Goal: Task Accomplishment & Management: Manage account settings

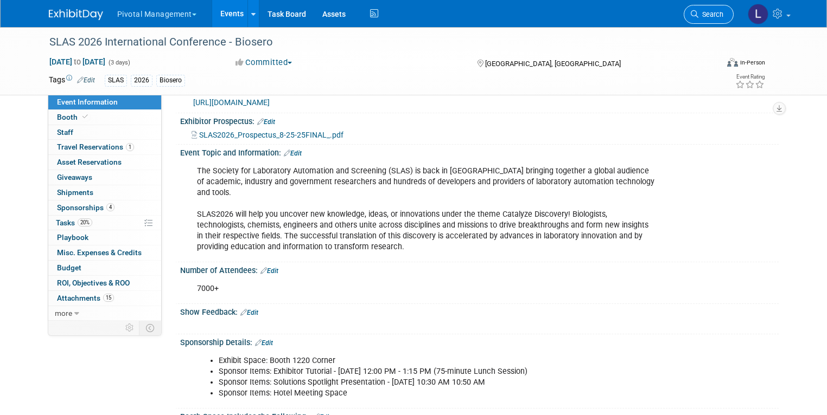
click at [715, 9] on link "Search" at bounding box center [708, 14] width 50 height 19
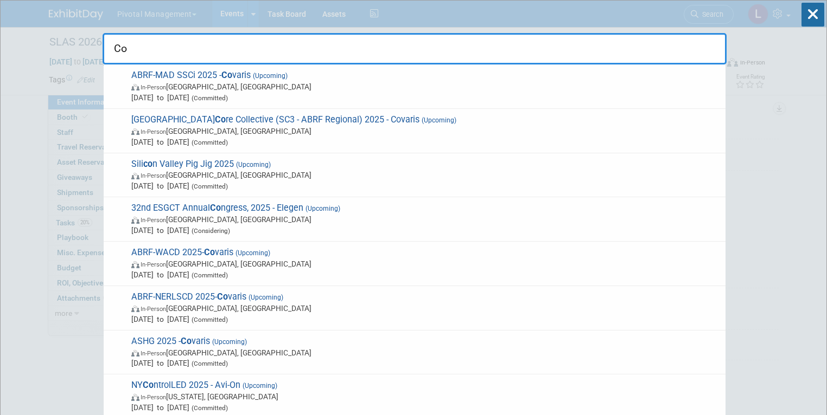
type input "C"
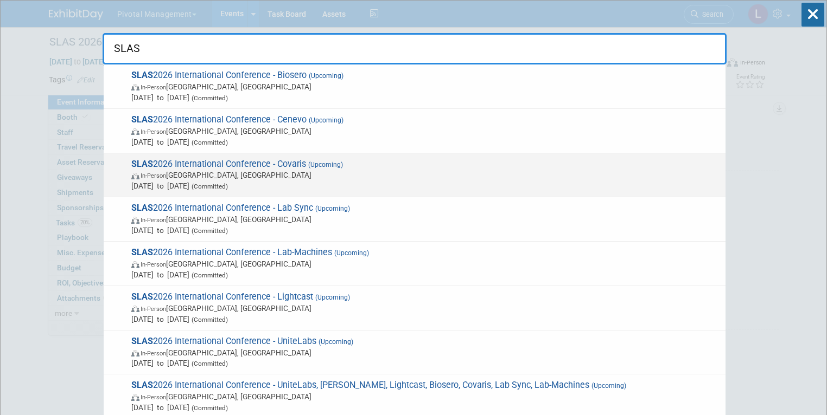
type input "SLAS"
click at [196, 172] on span "In-Person Boston, MA" at bounding box center [425, 175] width 588 height 11
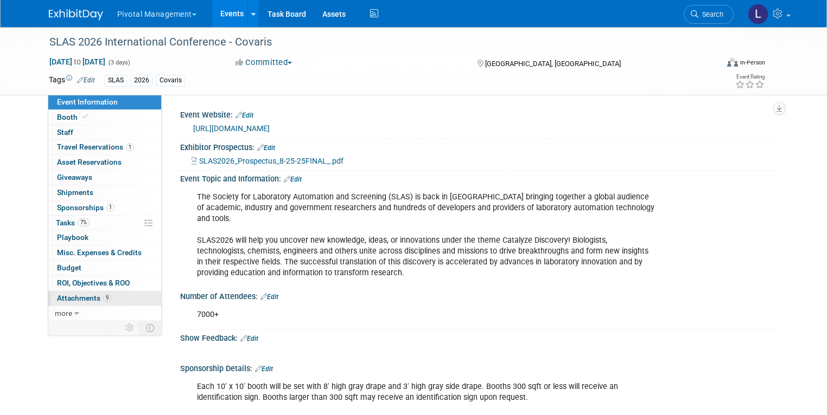
click at [59, 296] on span "Attachments 9" at bounding box center [84, 298] width 54 height 9
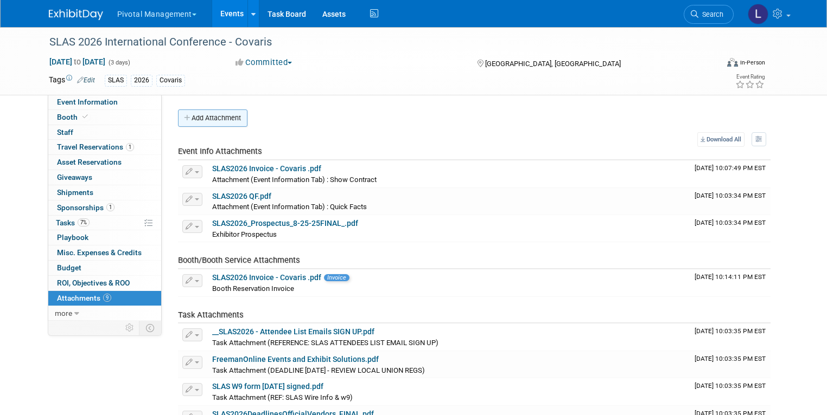
click at [210, 117] on button "Add Attachment" at bounding box center [212, 118] width 69 height 17
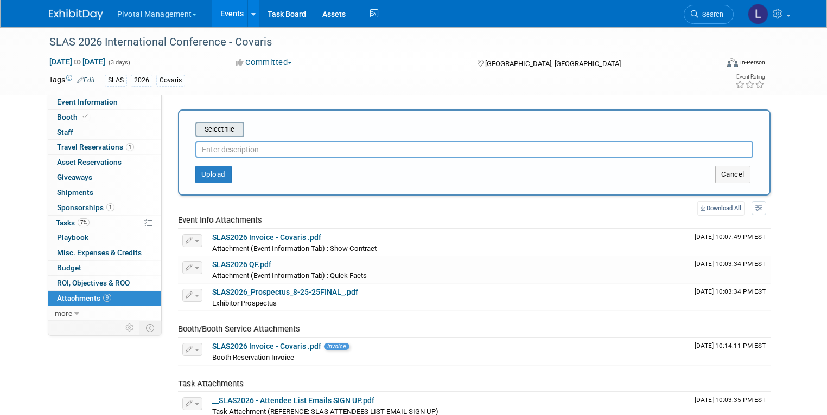
click at [211, 130] on input "file" at bounding box center [178, 129] width 129 height 13
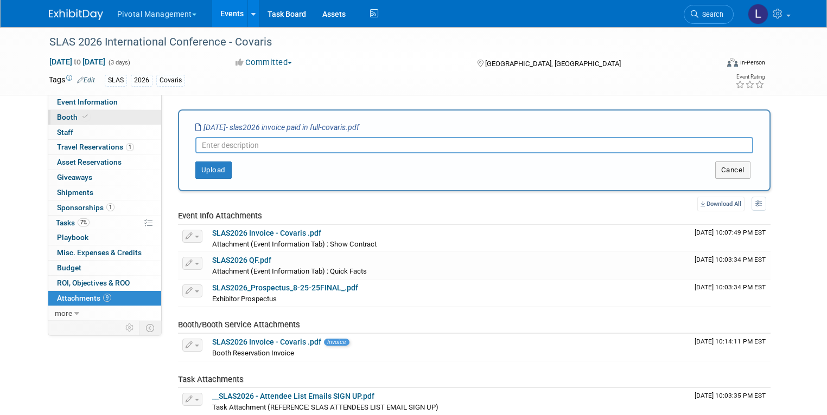
click at [56, 112] on link "Booth" at bounding box center [104, 117] width 113 height 15
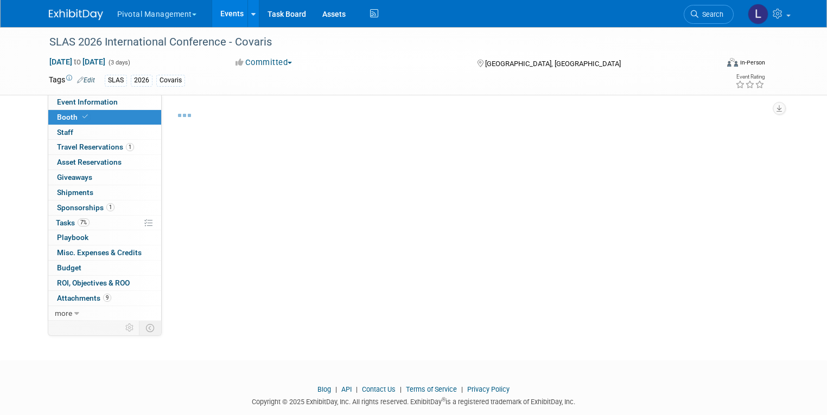
select select "Yes"
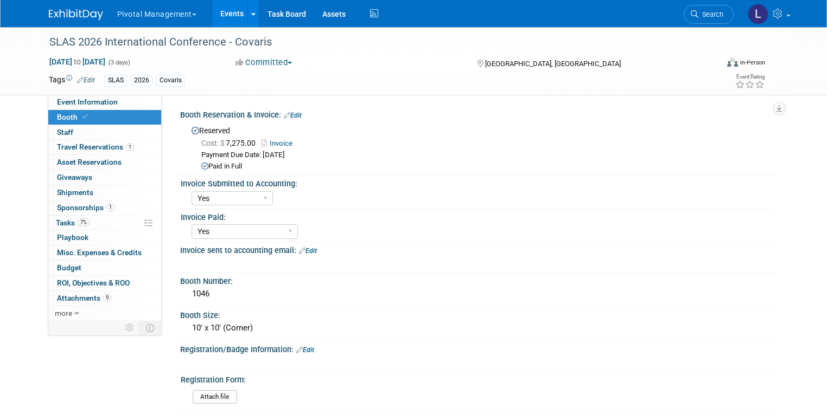
click at [285, 116] on link "Edit" at bounding box center [293, 116] width 18 height 8
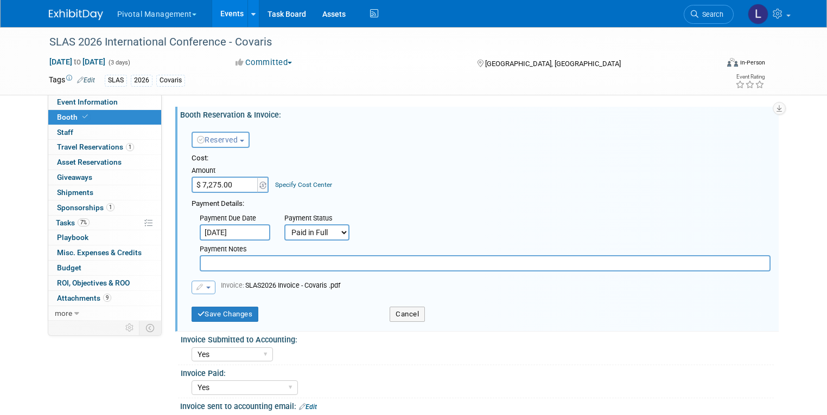
click at [196, 288] on icon "button" at bounding box center [200, 287] width 8 height 7
click at [204, 300] on link "Replace with a new file" at bounding box center [246, 304] width 108 height 15
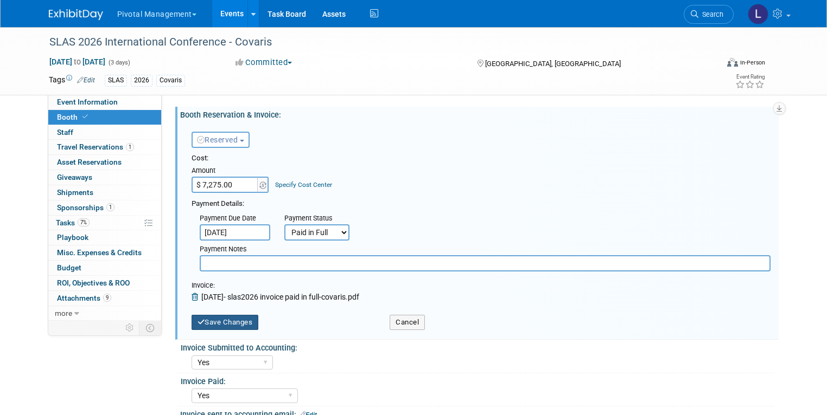
click at [213, 324] on button "Save Changes" at bounding box center [224, 322] width 67 height 15
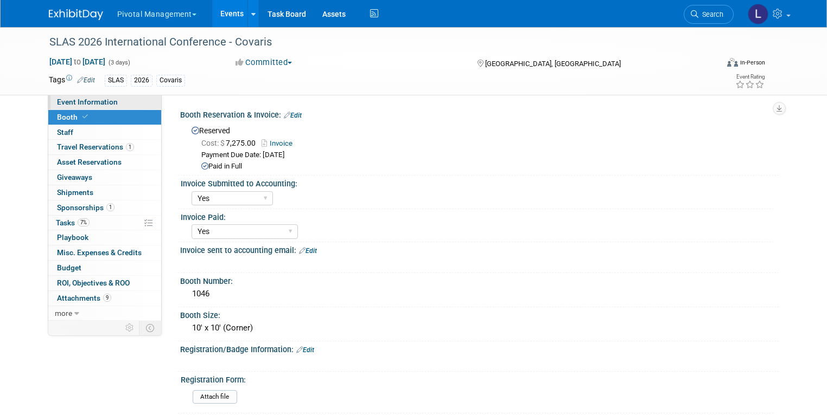
click at [67, 96] on link "Event Information" at bounding box center [104, 102] width 113 height 15
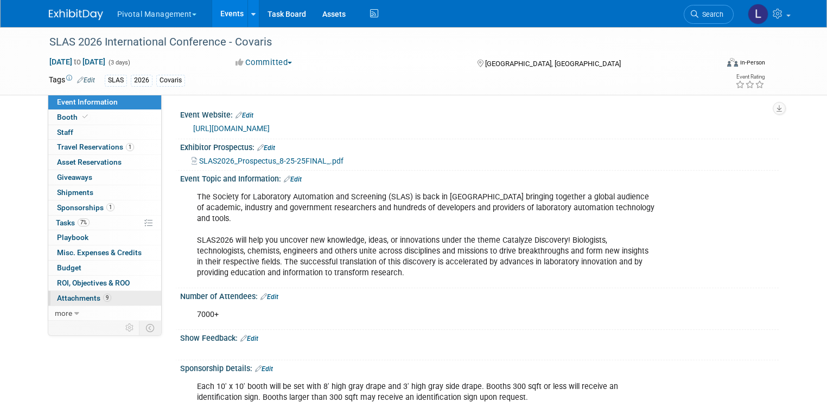
click at [73, 296] on span "Attachments 9" at bounding box center [84, 298] width 54 height 9
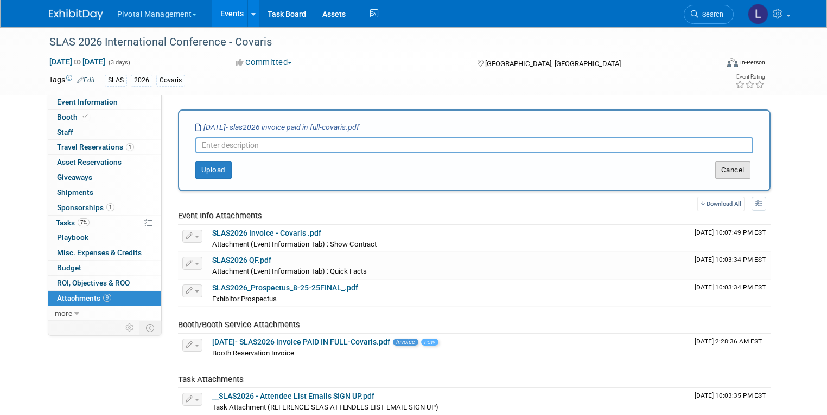
click at [750, 168] on button "Cancel" at bounding box center [732, 170] width 35 height 17
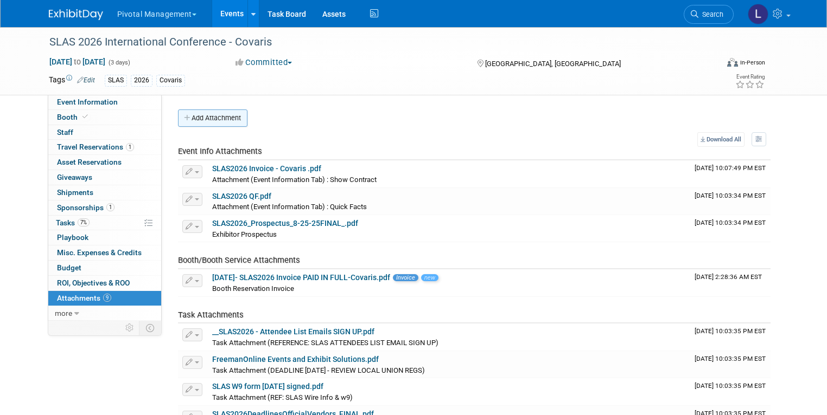
click at [197, 113] on button "Add Attachment" at bounding box center [212, 118] width 69 height 17
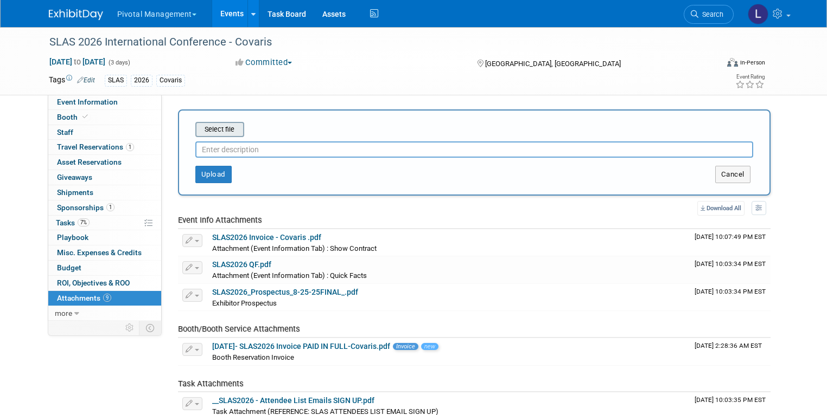
click at [200, 134] on input "file" at bounding box center [178, 129] width 129 height 13
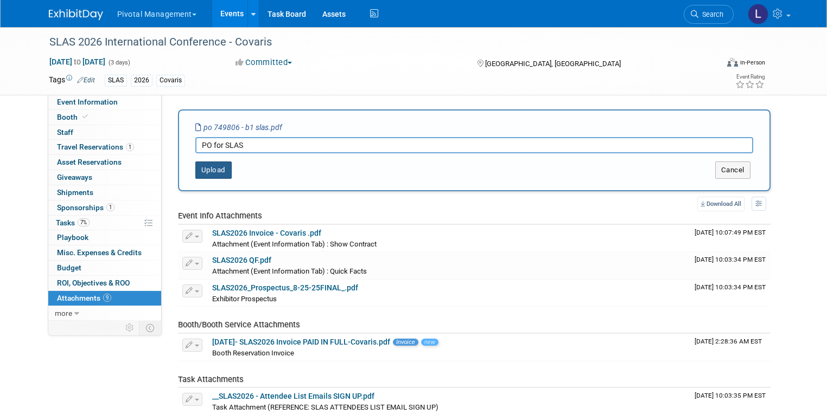
type input "PO for SLAS"
click at [210, 169] on button "Upload" at bounding box center [213, 170] width 36 height 17
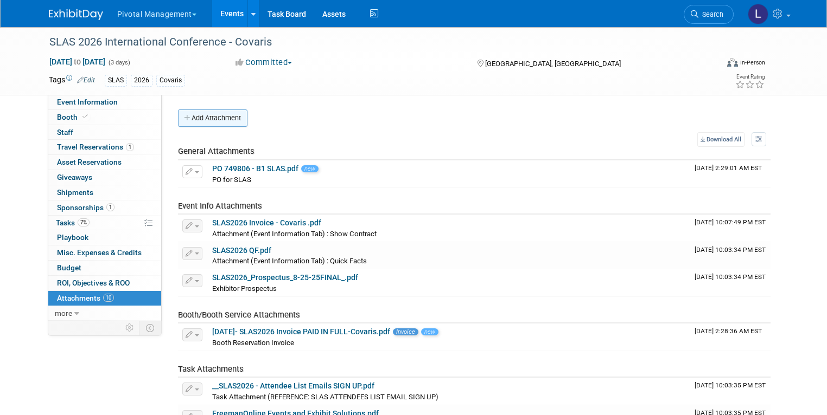
click at [195, 124] on button "Add Attachment" at bounding box center [212, 118] width 69 height 17
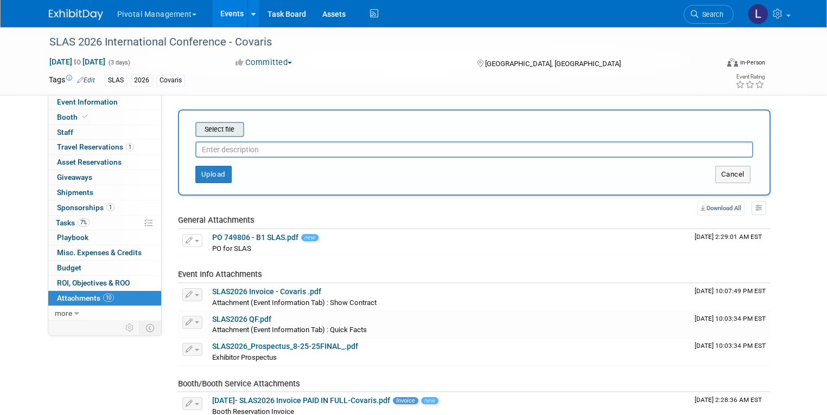
click at [202, 134] on input "file" at bounding box center [178, 129] width 129 height 13
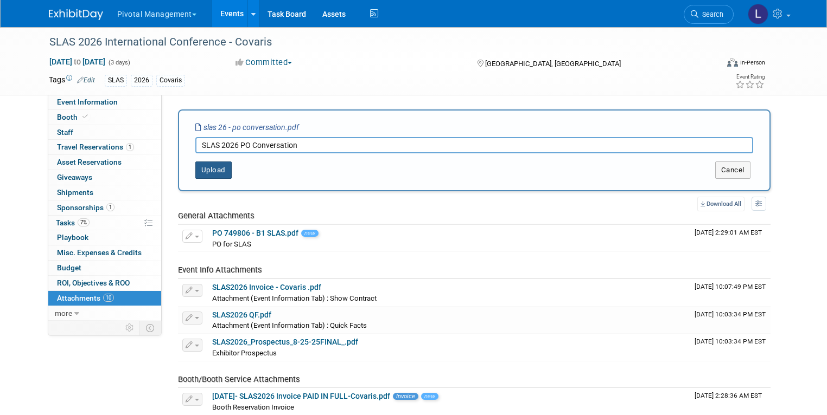
type input "SLAS 2026 PO Conversation"
click at [209, 178] on button "Upload" at bounding box center [213, 170] width 36 height 17
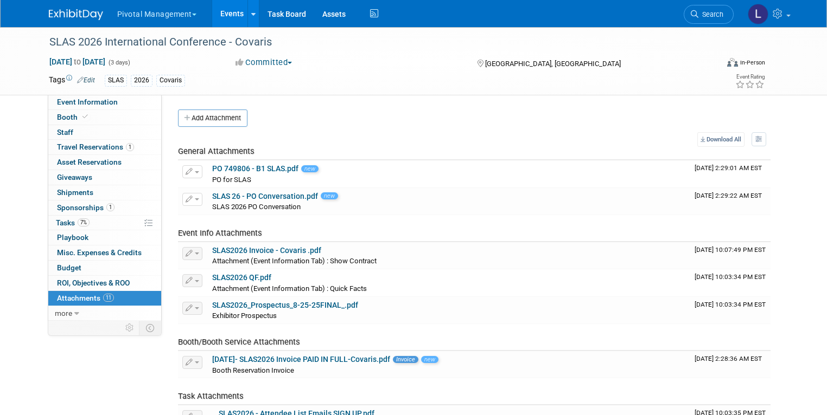
click at [208, 125] on button "Add Attachment" at bounding box center [212, 118] width 69 height 17
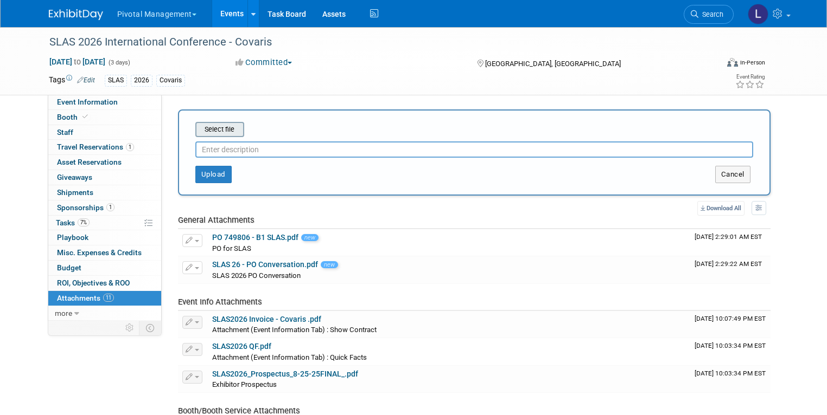
click at [231, 127] on input "file" at bounding box center [178, 129] width 129 height 13
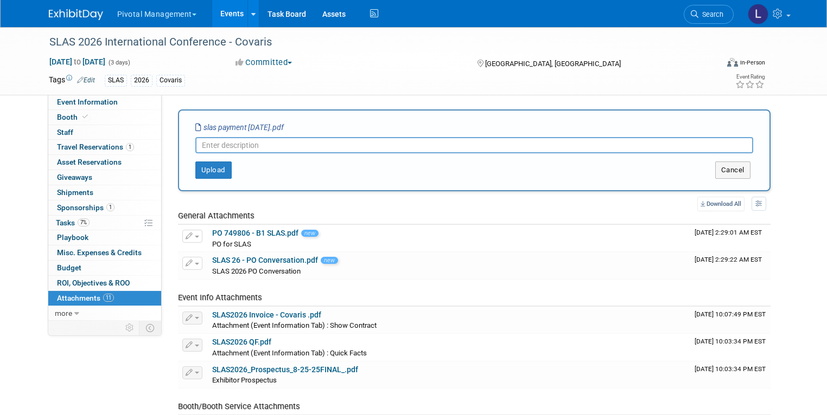
click at [219, 144] on input "text" at bounding box center [474, 145] width 558 height 16
type input "SLAS2026 Payment 4/16/25"
click at [208, 169] on button "Upload" at bounding box center [213, 170] width 36 height 17
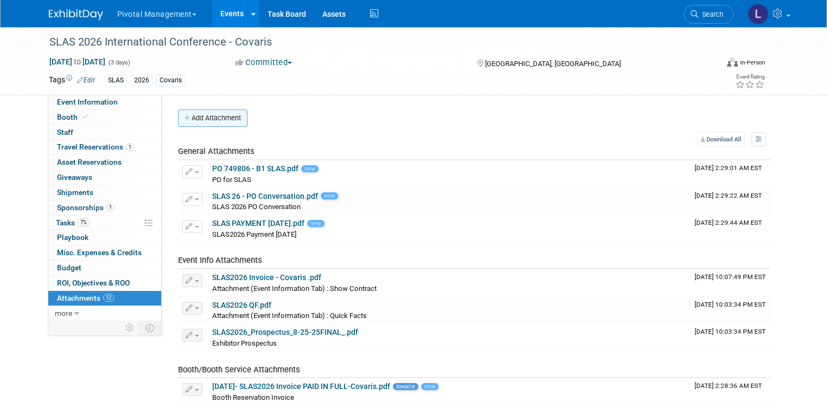
click at [212, 120] on button "Add Attachment" at bounding box center [212, 118] width 69 height 17
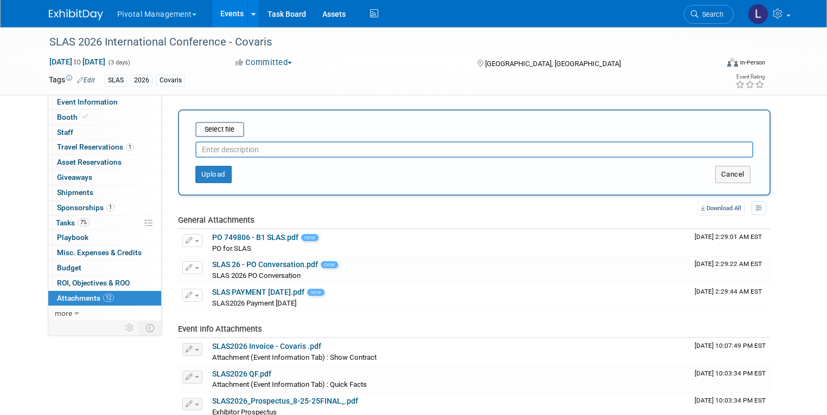
click at [225, 121] on div "Select file This is an invoice Upload Cancel" at bounding box center [474, 153] width 592 height 86
click at [228, 127] on input "file" at bounding box center [178, 129] width 129 height 13
click at [213, 131] on input "file" at bounding box center [178, 129] width 129 height 13
click at [739, 176] on button "Cancel" at bounding box center [732, 174] width 35 height 17
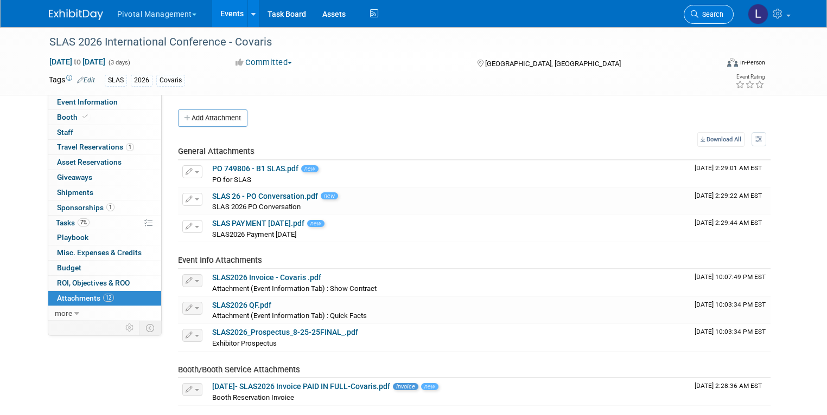
click at [723, 12] on span "Search" at bounding box center [710, 14] width 25 height 8
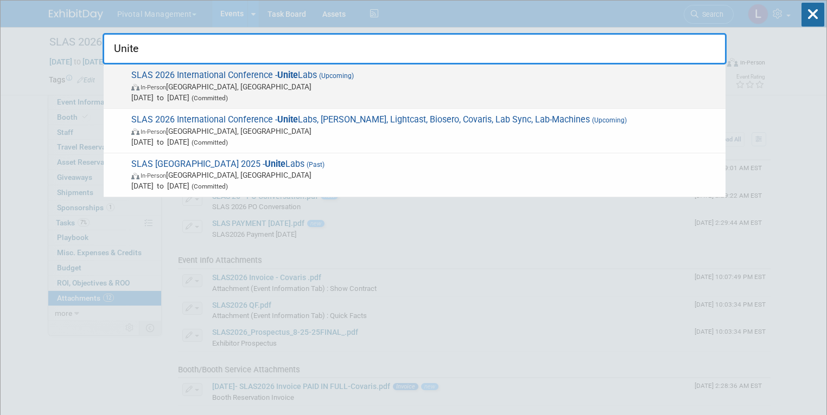
type input "Unite"
click at [295, 83] on span "In-Person Boston, MA" at bounding box center [425, 86] width 588 height 11
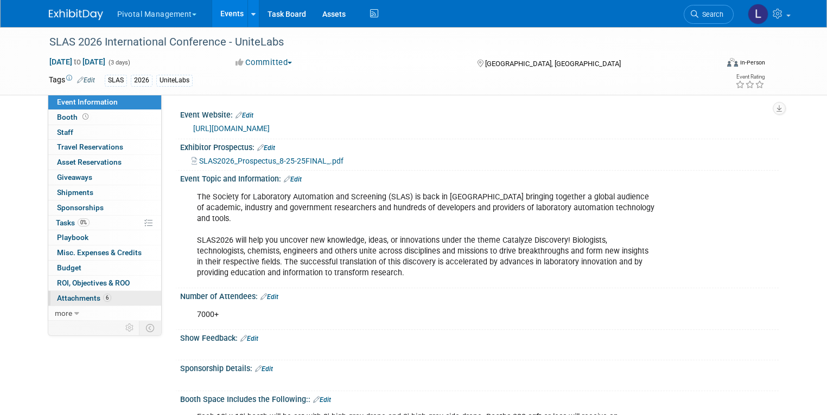
click at [79, 299] on span "Attachments 6" at bounding box center [84, 298] width 54 height 9
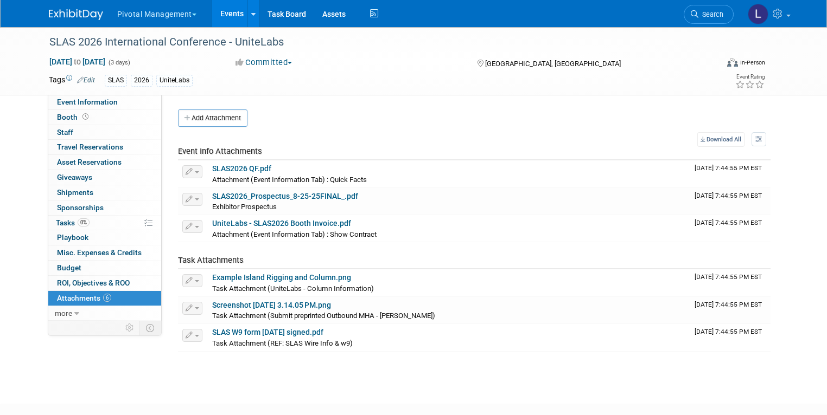
click at [228, 131] on div "Add Attachment Select file This is an invoice Upload Cancel Download All View P…" at bounding box center [474, 231] width 592 height 242
click at [225, 121] on button "Add Attachment" at bounding box center [212, 118] width 69 height 17
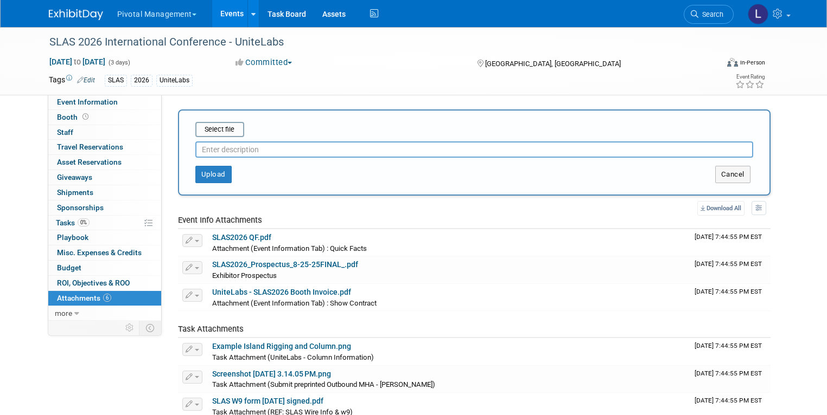
click at [218, 149] on input "text" at bounding box center [474, 150] width 558 height 16
click at [213, 134] on input "file" at bounding box center [178, 129] width 129 height 13
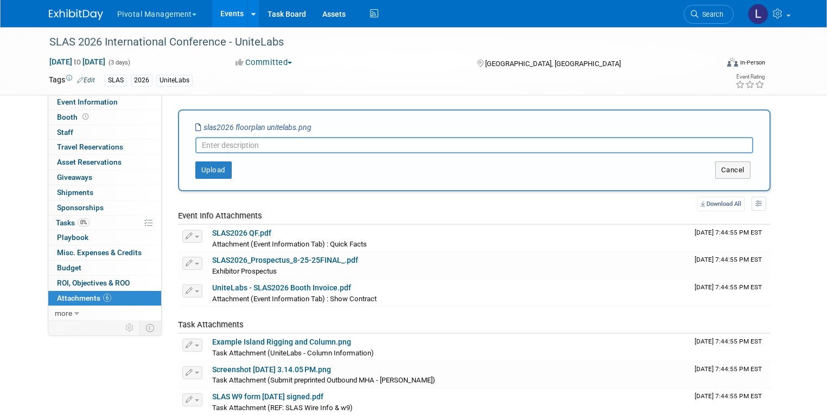
click at [240, 146] on input "text" at bounding box center [474, 145] width 558 height 16
type input "Floorplan UniteLabs"
click at [206, 171] on button "Upload" at bounding box center [213, 170] width 36 height 17
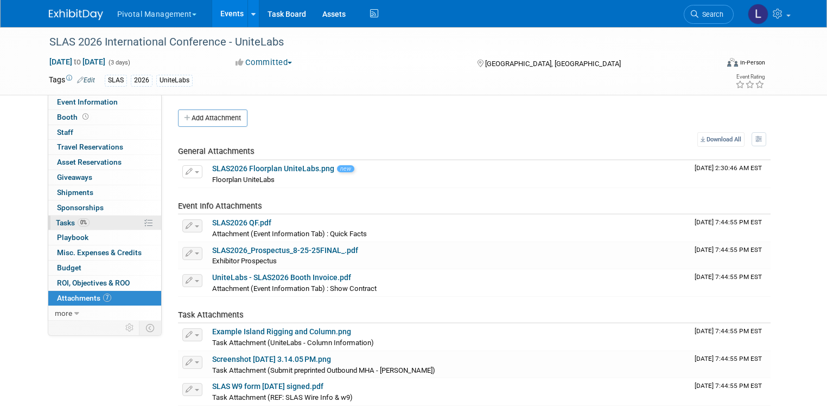
click at [60, 226] on span "Tasks 0%" at bounding box center [73, 223] width 34 height 9
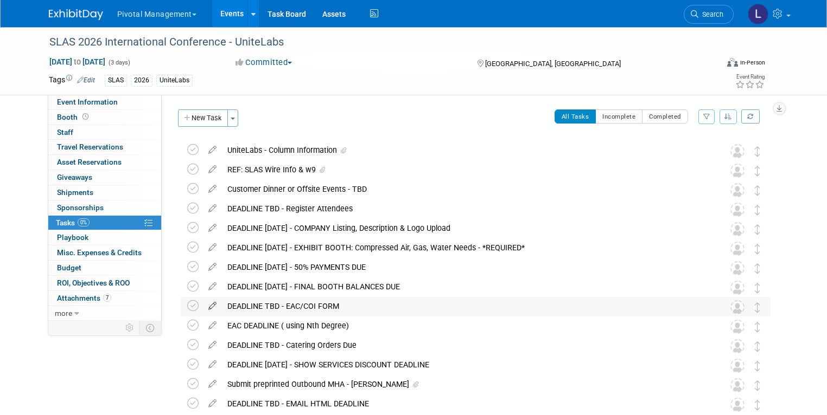
click at [204, 307] on icon at bounding box center [212, 304] width 19 height 14
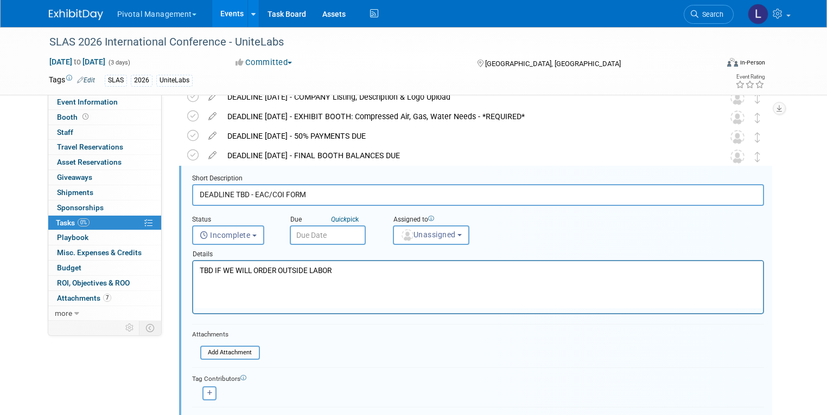
scroll to position [138, 0]
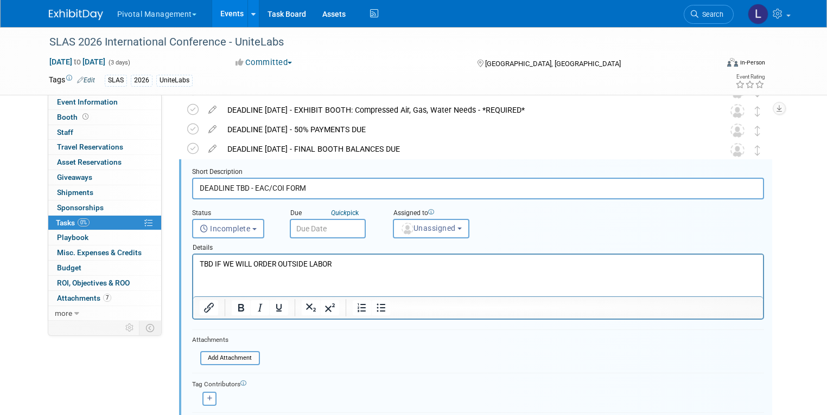
click at [238, 188] on input "DEADLINE TBD - EAC/COI FORM" at bounding box center [478, 188] width 572 height 21
drag, startPoint x: 239, startPoint y: 187, endPoint x: 227, endPoint y: 185, distance: 11.4
click at [227, 185] on input "DEADLINE TBD - EAC/COI FORM" at bounding box center [478, 188] width 572 height 21
type input "DEADLINE NOVEMBER 20 - EAC/COI FORM"
click at [319, 225] on input "text" at bounding box center [328, 229] width 76 height 20
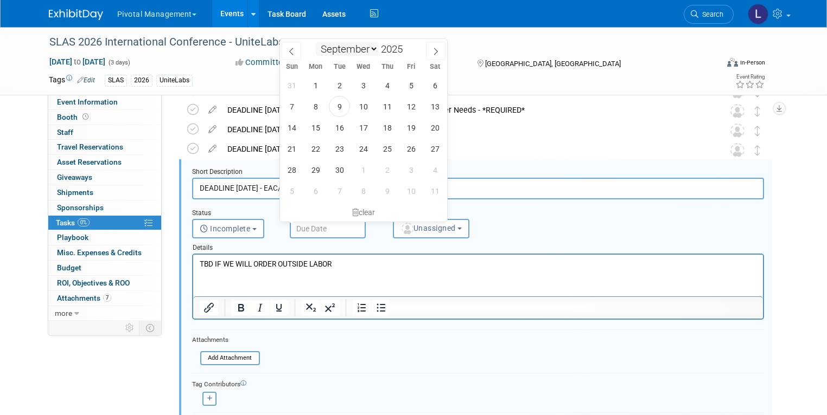
click at [364, 52] on select "January February March April May June July August September October November De…" at bounding box center [347, 49] width 62 height 14
select select "10"
click at [316, 42] on select "January February March April May June July August September October November De…" at bounding box center [347, 49] width 62 height 14
click at [387, 146] on span "20" at bounding box center [386, 148] width 21 height 21
type input "Nov 20, 2025"
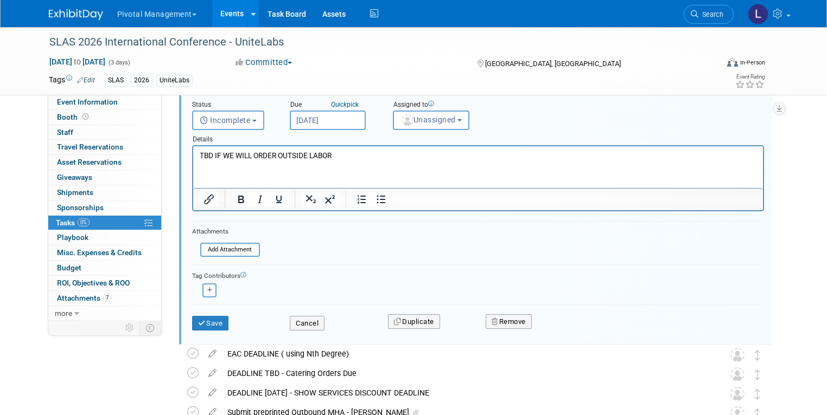
scroll to position [247, 0]
click at [221, 322] on div "Save" at bounding box center [233, 319] width 98 height 22
click at [216, 321] on button "Save" at bounding box center [210, 322] width 37 height 15
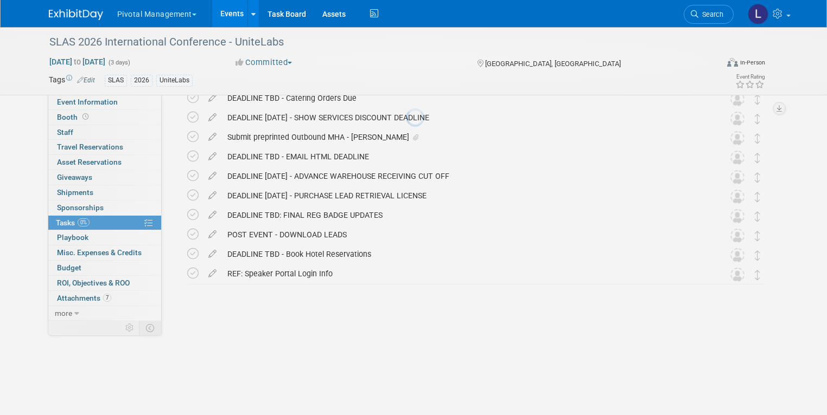
scroll to position [182, 0]
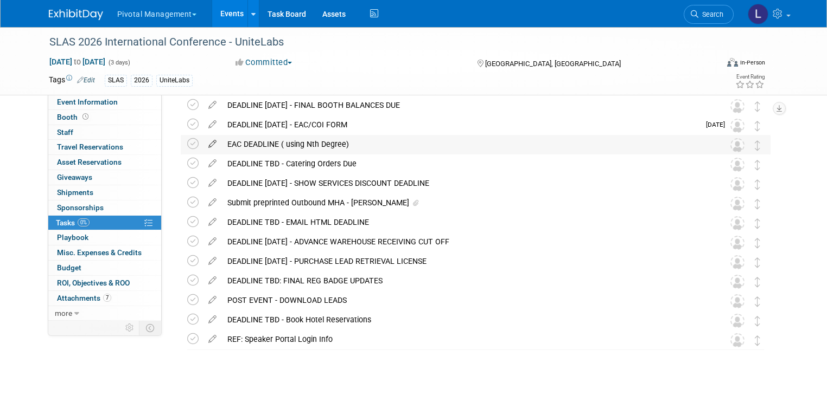
click at [203, 140] on icon at bounding box center [212, 142] width 19 height 14
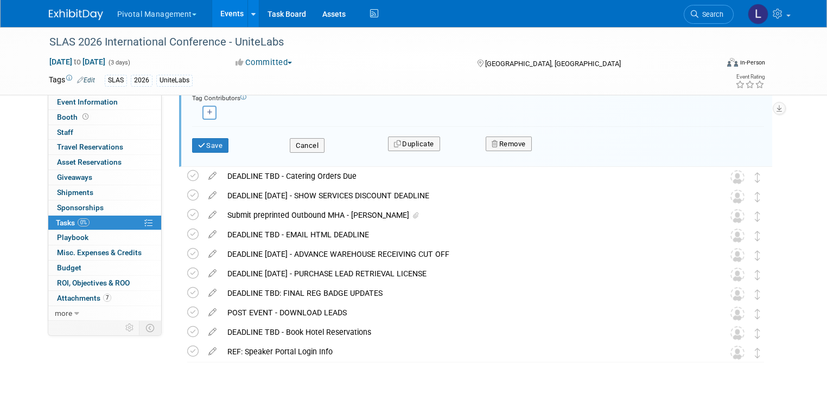
scroll to position [438, 0]
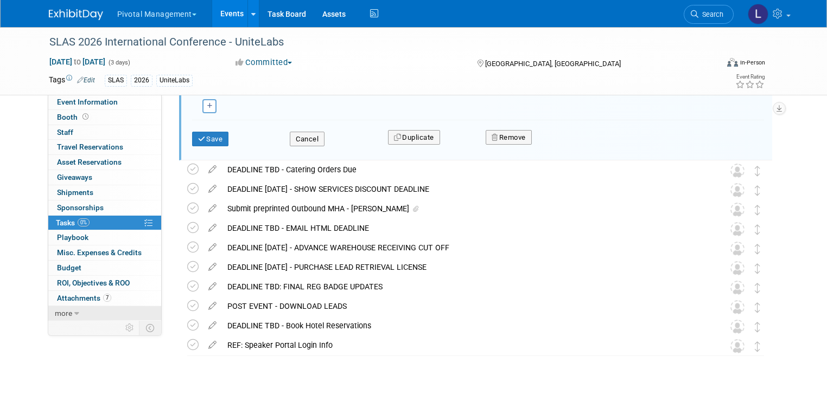
click at [55, 313] on span "more" at bounding box center [63, 313] width 17 height 9
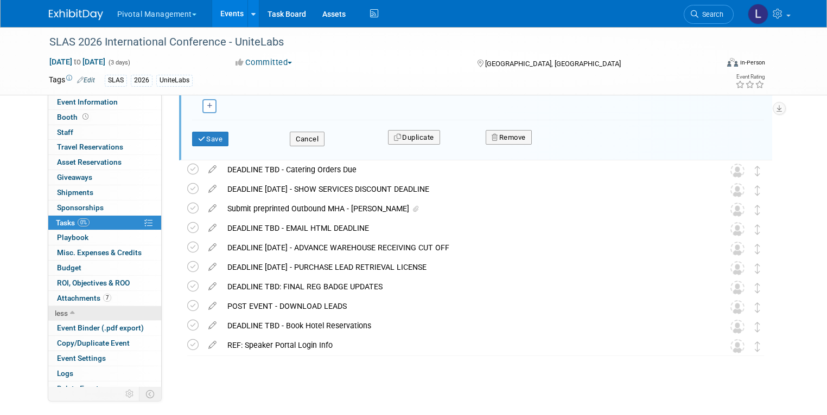
scroll to position [7, 0]
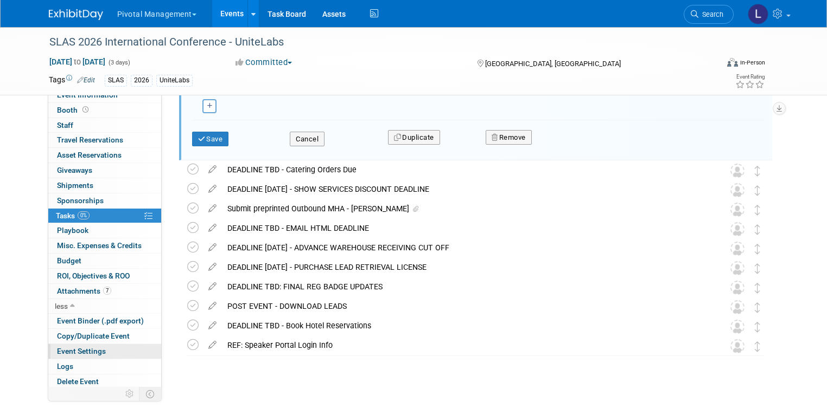
click at [68, 350] on span "Event Settings" at bounding box center [81, 351] width 49 height 9
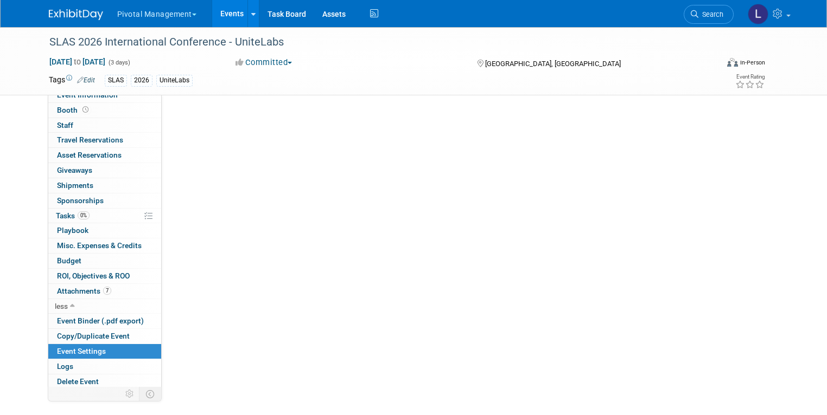
scroll to position [0, 0]
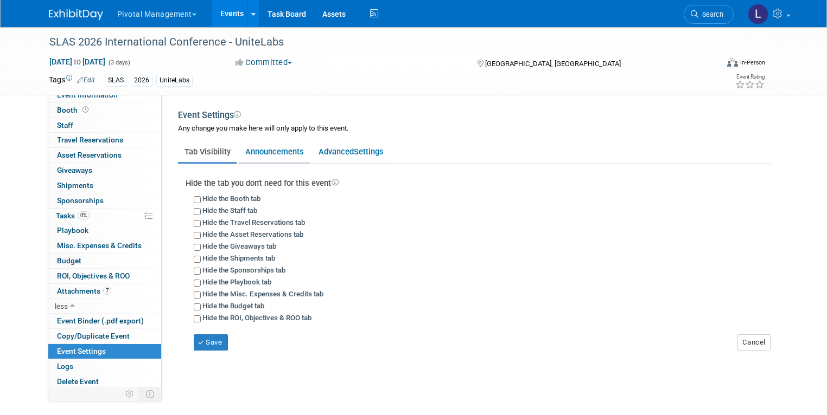
click at [265, 153] on link "Announcements" at bounding box center [274, 152] width 71 height 21
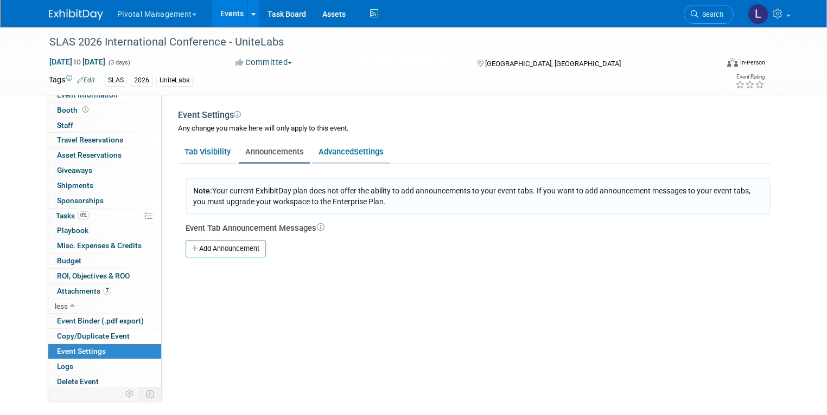
click at [337, 153] on link "Advanced Settings" at bounding box center [351, 152] width 78 height 21
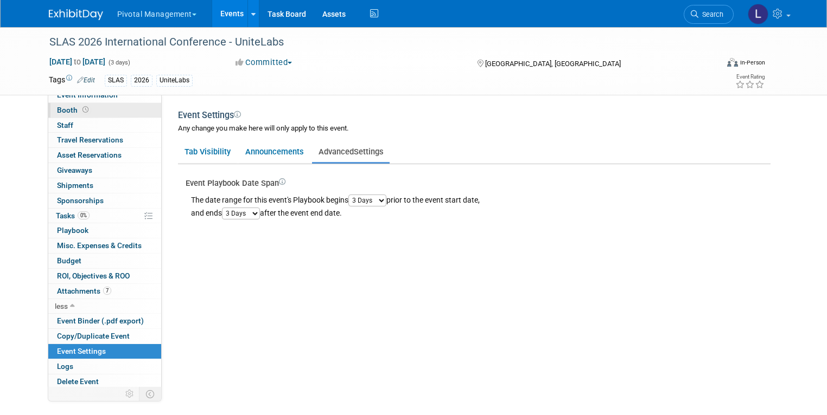
click at [85, 112] on link "Booth" at bounding box center [104, 110] width 113 height 15
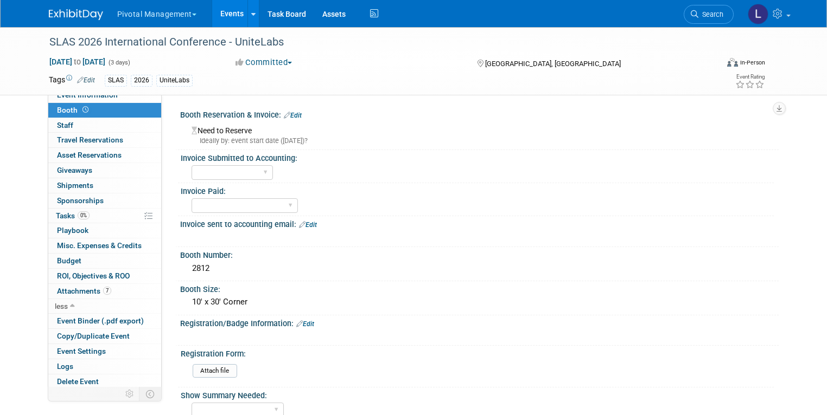
click at [292, 113] on link "Edit" at bounding box center [293, 116] width 18 height 8
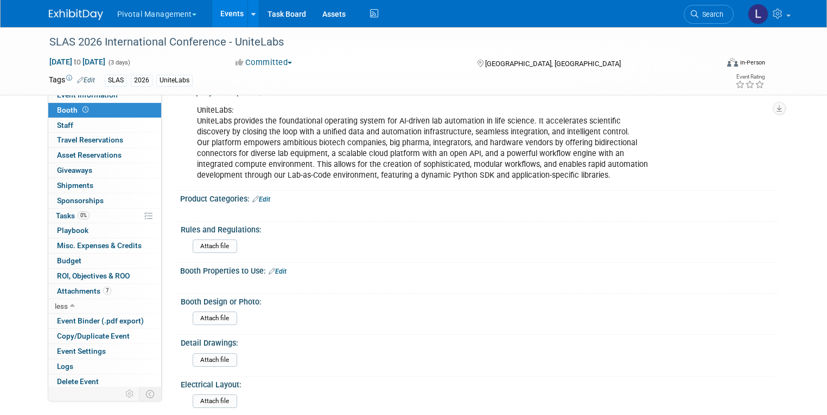
scroll to position [450, 0]
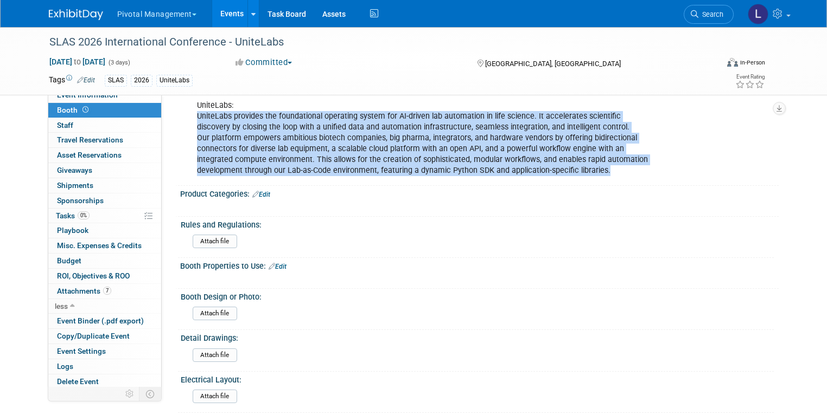
drag, startPoint x: 528, startPoint y: 168, endPoint x: 185, endPoint y: 113, distance: 347.2
click at [189, 113] on div "UniteLabs: UniteLabs provides the foundational operating system for AI-driven l…" at bounding box center [425, 138] width 473 height 87
copy div "UniteLabs provides the foundational operating system for AI-driven lab automati…"
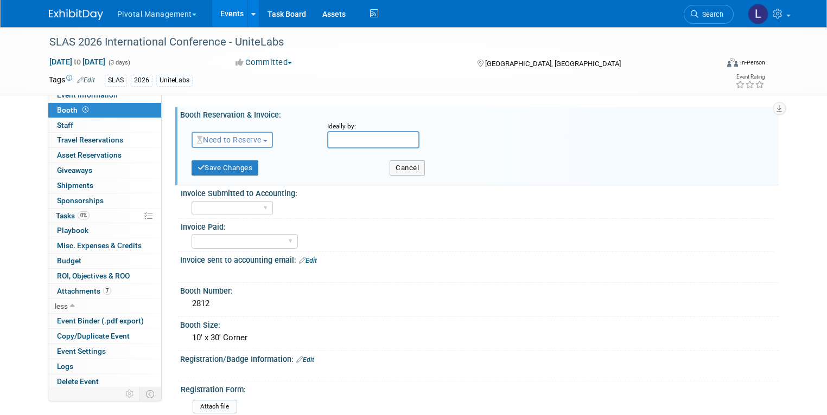
scroll to position [0, 0]
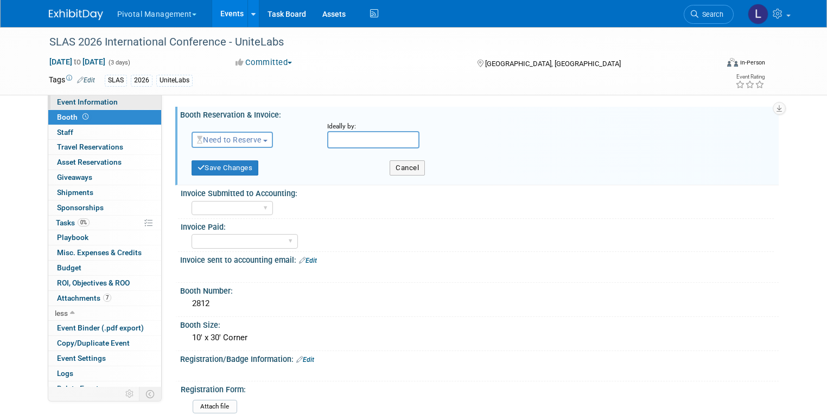
click at [100, 105] on span "Event Information" at bounding box center [87, 102] width 61 height 9
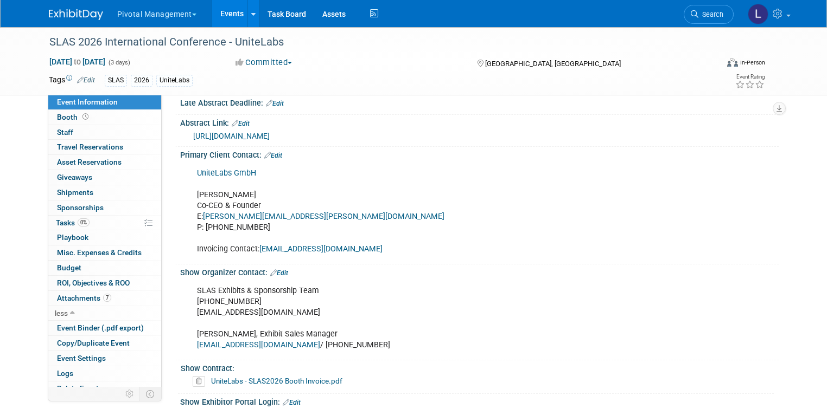
scroll to position [454, 0]
click at [267, 151] on link "Edit" at bounding box center [273, 155] width 18 height 8
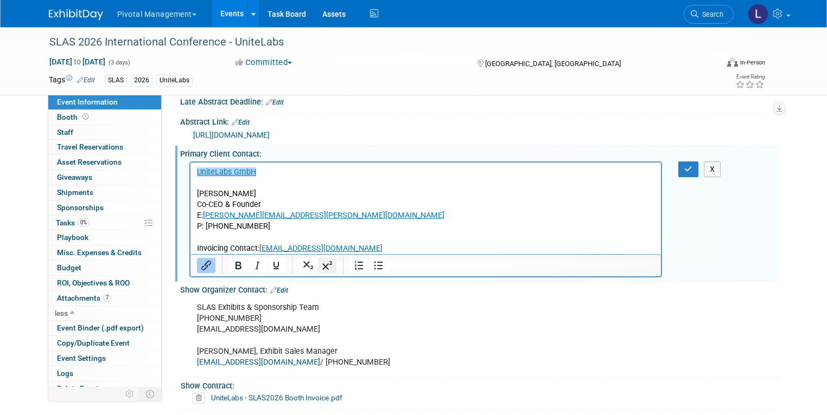
scroll to position [0, 0]
click at [313, 181] on p "﻿UniteLabs GmbH Robert Zechlin Co-CEO & Founder E: robert.zechlin@unitelabs.io …" at bounding box center [425, 209] width 458 height 87
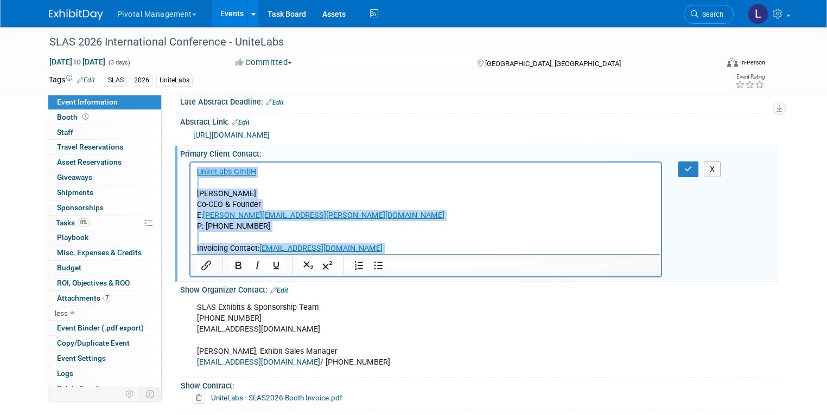
drag, startPoint x: 351, startPoint y: 246, endPoint x: 176, endPoint y: 170, distance: 190.2
click at [190, 170] on html "﻿UniteLabs GmbH Robert Zechlin Co-CEO & Founder E: robert.zechlin@unitelabs.io …" at bounding box center [425, 208] width 471 height 92
copy p "﻿UniteLabs GmbH Robert Zechlin Co-CEO & Founder E: robert.zechlin@unitelabs.io …"
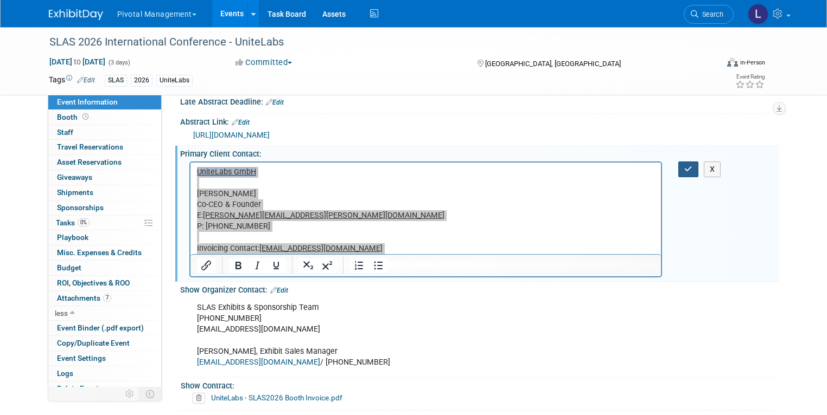
click at [692, 165] on icon "button" at bounding box center [688, 169] width 8 height 8
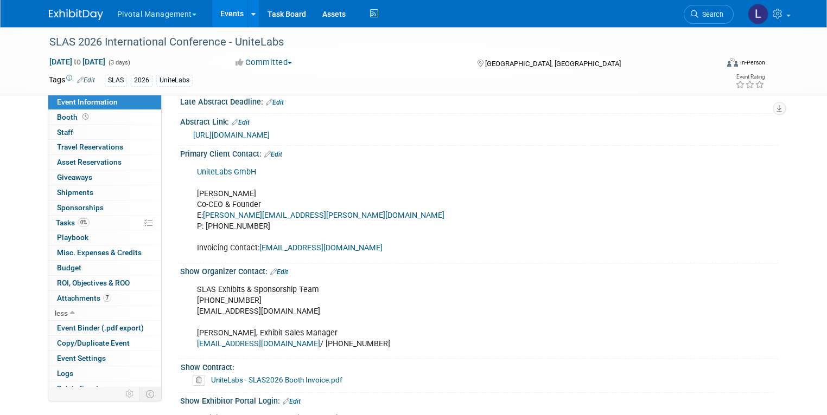
click at [272, 376] on link "UniteLabs - SLAS2026 Booth Invoice.pdf" at bounding box center [276, 380] width 131 height 9
click at [406, 317] on div "SLAS Exhibits & Sponsorship Team (301) 263-7650 SLASops@discoversb.com Andrea S…" at bounding box center [425, 317] width 473 height 76
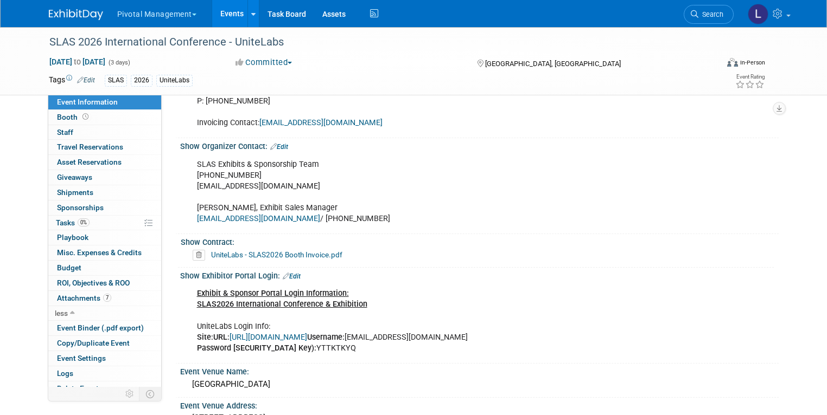
scroll to position [593, 0]
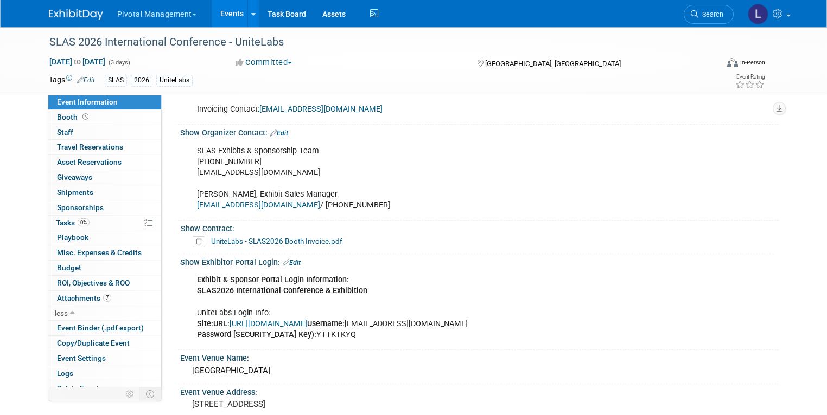
drag, startPoint x: 186, startPoint y: 266, endPoint x: 402, endPoint y: 329, distance: 225.2
click at [402, 329] on div "Exhibit & Sponsor Portal Login Information: SLAS2026 International Conference &…" at bounding box center [425, 308] width 473 height 76
copy div "Exhibit & Sponsor Portal Login Information: SLAS2026 International Conference &…"
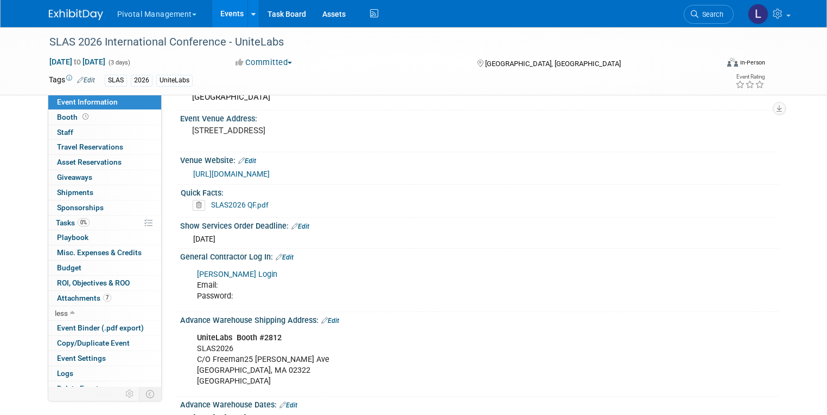
scroll to position [866, 0]
drag, startPoint x: 230, startPoint y: 281, endPoint x: 185, endPoint y: 264, distance: 47.7
click at [189, 265] on div "Freeman Login Email: Password:" at bounding box center [425, 286] width 473 height 43
copy div "Freeman Login Email: Password:"
drag, startPoint x: 276, startPoint y: 326, endPoint x: 187, endPoint y: 325, distance: 89.5
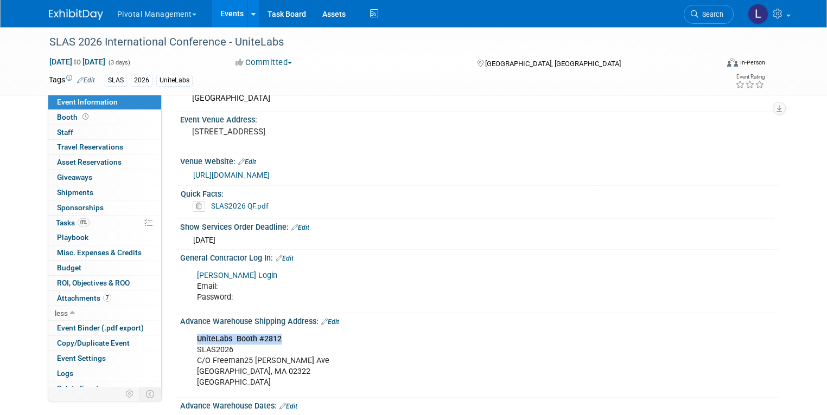
click at [189, 329] on div "UniteLabs Booth #2812 SLAS2026 C/O Freeman25 Doherty Ave Avon, MA 02322 USA" at bounding box center [425, 361] width 473 height 65
copy b "UniteLabs Booth #2812"
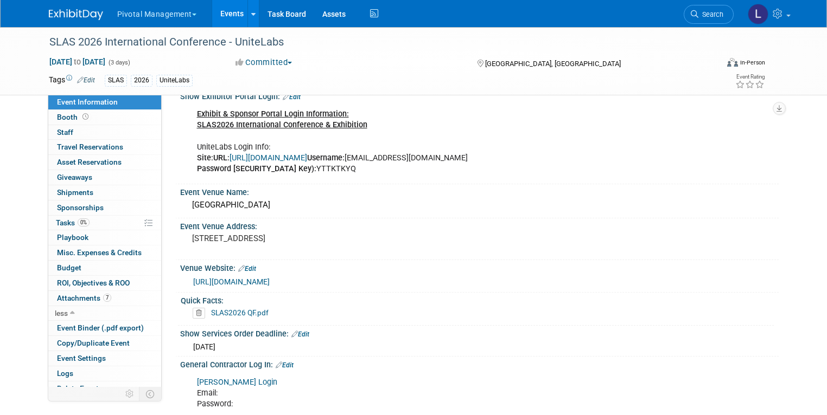
scroll to position [680, 0]
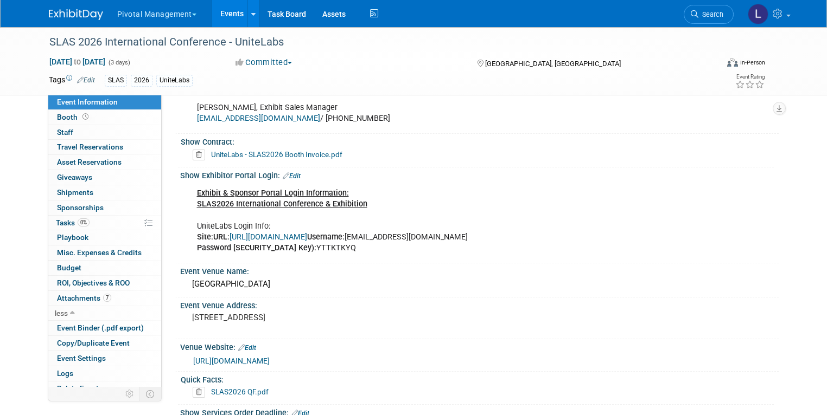
click at [280, 233] on link "https://www.conferenceharvester.com/harvester2expw/login.asp?EventKey=ANXMFLVZ" at bounding box center [268, 237] width 78 height 9
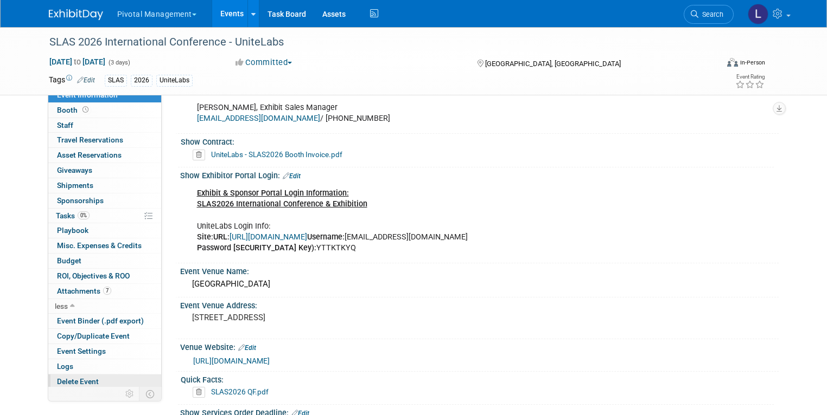
click at [84, 381] on span "Delete Event" at bounding box center [78, 381] width 42 height 9
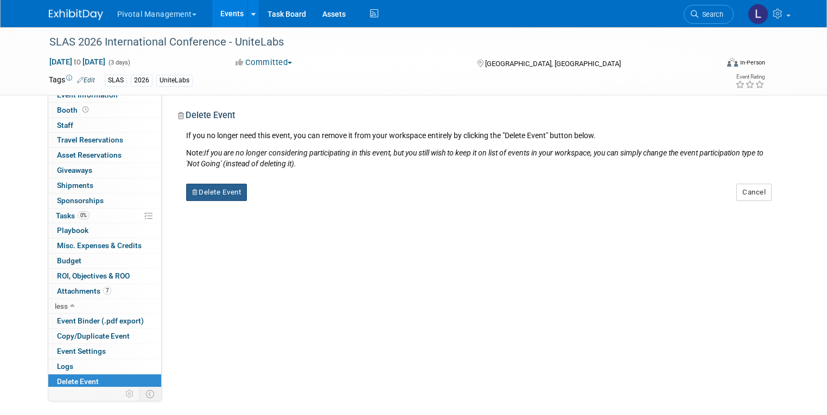
click at [217, 195] on button "Delete Event" at bounding box center [216, 192] width 61 height 17
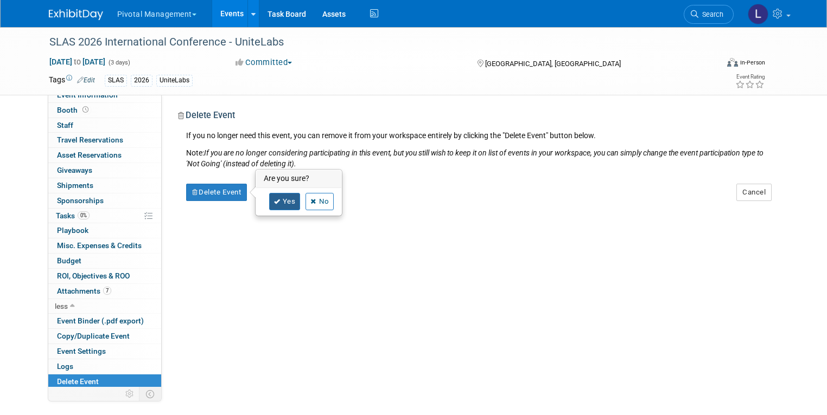
click at [285, 203] on link "Yes" at bounding box center [284, 201] width 31 height 17
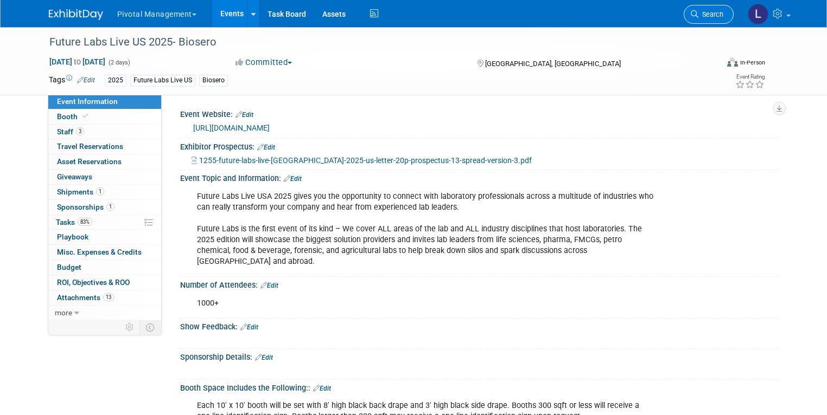
click at [723, 18] on span "Search" at bounding box center [710, 14] width 25 height 8
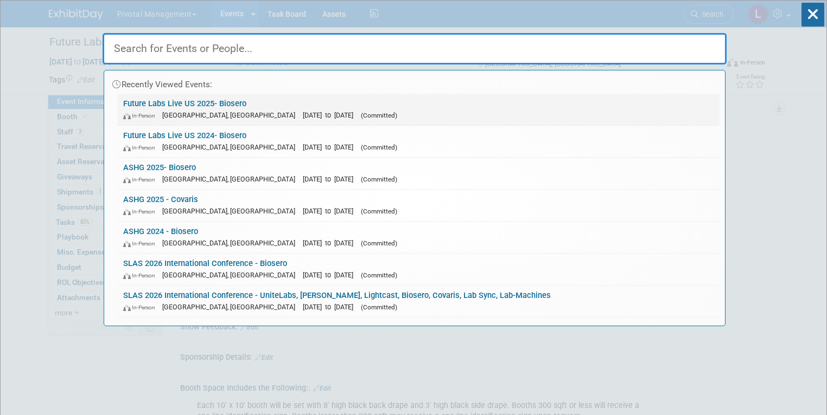
click at [219, 105] on link "Future Labs Live US 2025- Biosero In-Person [GEOGRAPHIC_DATA], [GEOGRAPHIC_DATA…" at bounding box center [418, 109] width 601 height 31
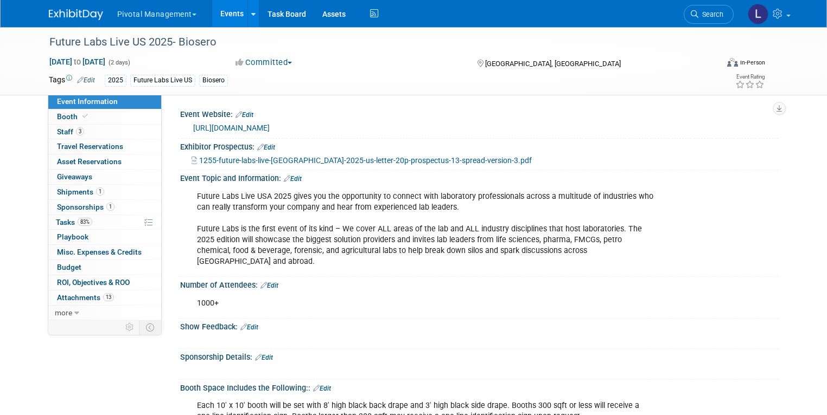
drag, startPoint x: 62, startPoint y: 223, endPoint x: 507, endPoint y: 243, distance: 444.6
click at [62, 223] on span "Tasks 83%" at bounding box center [74, 222] width 36 height 9
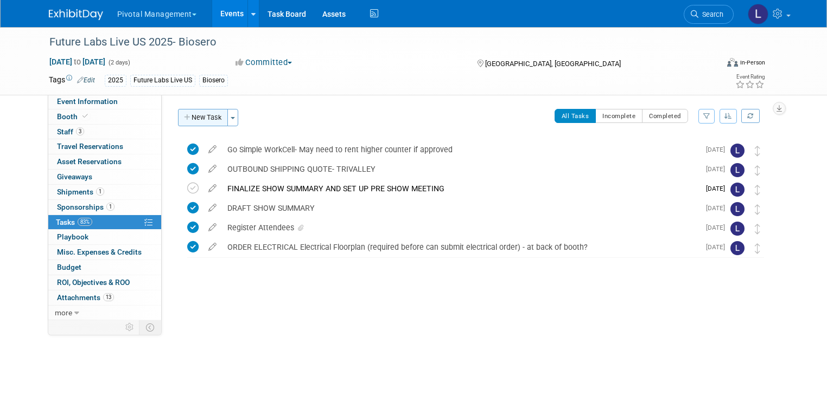
click at [206, 115] on button "New Task" at bounding box center [203, 117] width 50 height 17
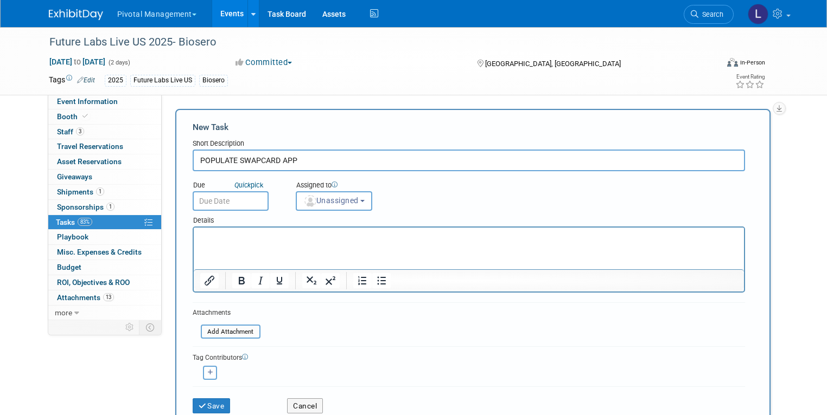
type input "POPULATE SWAPCARD APP"
click at [241, 205] on input "text" at bounding box center [231, 201] width 76 height 20
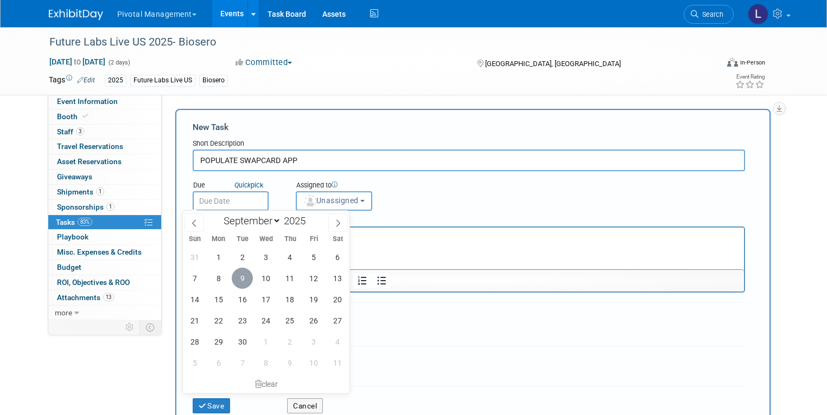
click at [246, 278] on span "9" at bounding box center [242, 278] width 21 height 21
type input "Sep 9, 2025"
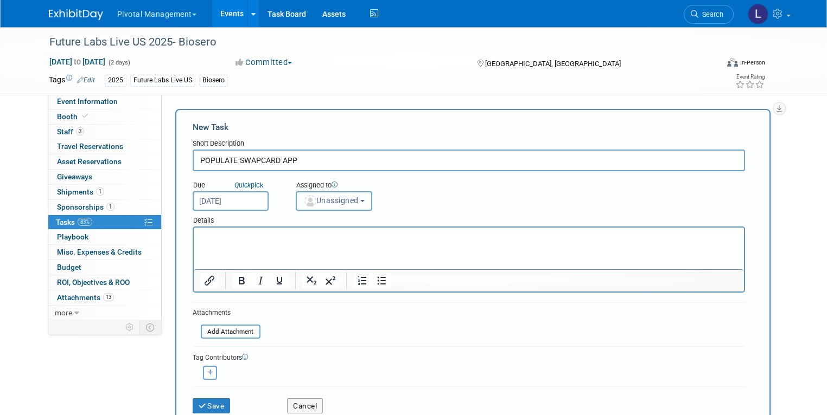
click at [347, 201] on span "Unassigned" at bounding box center [330, 200] width 55 height 9
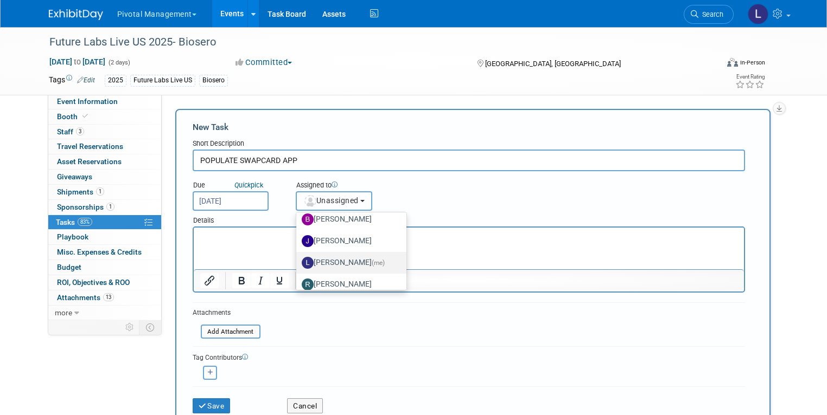
scroll to position [52, 0]
click at [338, 261] on label "Leslie Pelton (me)" at bounding box center [349, 260] width 94 height 17
click at [298, 261] on input "Leslie Pelton (me)" at bounding box center [294, 259] width 7 height 7
select select "dc5d874d-e65f-4397-9ee7-21f806dbe4f5"
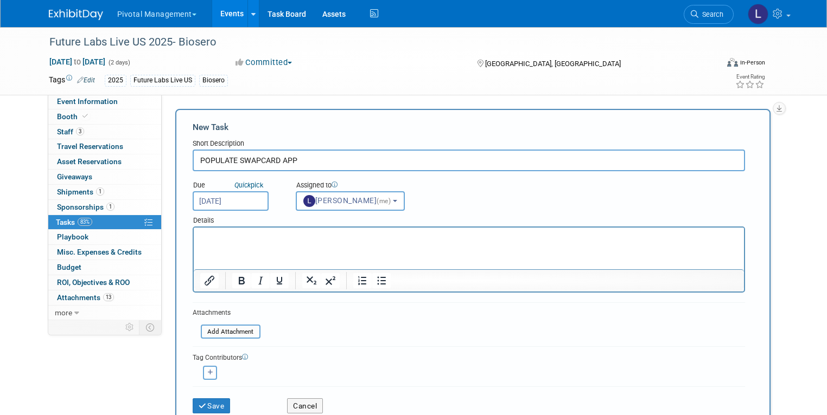
click at [233, 236] on p "Rich Text Area. Press ALT-0 for help." at bounding box center [468, 237] width 537 height 11
click at [208, 400] on button "Save" at bounding box center [212, 406] width 38 height 15
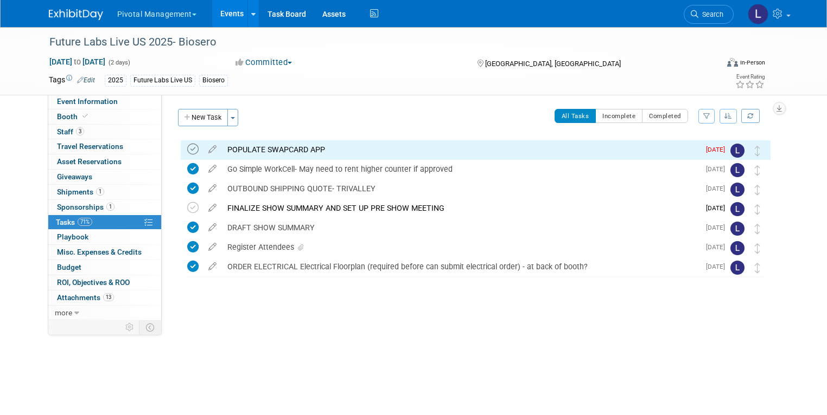
click at [187, 148] on icon at bounding box center [192, 149] width 11 height 11
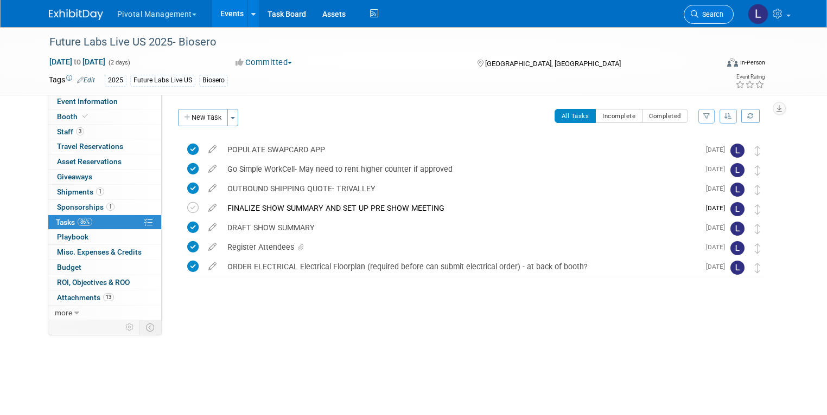
click at [723, 17] on span "Search" at bounding box center [710, 14] width 25 height 8
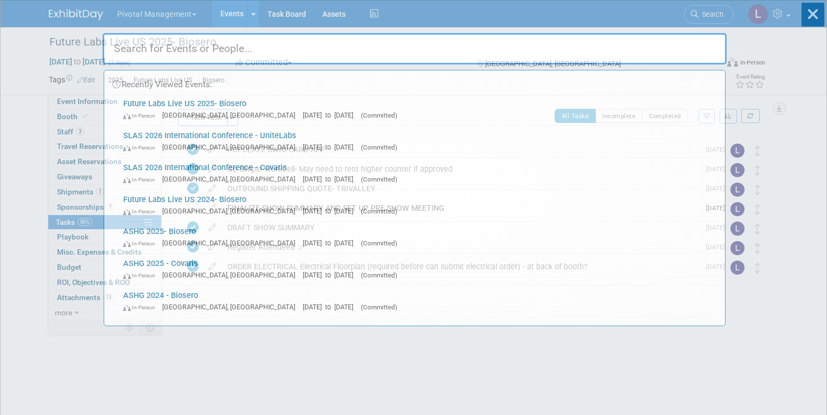
click at [707, 11] on div "Recently Viewed Events: Future Labs Live US 2025- Biosero In-Person Philadelphi…" at bounding box center [415, 164] width 624 height 326
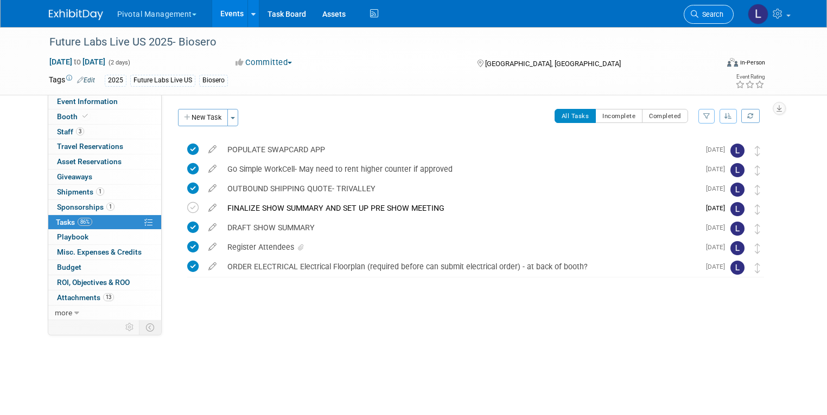
click at [733, 17] on link "Search" at bounding box center [708, 14] width 50 height 19
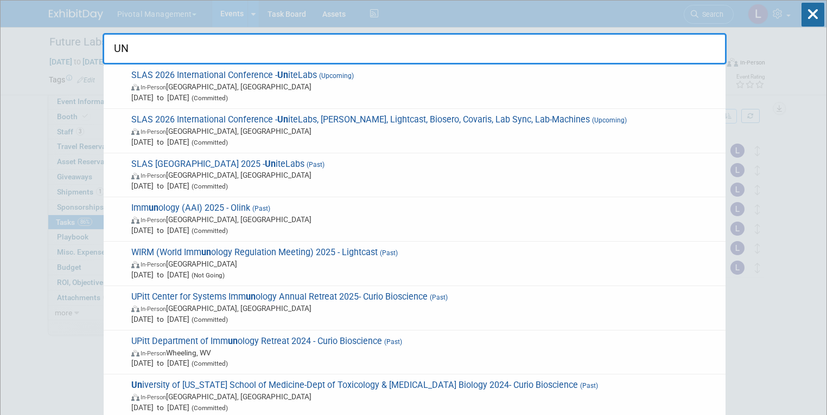
type input "U"
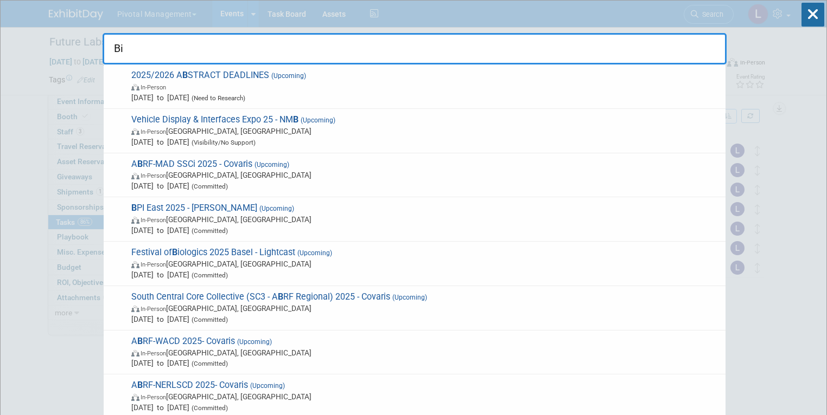
type input "Bio"
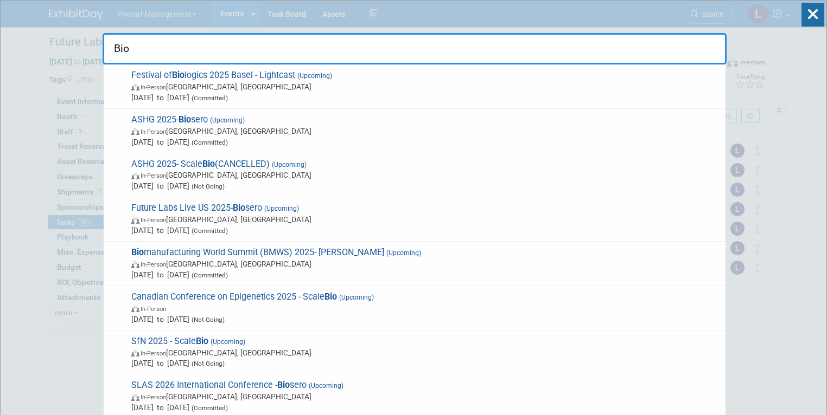
drag, startPoint x: 166, startPoint y: 48, endPoint x: 68, endPoint y: 39, distance: 98.1
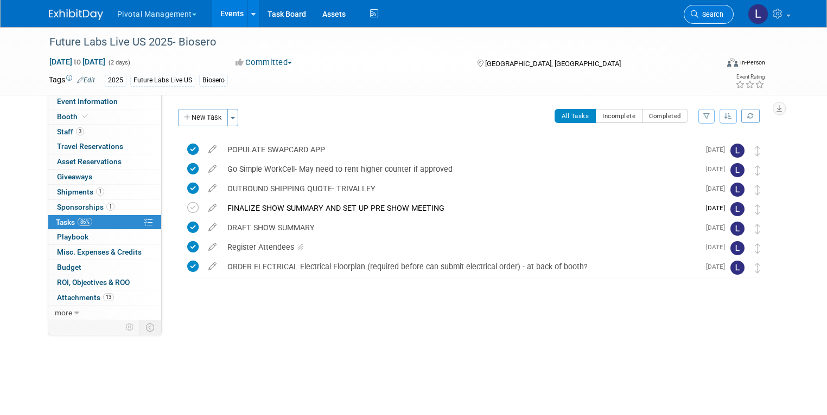
click at [700, 20] on link "Search" at bounding box center [708, 14] width 50 height 19
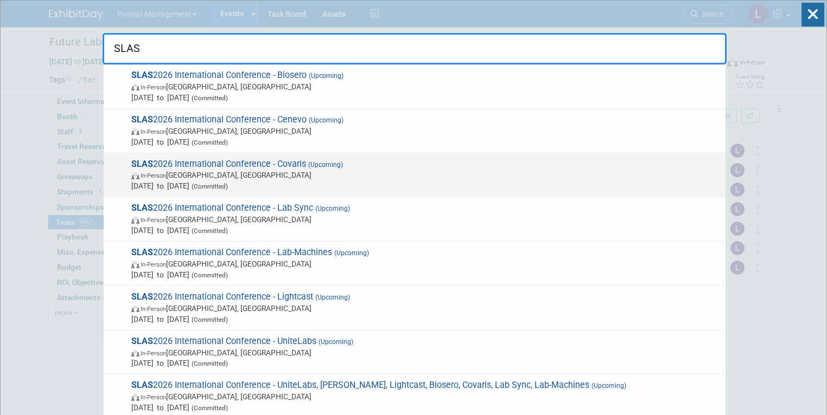
type input "SLAS"
click at [233, 171] on span "In-Person Boston, MA" at bounding box center [425, 175] width 588 height 11
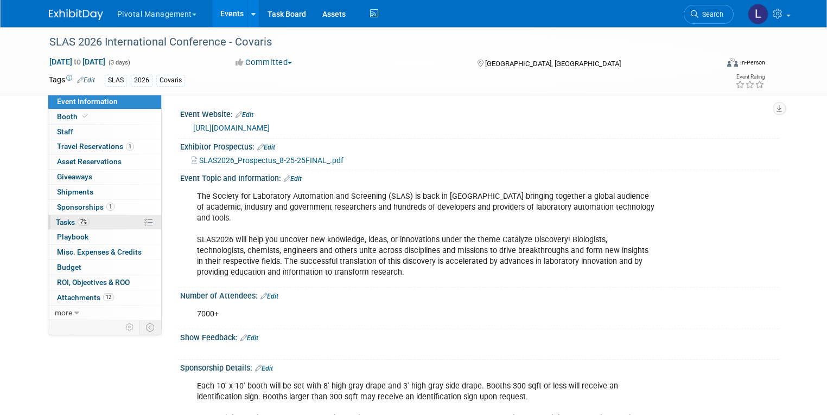
click at [66, 223] on span "Tasks 7%" at bounding box center [73, 222] width 34 height 9
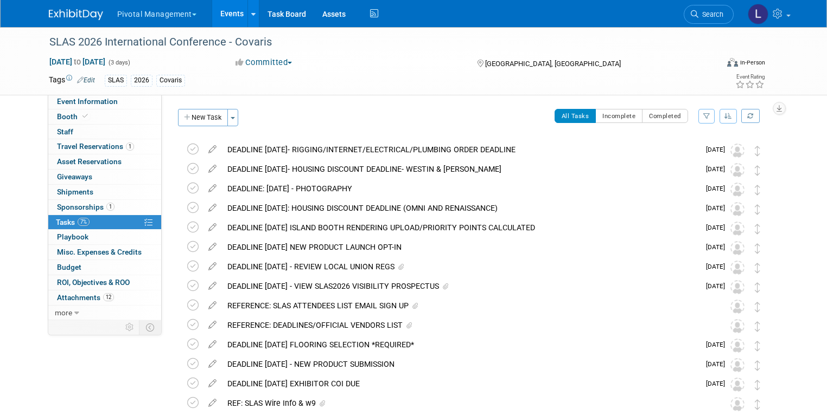
click at [733, 118] on button "button" at bounding box center [727, 116] width 17 height 15
click at [714, 165] on link "By Due Date" at bounding box center [697, 165] width 78 height 15
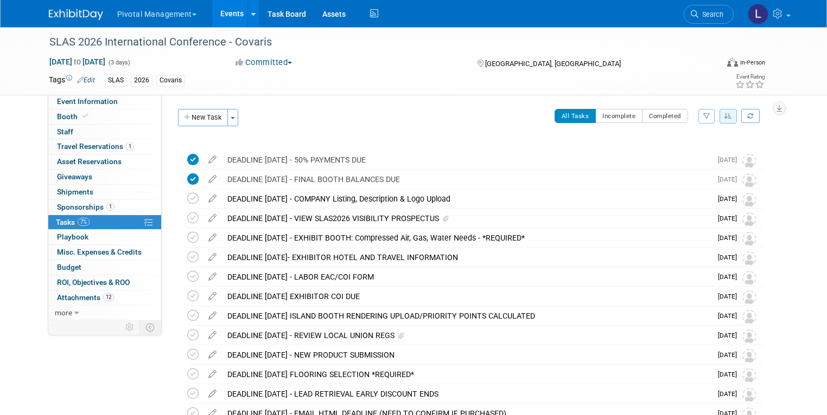
click at [706, 19] on link "Search" at bounding box center [708, 14] width 50 height 19
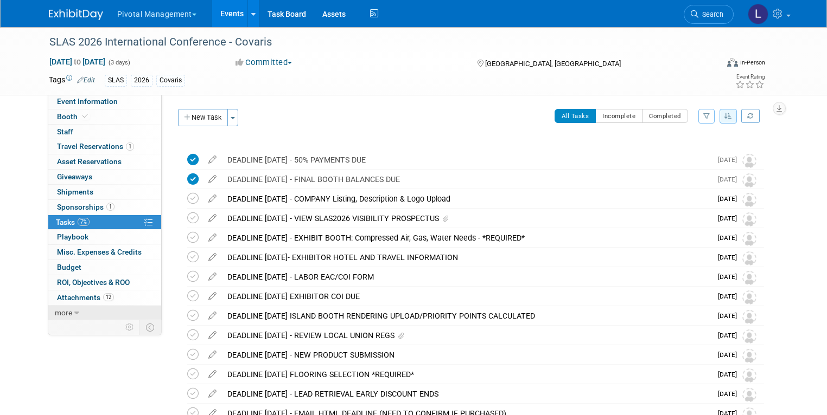
click at [55, 312] on span "more" at bounding box center [63, 313] width 17 height 9
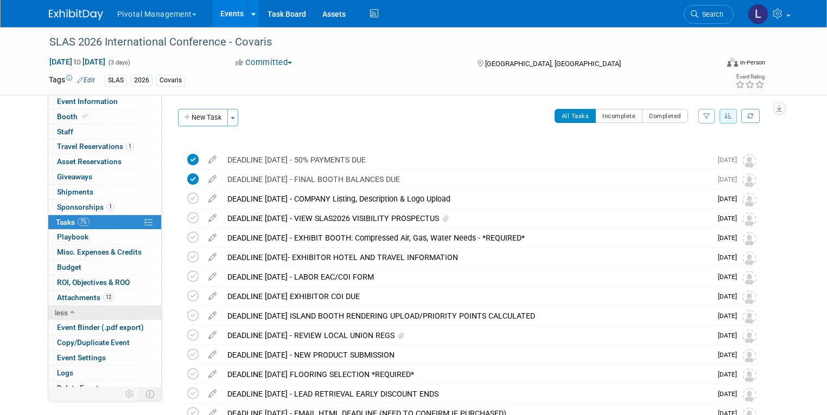
scroll to position [7, 0]
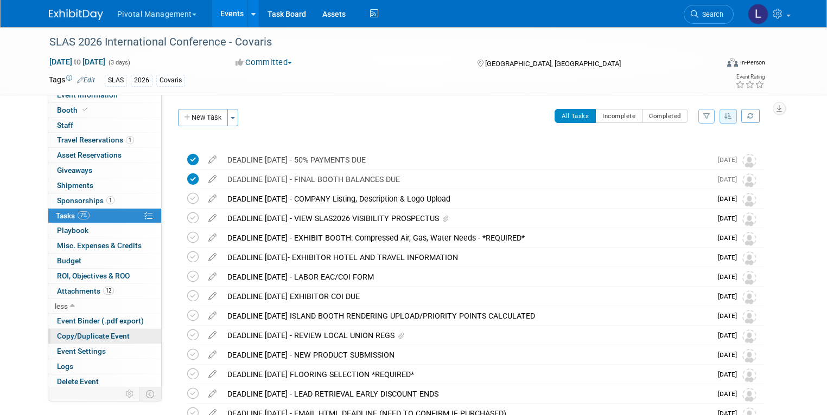
click at [57, 332] on span "Copy/Duplicate Event" at bounding box center [93, 336] width 73 height 9
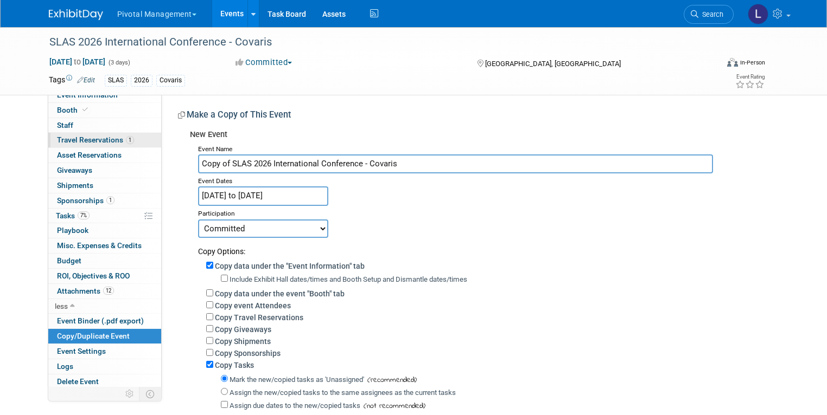
drag, startPoint x: 222, startPoint y: 163, endPoint x: 101, endPoint y: 142, distance: 122.3
click at [101, 142] on div "Event Information Event Info Booth Booth 0 Staff 0 Staff 1 Travel Reservations …" at bounding box center [414, 259] width 746 height 464
drag, startPoint x: 329, startPoint y: 163, endPoint x: 426, endPoint y: 163, distance: 96.5
click at [426, 163] on input "SLAS 2026 International Conference - Covaris" at bounding box center [455, 164] width 515 height 19
type input "SLAS 2026 International Conference - UniteLabs2"
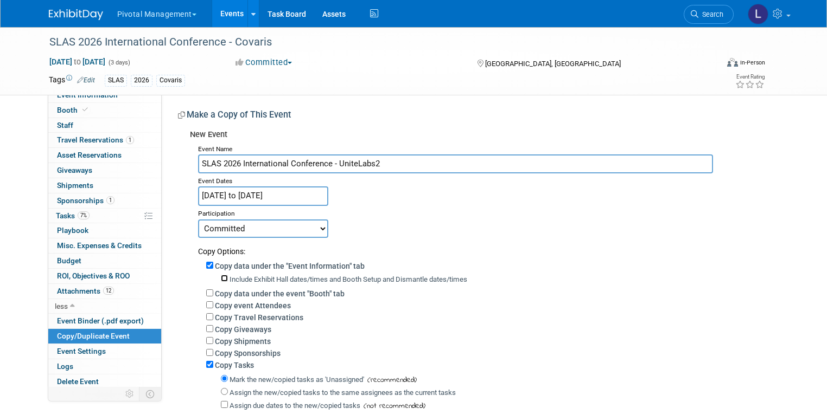
click at [221, 277] on input "Include Exhibit Hall dates/times and Booth Setup and Dismantle dates/times" at bounding box center [224, 278] width 7 height 7
checkbox input "true"
click at [206, 290] on input "Copy data under the event "Booth" tab" at bounding box center [209, 293] width 7 height 7
checkbox input "true"
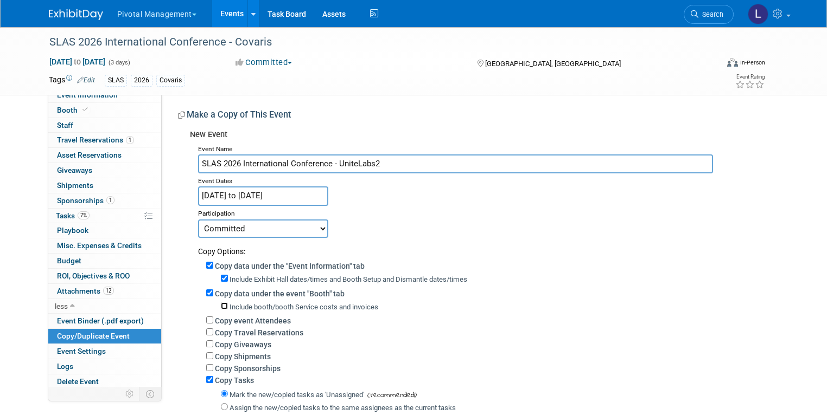
click at [221, 303] on input "Include booth/booth Service costs and invoices" at bounding box center [224, 306] width 7 height 7
checkbox input "true"
click at [206, 331] on input "Copy Travel Reservations" at bounding box center [209, 332] width 7 height 7
checkbox input "true"
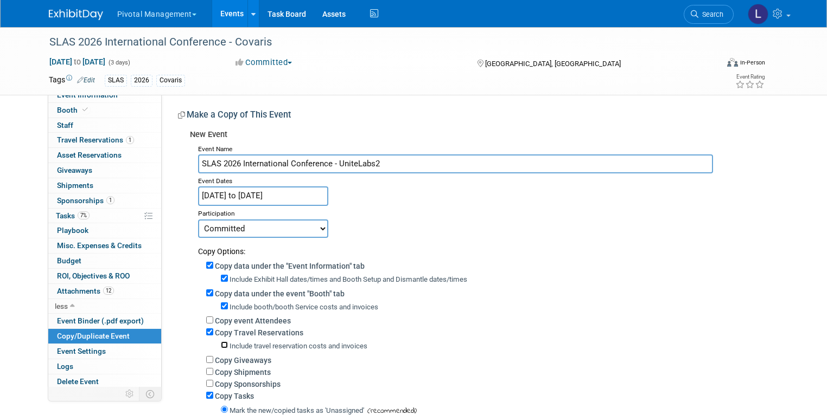
click at [221, 344] on input "Include travel reservation costs and invoices" at bounding box center [224, 345] width 7 height 7
checkbox input "true"
click at [206, 383] on input "Copy Sponsorships" at bounding box center [209, 383] width 7 height 7
checkbox input "true"
click at [221, 398] on div "Include sponsorship costs and invoices" at bounding box center [495, 397] width 549 height 12
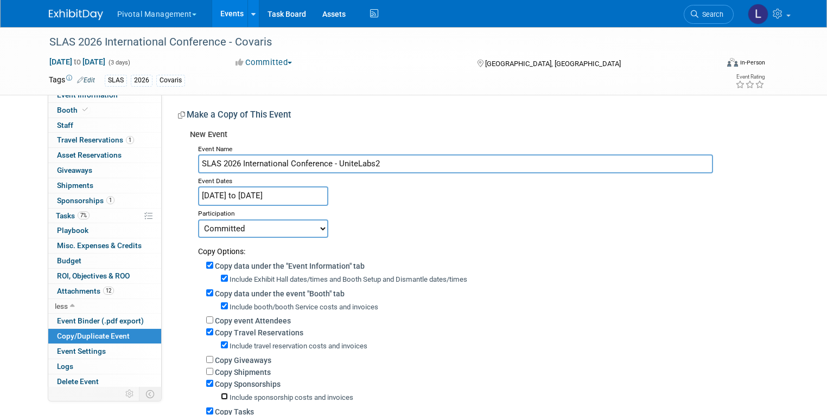
click at [221, 399] on input "Include sponsorship costs and invoices" at bounding box center [224, 396] width 7 height 7
checkbox input "true"
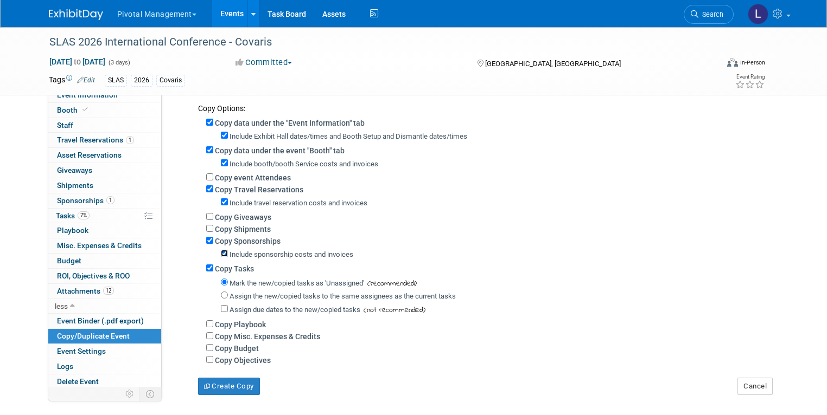
scroll to position [145, 0]
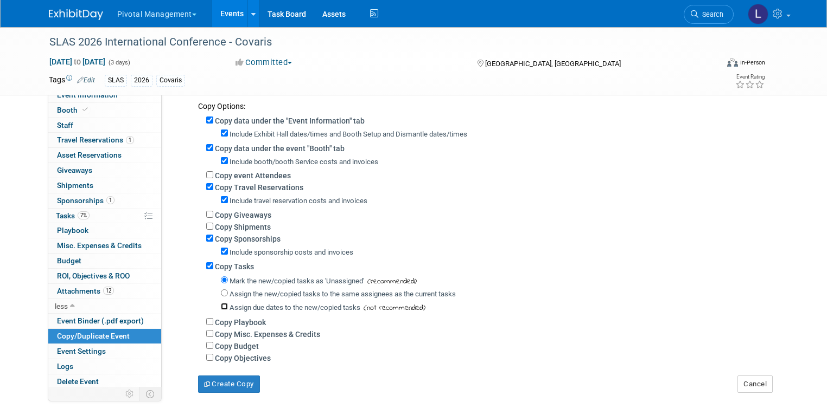
click at [221, 306] on input "Assign due dates to the new/copied tasks" at bounding box center [224, 306] width 7 height 7
checkbox input "true"
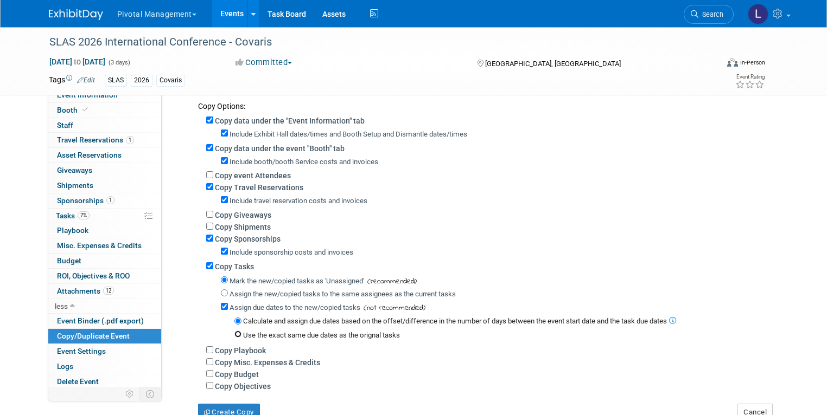
click at [234, 336] on input "Use the exact same due dates as the orignal tasks" at bounding box center [237, 334] width 7 height 7
radio input "true"
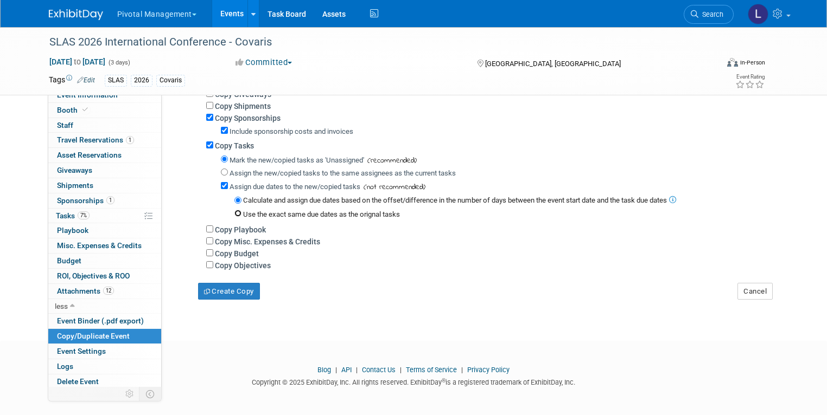
scroll to position [270, 0]
click at [235, 296] on button "Create Copy" at bounding box center [229, 289] width 62 height 17
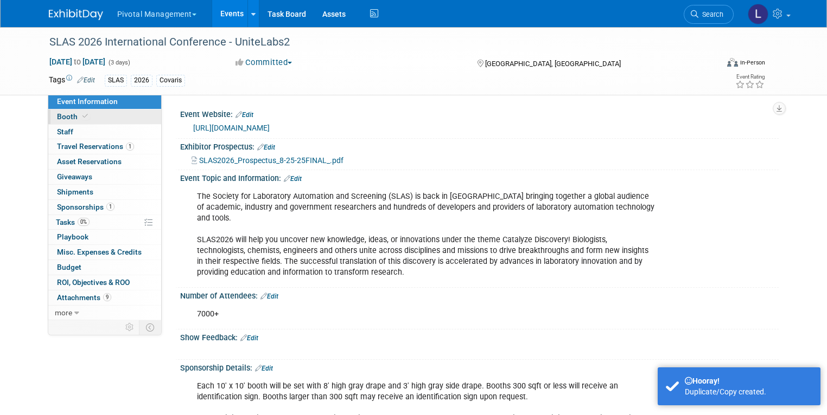
click at [57, 121] on link "Booth" at bounding box center [104, 117] width 113 height 15
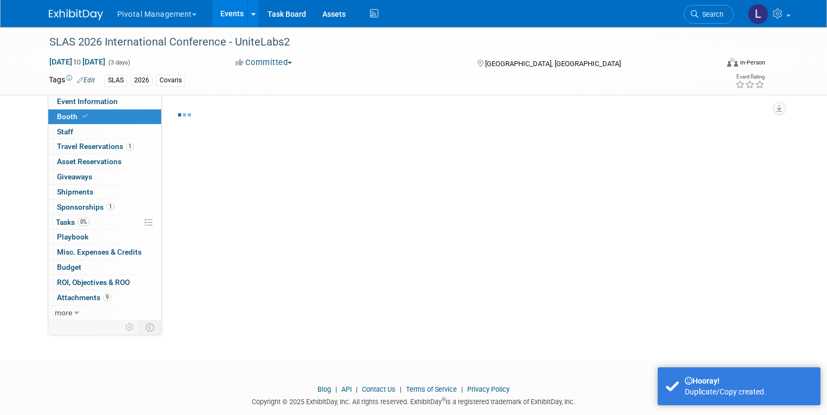
select select "Yes"
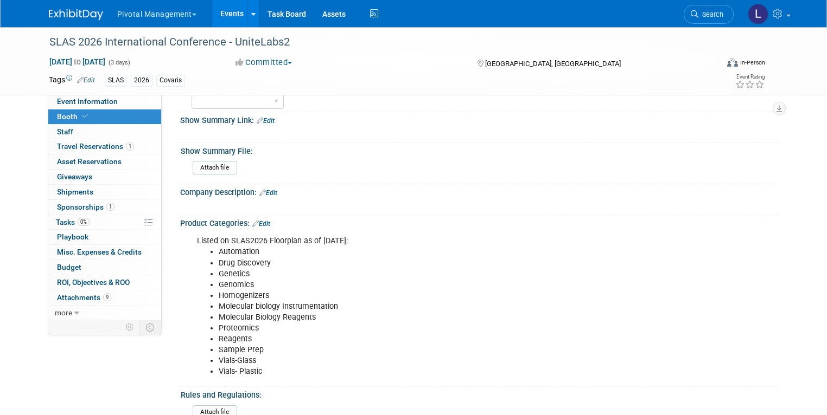
scroll to position [332, 0]
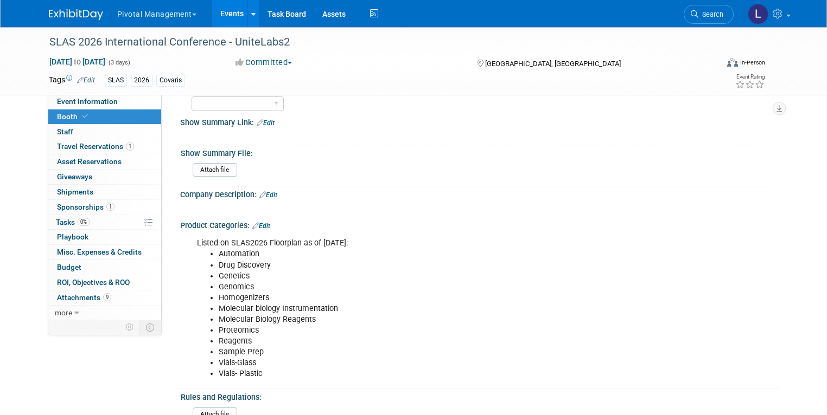
click at [262, 191] on link "Edit" at bounding box center [268, 195] width 18 height 8
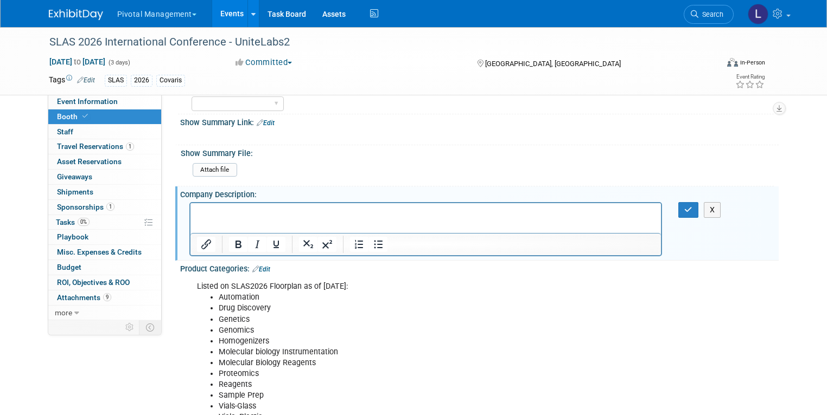
scroll to position [0, 0]
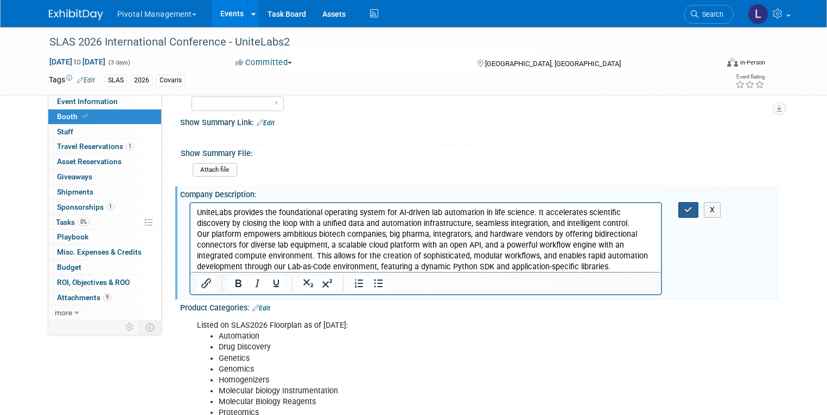
click at [692, 209] on icon "button" at bounding box center [688, 210] width 8 height 8
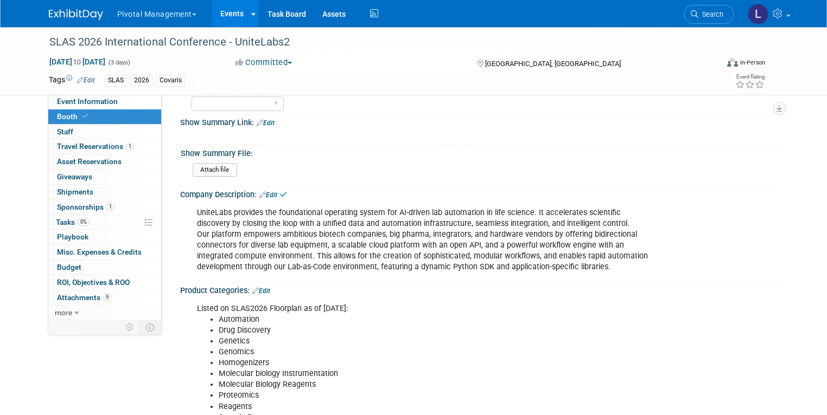
click at [261, 287] on link "Edit" at bounding box center [261, 291] width 18 height 8
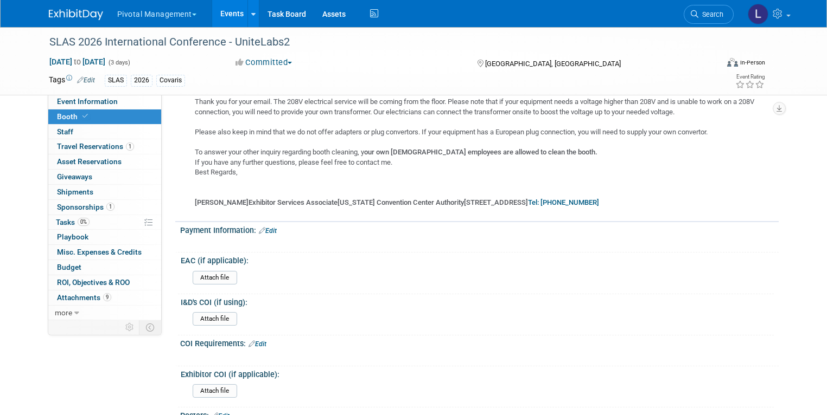
scroll to position [1280, 0]
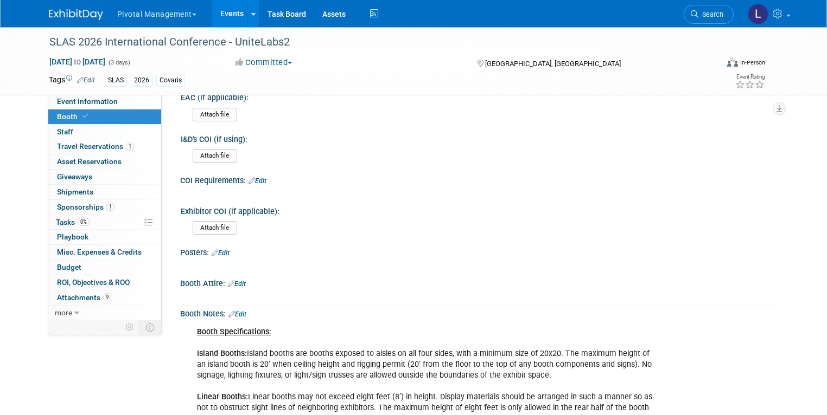
drag, startPoint x: 219, startPoint y: -629, endPoint x: 335, endPoint y: 289, distance: 924.3
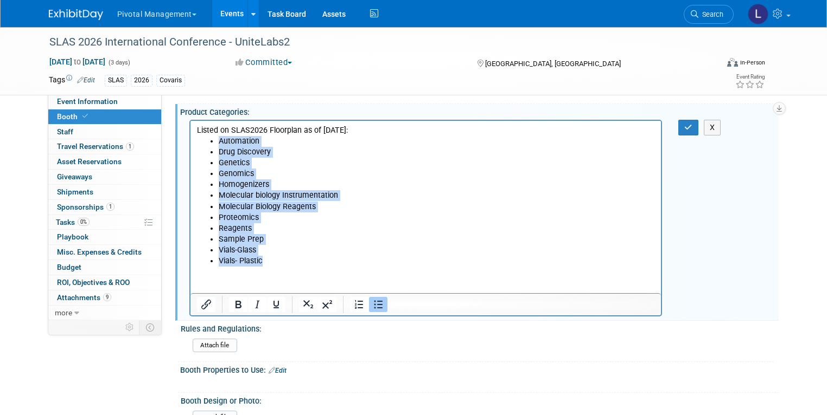
scroll to position [509, 0]
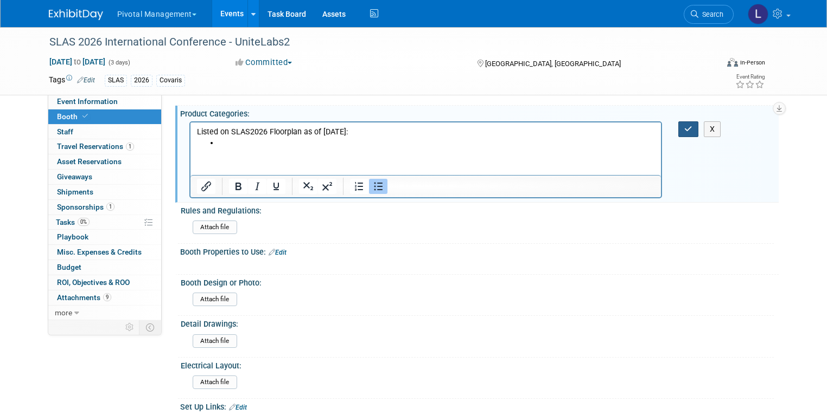
click at [689, 123] on button "button" at bounding box center [688, 129] width 20 height 16
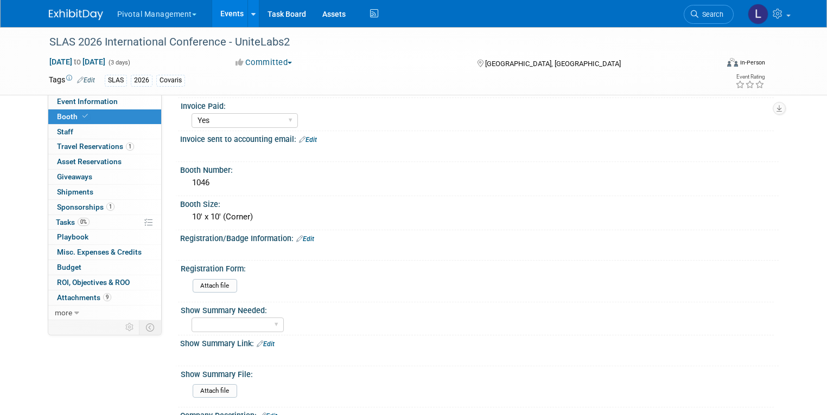
scroll to position [106, 0]
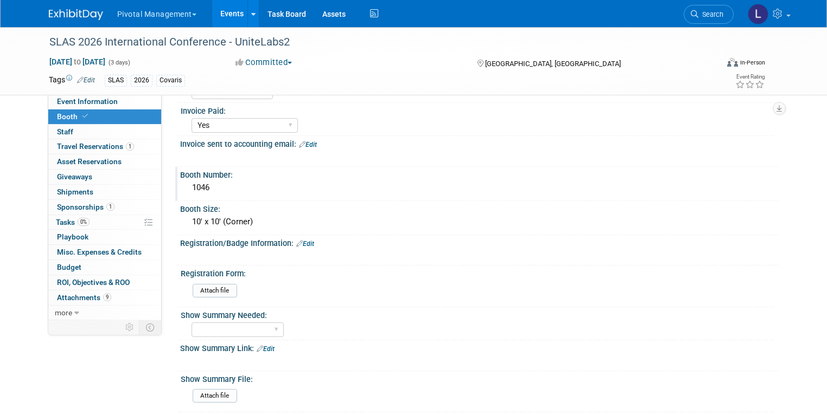
click at [213, 187] on div "1046" at bounding box center [479, 188] width 582 height 17
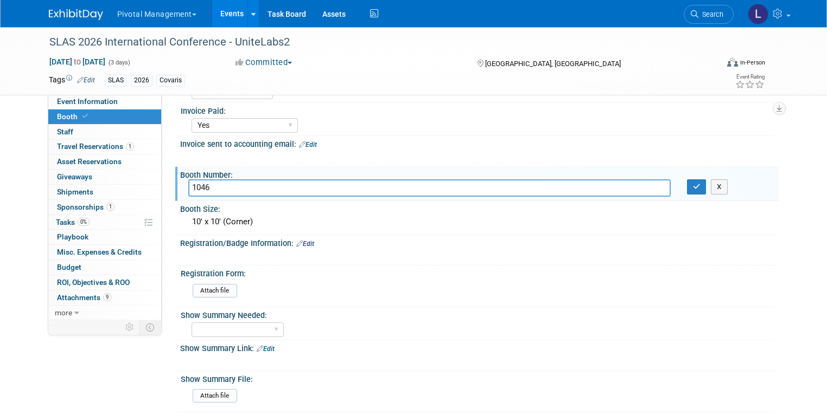
drag, startPoint x: 213, startPoint y: 187, endPoint x: 168, endPoint y: 185, distance: 45.6
click at [175, 185] on div "Booth Number: 1046 1046 X" at bounding box center [476, 184] width 603 height 34
type input "2812"
click at [225, 219] on div "10' x 10' (Corner)" at bounding box center [479, 222] width 582 height 17
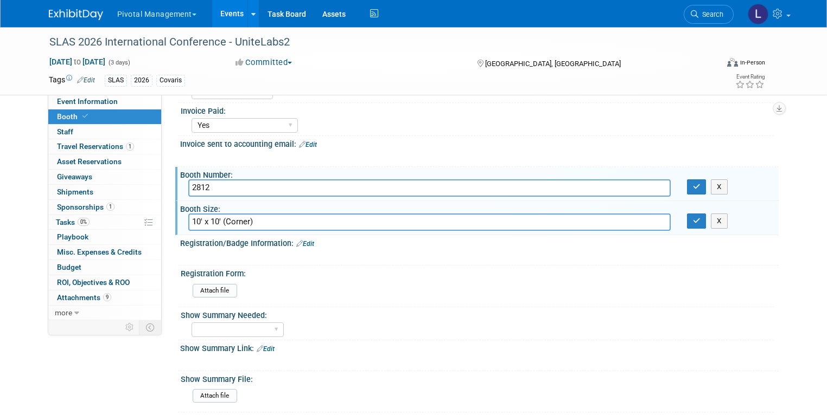
click at [208, 222] on input "10' x 10' (Corner)" at bounding box center [429, 222] width 482 height 17
type input "10' x 30' (Corner)"
click at [700, 219] on icon "button" at bounding box center [697, 220] width 8 height 7
click at [700, 188] on icon "button" at bounding box center [697, 186] width 8 height 7
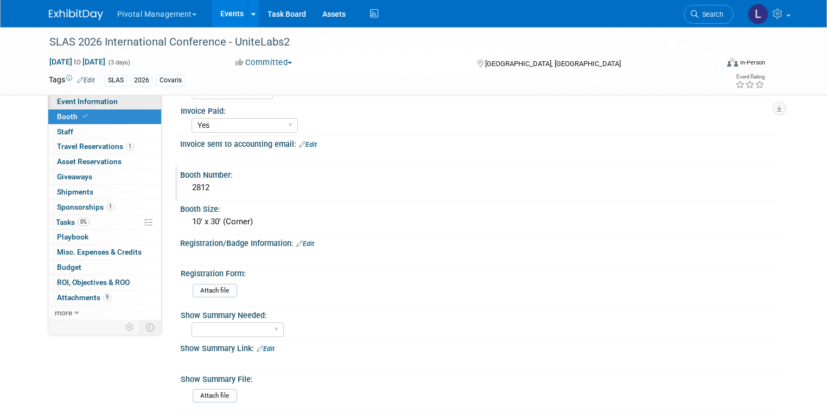
click at [77, 103] on span "Event Information" at bounding box center [87, 101] width 61 height 9
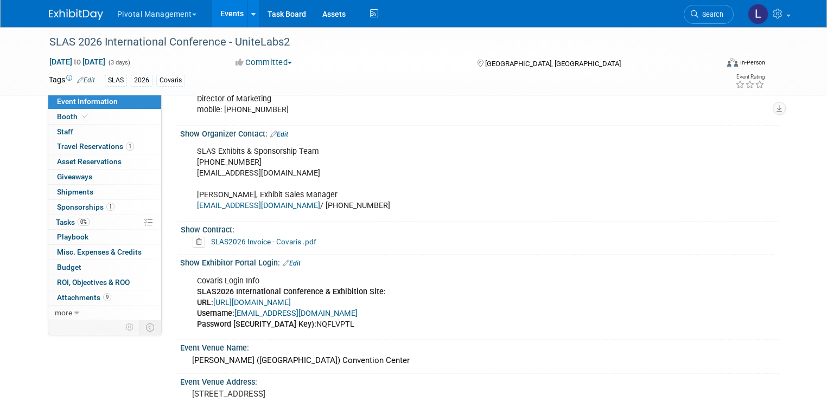
scroll to position [657, 0]
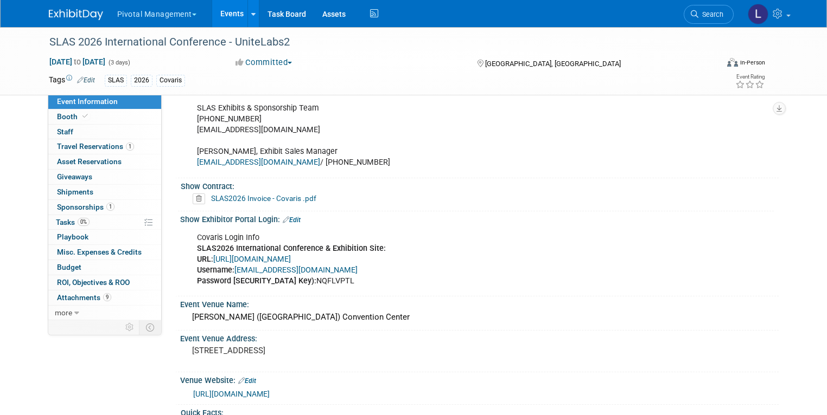
click at [193, 194] on icon at bounding box center [199, 199] width 12 height 11
click at [183, 229] on link "Yes" at bounding box center [187, 227] width 31 height 17
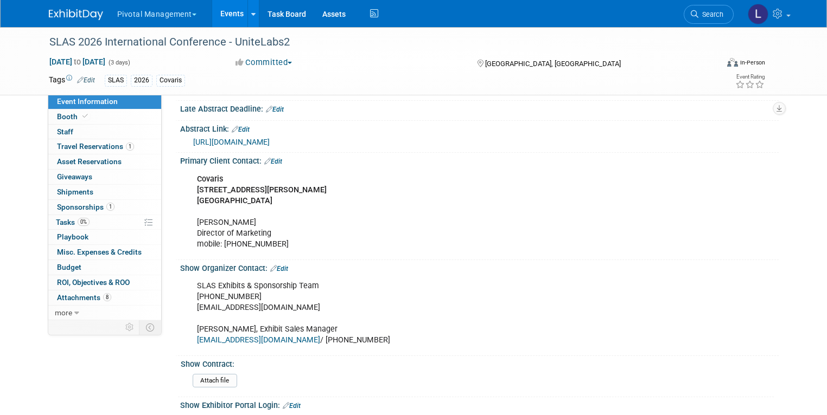
scroll to position [477, 0]
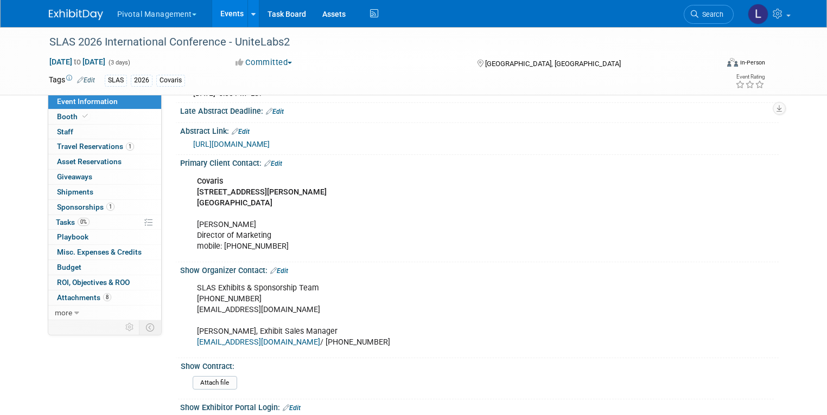
click at [274, 160] on link "Edit" at bounding box center [273, 164] width 18 height 8
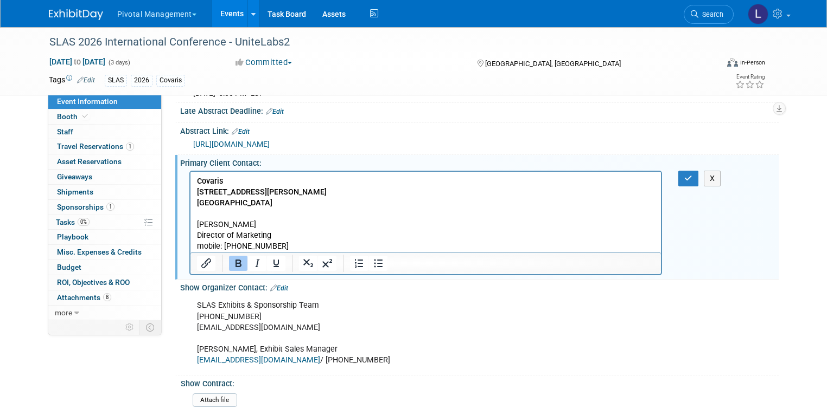
scroll to position [0, 0]
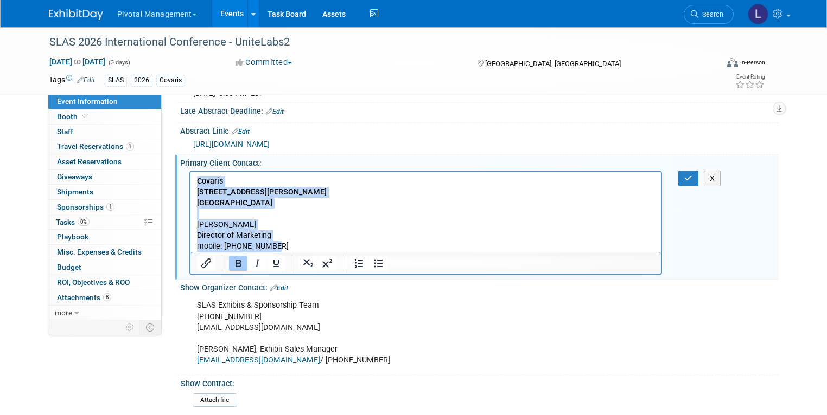
drag, startPoint x: 291, startPoint y: 245, endPoint x: 194, endPoint y: 181, distance: 116.7
click at [194, 181] on html "Covaris 14 Gill St., Unit H, Woburn, MA 01801 United States of America Patricia…" at bounding box center [425, 211] width 471 height 81
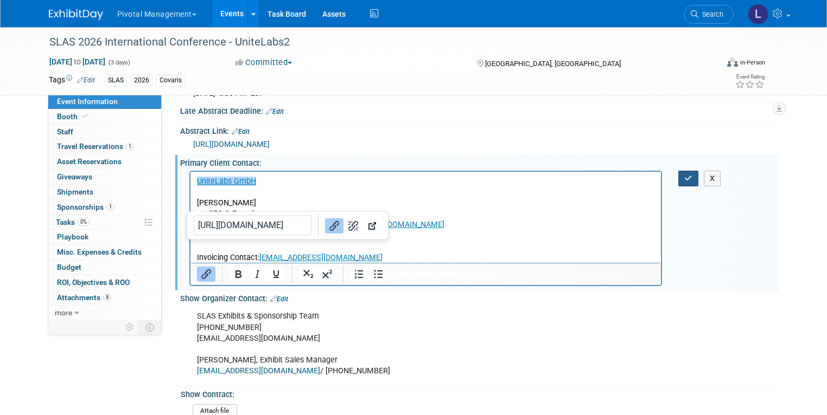
click at [691, 175] on icon "button" at bounding box center [688, 179] width 8 height 8
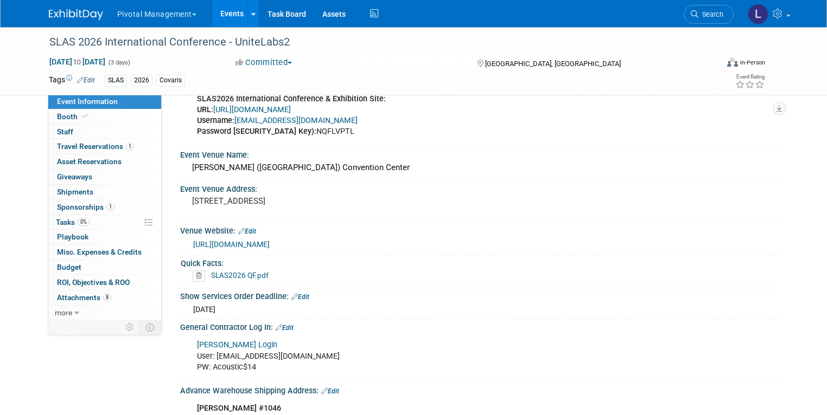
scroll to position [753, 0]
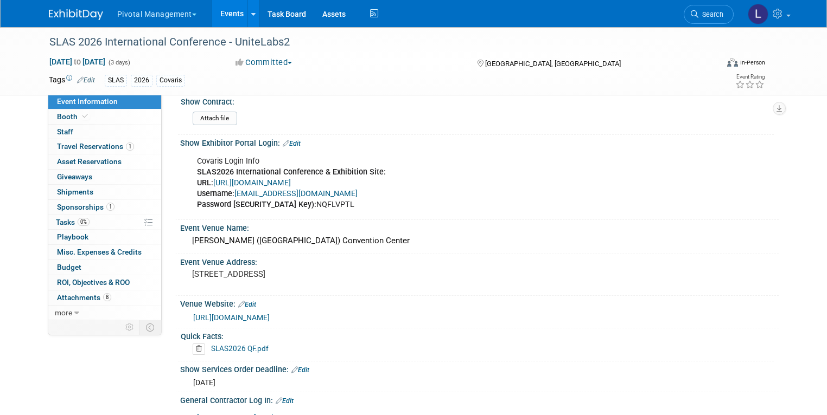
click at [289, 140] on link "Edit" at bounding box center [292, 144] width 18 height 8
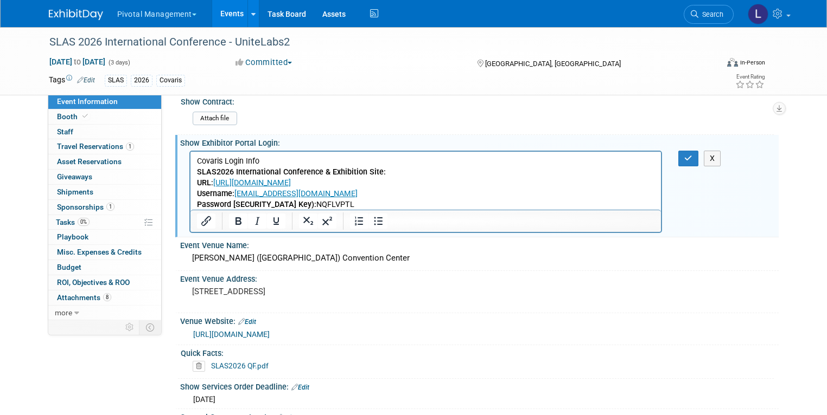
scroll to position [0, 0]
drag, startPoint x: 361, startPoint y: 200, endPoint x: 183, endPoint y: 145, distance: 186.3
click at [190, 151] on html "Covaris Login Info SLAS2026 International Conference & Exhibition Site: URL: ht…" at bounding box center [425, 180] width 471 height 59
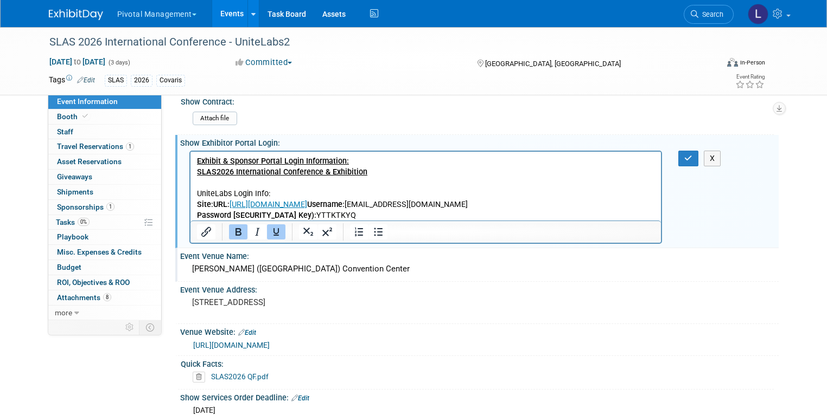
drag, startPoint x: 691, startPoint y: 136, endPoint x: 706, endPoint y: 255, distance: 120.7
click at [691, 148] on div "Covaris Login Info SLAS2026 International Conference & Exhibition Site: URL: ht…" at bounding box center [477, 150] width 585 height 5
click at [691, 155] on icon "button" at bounding box center [688, 159] width 8 height 8
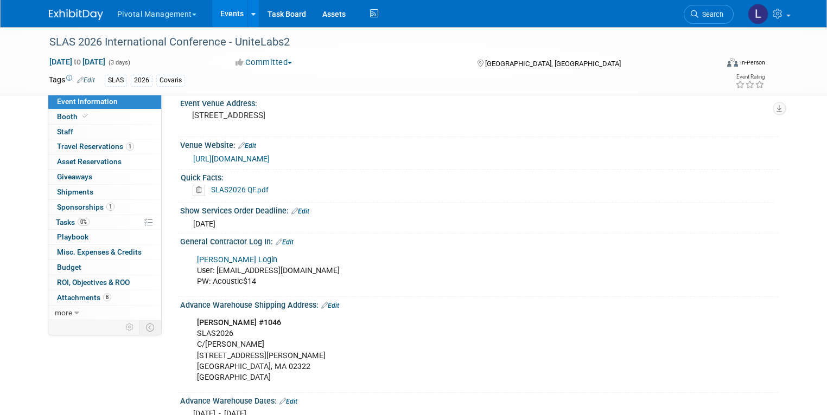
scroll to position [937, 0]
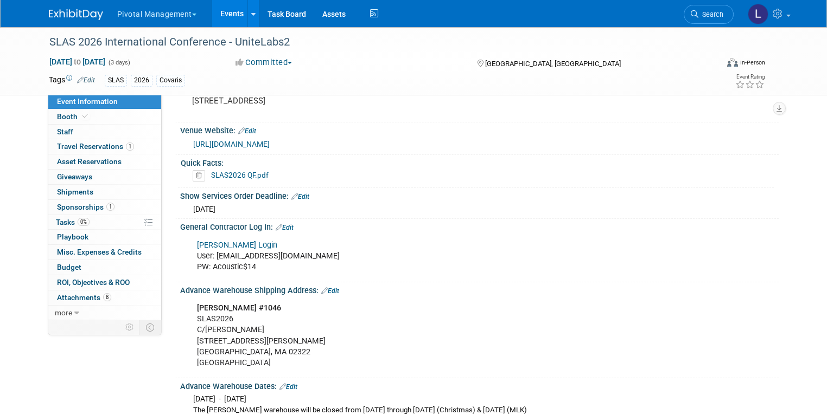
click at [277, 224] on link "Edit" at bounding box center [285, 228] width 18 height 8
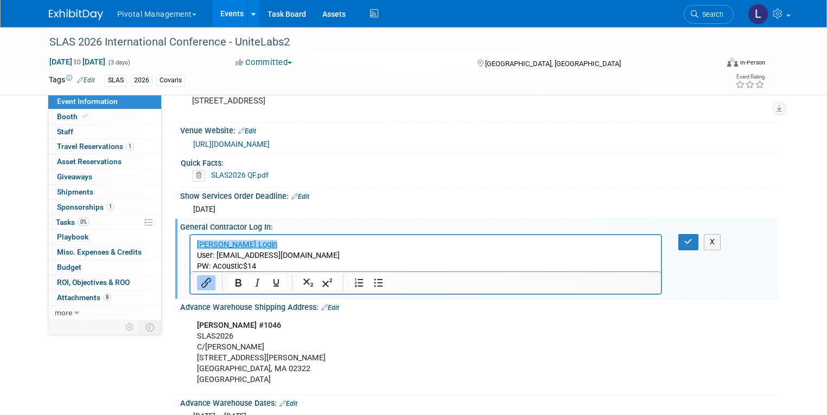
scroll to position [0, 0]
drag, startPoint x: 258, startPoint y: 257, endPoint x: 182, endPoint y: 211, distance: 88.5
click at [182, 219] on div "General Contractor Log In: Edit Freeman Login User: lclark@covaris.com PW: Acou…" at bounding box center [476, 259] width 603 height 80
drag, startPoint x: 273, startPoint y: 266, endPoint x: 360, endPoint y: 440, distance: 194.3
click at [190, 235] on html "Freeman Login User: lclark@covaris.com PW: Acoustic$14" at bounding box center [425, 253] width 471 height 37
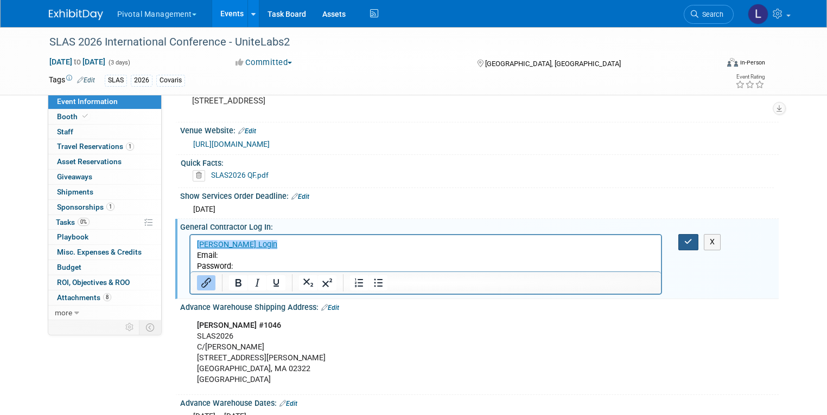
click at [685, 234] on button "button" at bounding box center [688, 242] width 20 height 16
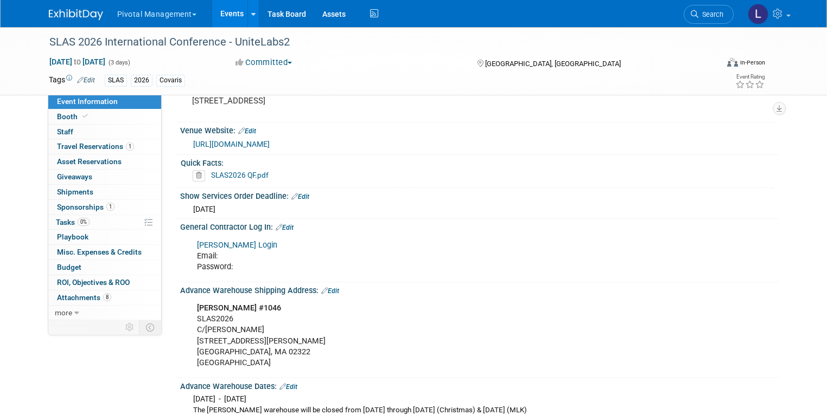
click at [323, 287] on link "Edit" at bounding box center [330, 291] width 18 height 8
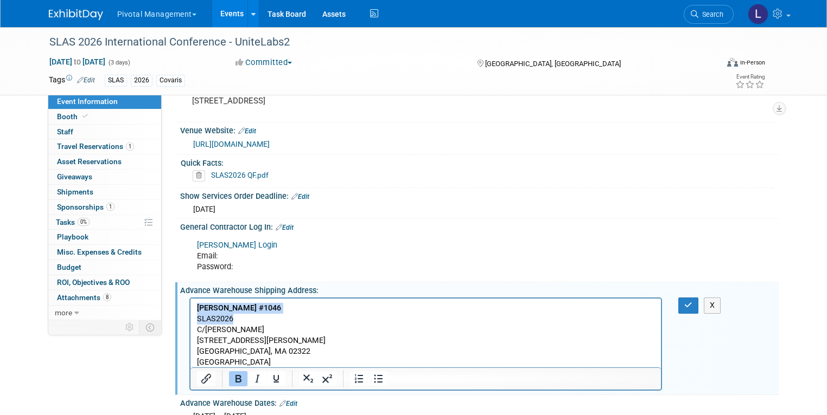
drag, startPoint x: 278, startPoint y: 312, endPoint x: 279, endPoint y: 300, distance: 12.0
click at [190, 300] on html "Covaris Booth #1046 SLAS2026 C/O Freeman 25 Doherty Ave Avon, MA 02322 USA" at bounding box center [425, 333] width 471 height 69
click at [271, 301] on html "Covaris Booth #1046 SLAS2026 C/O Freeman 25 Doherty Ave Avon, MA 02322 USA" at bounding box center [425, 333] width 471 height 69
drag, startPoint x: 253, startPoint y: 307, endPoint x: 194, endPoint y: 304, distance: 59.7
click at [194, 304] on html "Covaris Booth #1046 SLAS2026 C/O Freeman 25 Doherty Ave Avon, MA 02322 USA" at bounding box center [425, 333] width 471 height 69
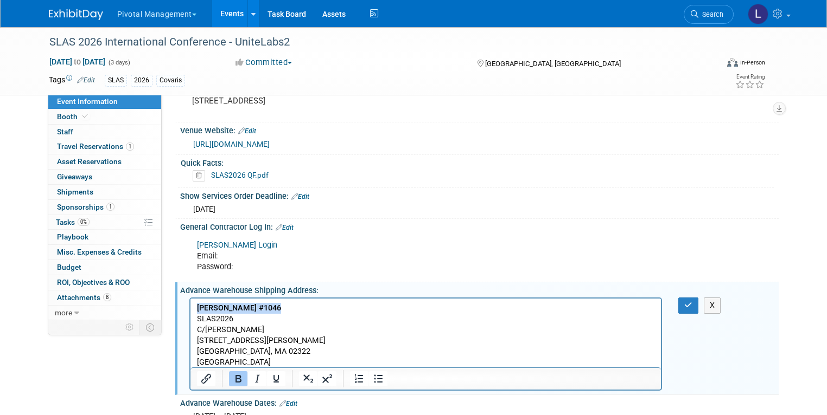
paste body "Rich Text Area. Press ALT-0 for help."
click at [689, 298] on button "button" at bounding box center [688, 306] width 20 height 16
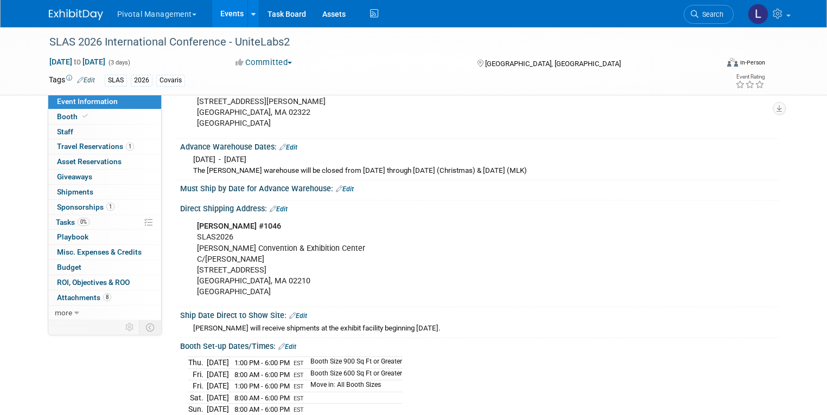
scroll to position [1187, 0]
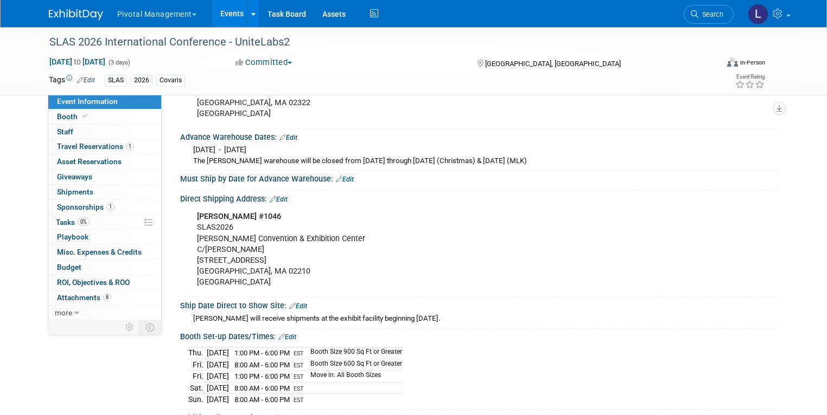
click at [276, 196] on link "Edit" at bounding box center [279, 200] width 18 height 8
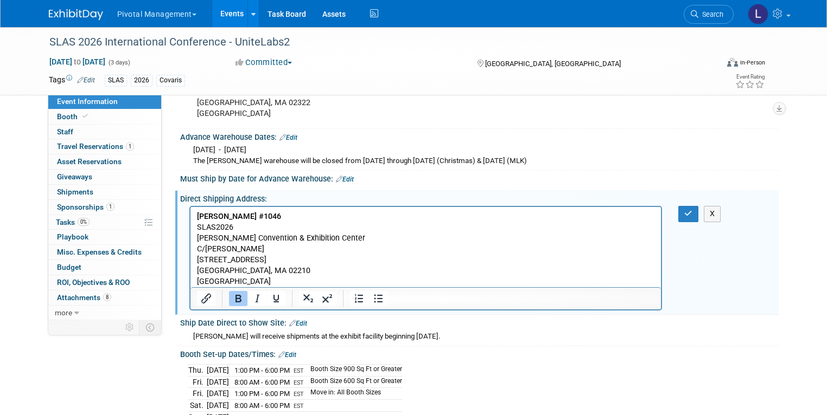
scroll to position [0, 0]
drag, startPoint x: 284, startPoint y: 215, endPoint x: 363, endPoint y: 409, distance: 209.9
click at [190, 217] on html "Covaris Booth #1046 SLAS2026 Thomas Michael Menino Convention & Exhibition Cent…" at bounding box center [425, 247] width 471 height 81
click at [687, 206] on button "button" at bounding box center [688, 214] width 20 height 16
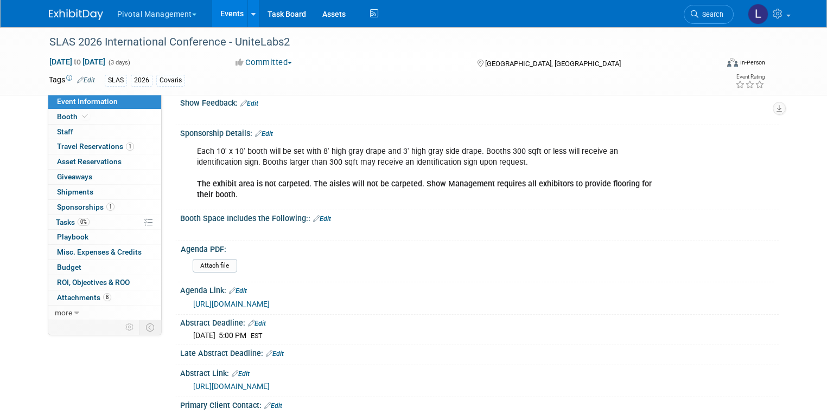
scroll to position [232, 0]
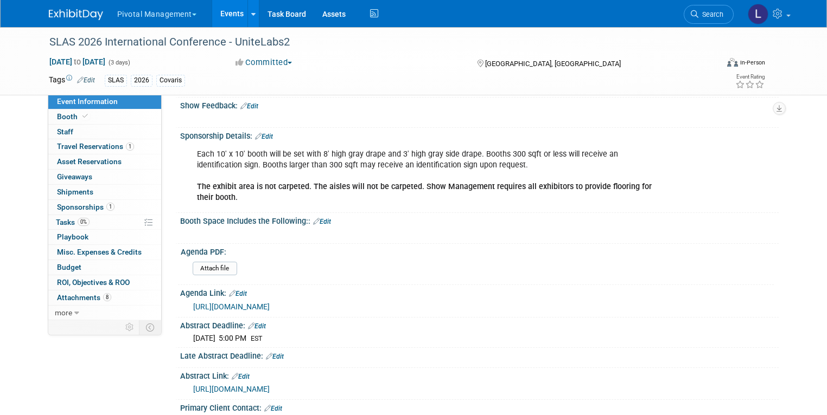
click at [264, 133] on link "Edit" at bounding box center [264, 137] width 18 height 8
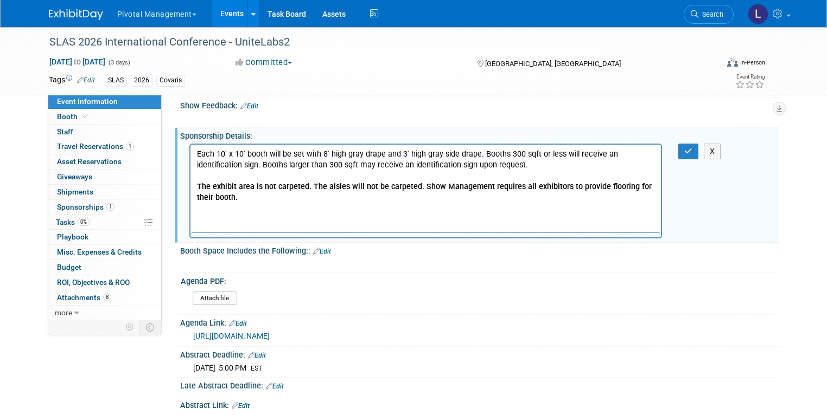
scroll to position [0, 0]
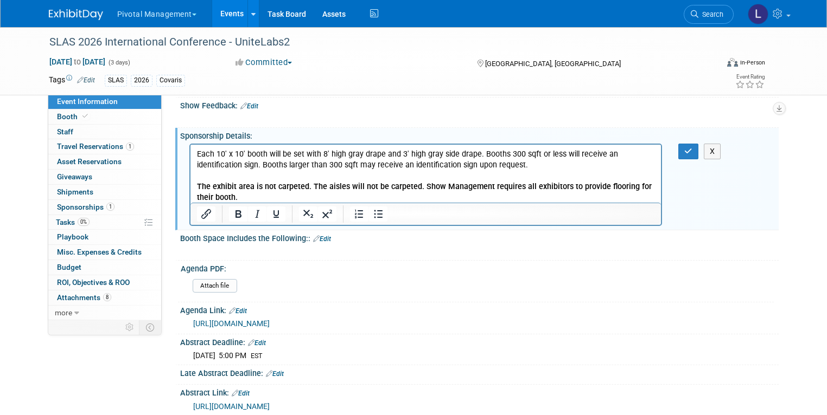
drag, startPoint x: 495, startPoint y: 165, endPoint x: 348, endPoint y: 276, distance: 184.4
click at [190, 144] on html "Each 10' x 10' booth will be set with 8' high gray drape and 3' high gray side …" at bounding box center [425, 173] width 471 height 59
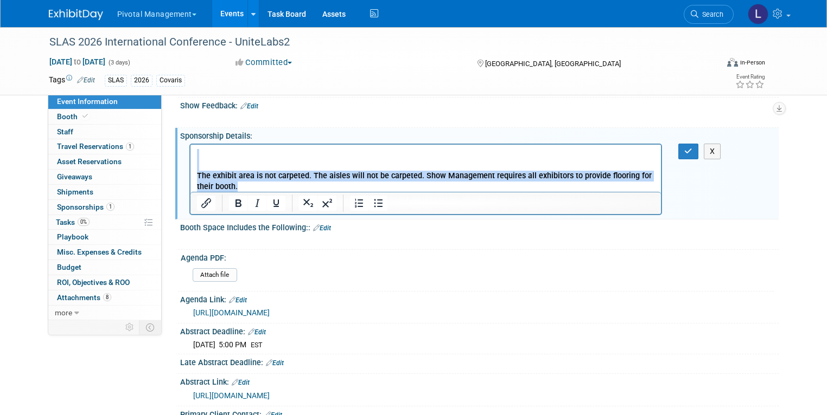
drag, startPoint x: 228, startPoint y: 187, endPoint x: 175, endPoint y: 168, distance: 56.6
click at [190, 168] on html "The exhibit area is not carpeted. The aisles will not be carpeted. Show Managem…" at bounding box center [425, 168] width 471 height 48
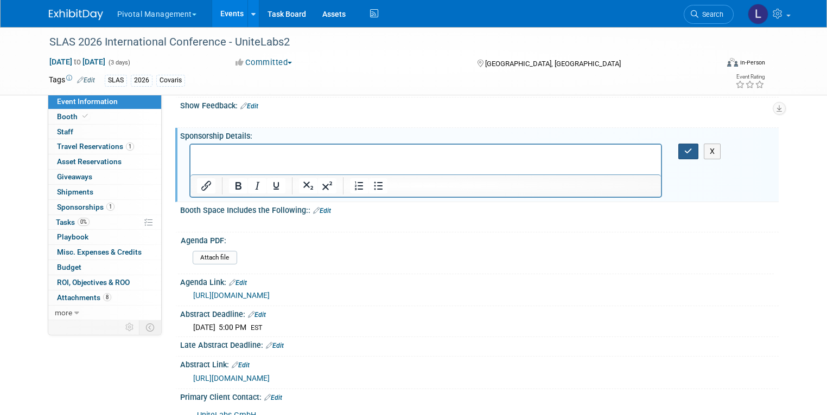
click at [689, 144] on button "button" at bounding box center [688, 152] width 20 height 16
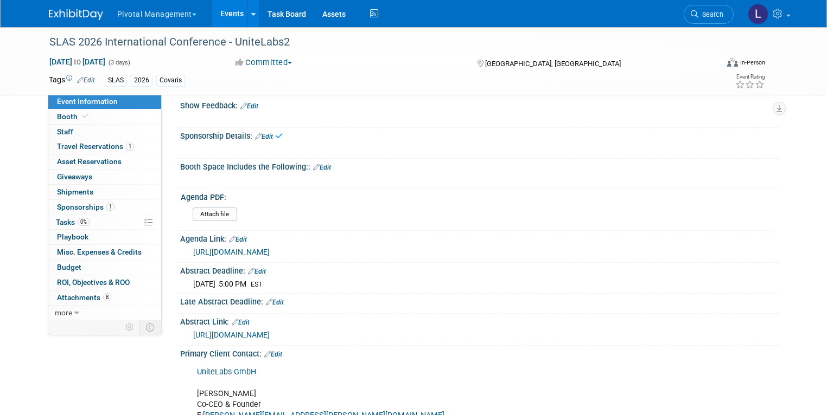
click at [319, 164] on link "Edit" at bounding box center [322, 168] width 18 height 8
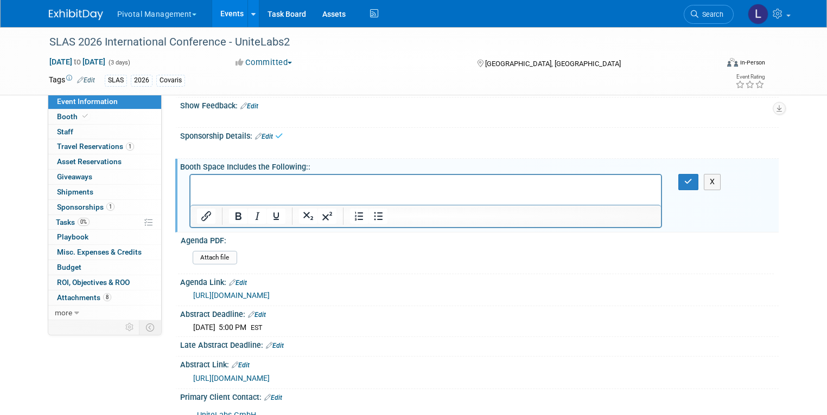
click at [274, 185] on p "Rich Text Area. Press ALT-0 for help." at bounding box center [425, 185] width 458 height 11
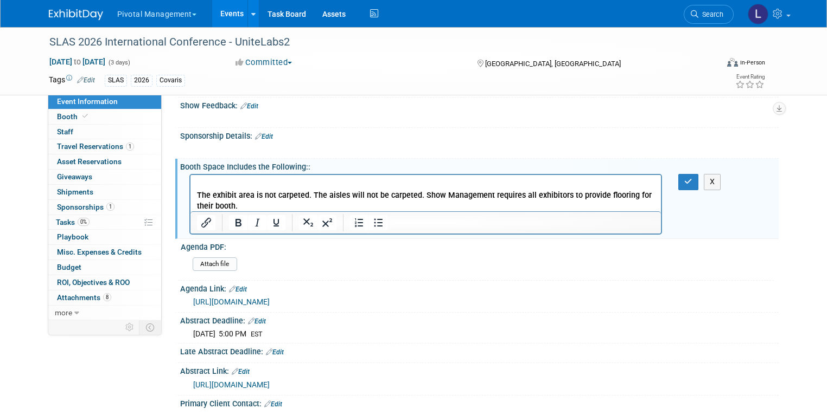
click at [197, 197] on b "The exhibit area is not carpeted. The aisles will not be carpeted. Show Managem…" at bounding box center [423, 201] width 454 height 20
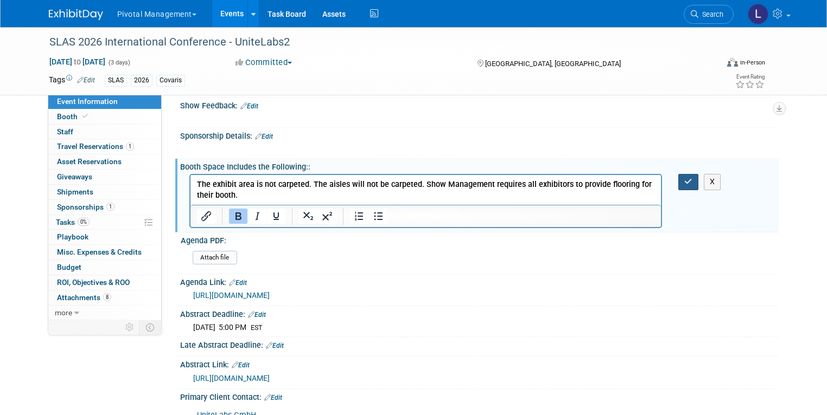
click at [698, 174] on button "button" at bounding box center [688, 182] width 20 height 16
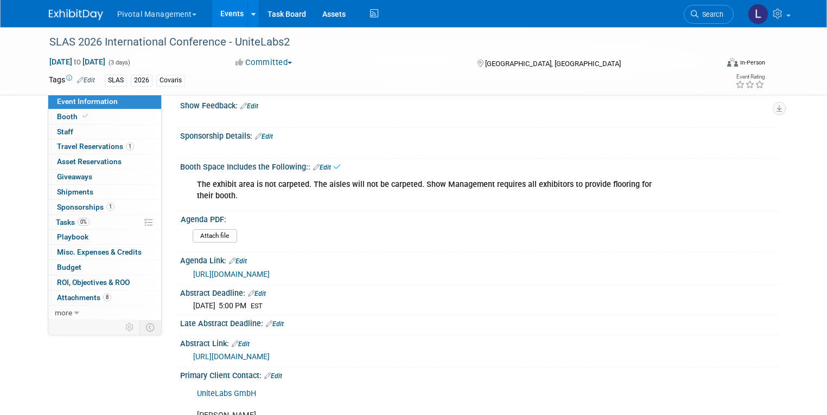
click at [264, 133] on link "Edit" at bounding box center [264, 137] width 18 height 8
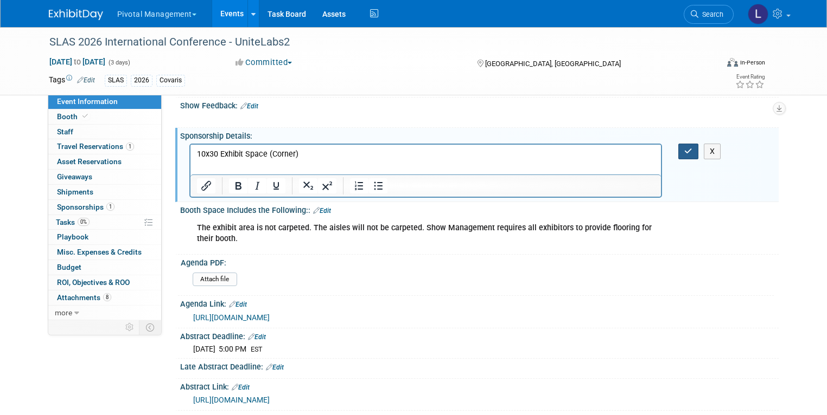
click at [692, 148] on icon "button" at bounding box center [688, 152] width 8 height 8
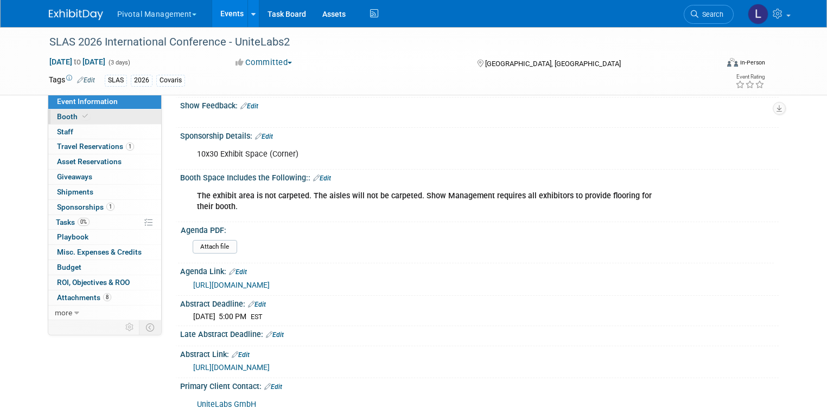
click at [57, 117] on span "Booth" at bounding box center [73, 116] width 33 height 9
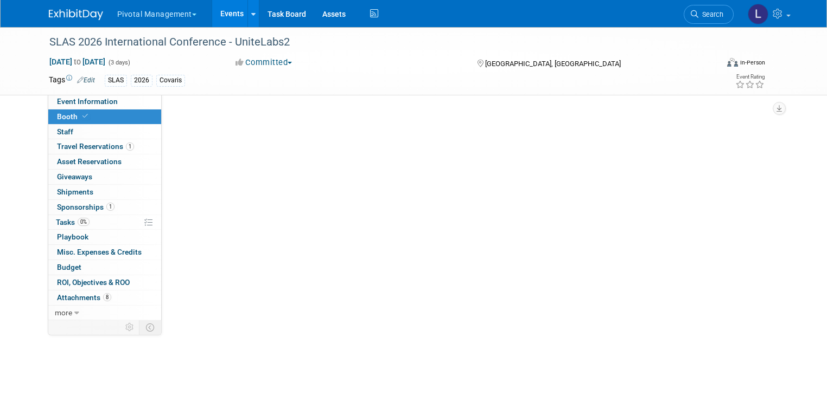
select select "Yes"
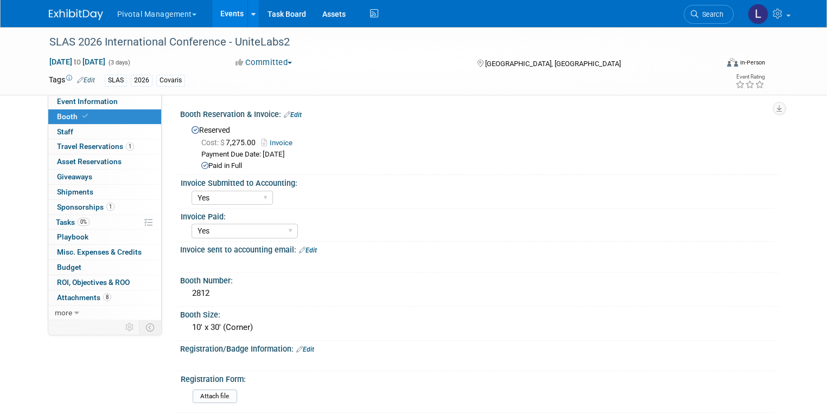
click at [289, 115] on link "Edit" at bounding box center [293, 115] width 18 height 8
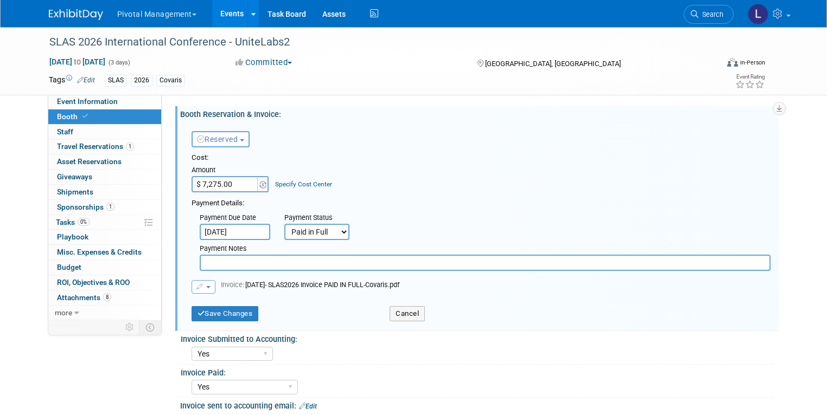
click at [248, 260] on input "text" at bounding box center [485, 263] width 571 height 16
click at [230, 189] on input "$ 7,275.00" at bounding box center [225, 184] width 68 height 16
drag, startPoint x: 232, startPoint y: 185, endPoint x: 189, endPoint y: 183, distance: 43.5
click at [191, 183] on input "$ 7,275.00" at bounding box center [225, 184] width 68 height 16
type input "$ 14,550.00"
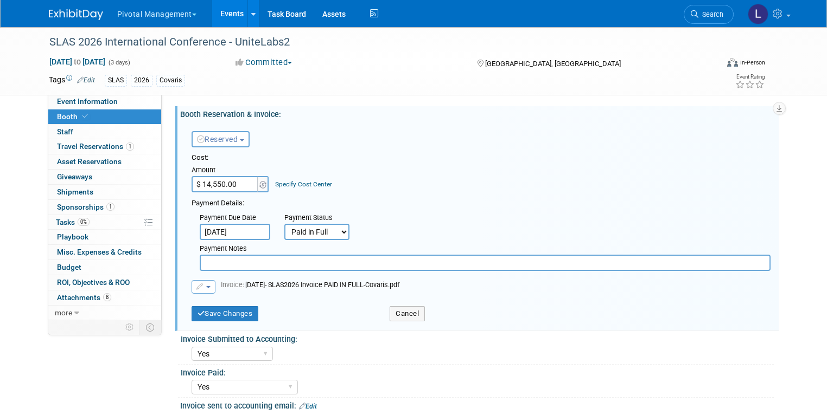
click at [196, 284] on icon "button" at bounding box center [200, 287] width 8 height 7
click at [229, 304] on link "Replace with a new file" at bounding box center [246, 304] width 108 height 15
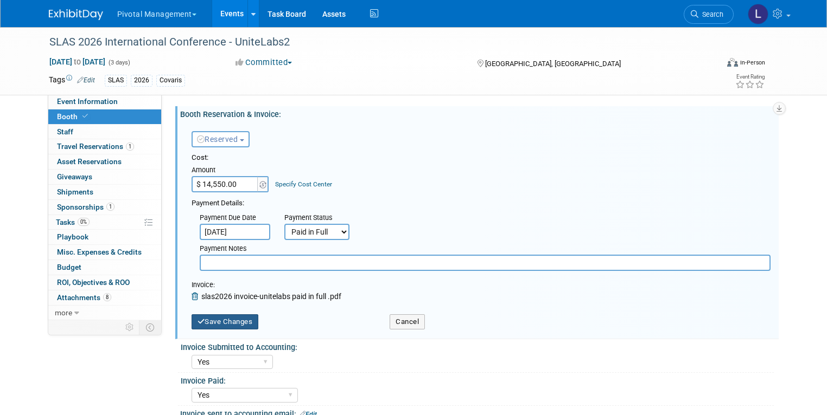
click at [214, 324] on button "Save Changes" at bounding box center [224, 322] width 67 height 15
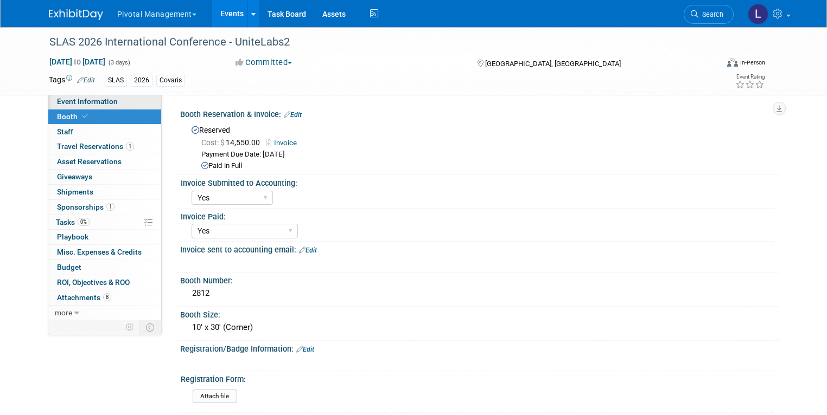
click at [67, 103] on span "Event Information" at bounding box center [87, 101] width 61 height 9
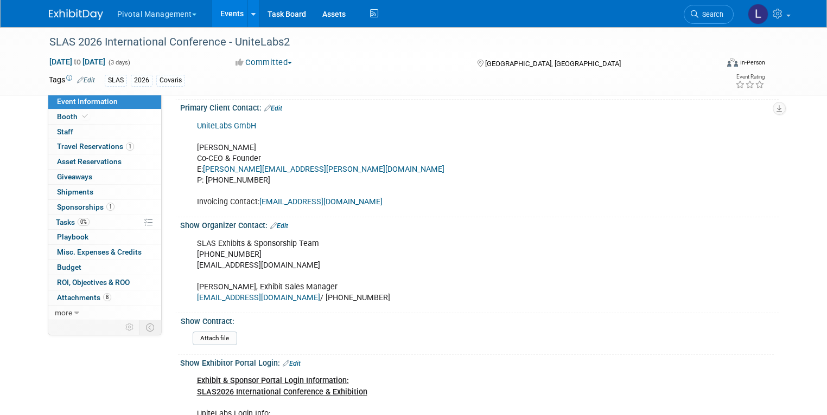
scroll to position [530, 0]
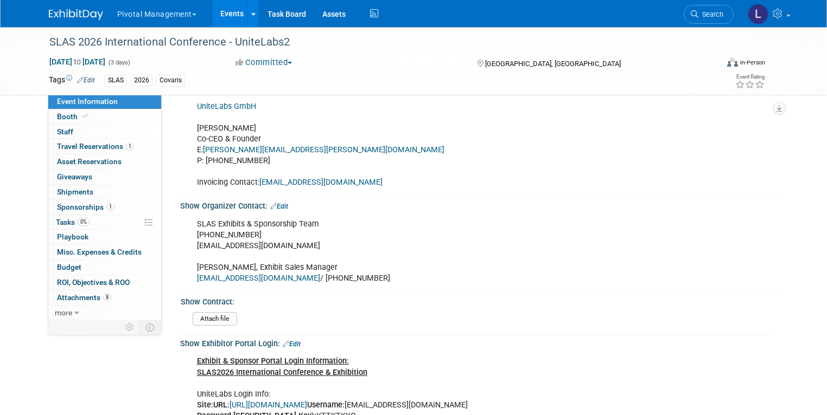
click at [197, 312] on div "Attach file" at bounding box center [481, 320] width 577 height 17
click at [198, 313] on input "file" at bounding box center [163, 319] width 148 height 12
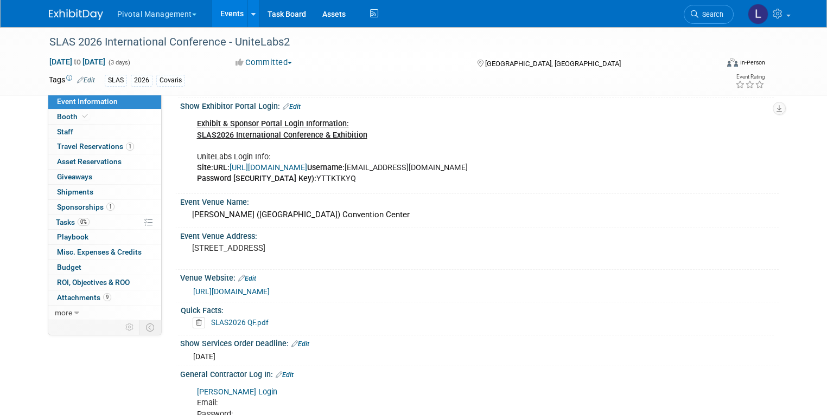
scroll to position [757, 0]
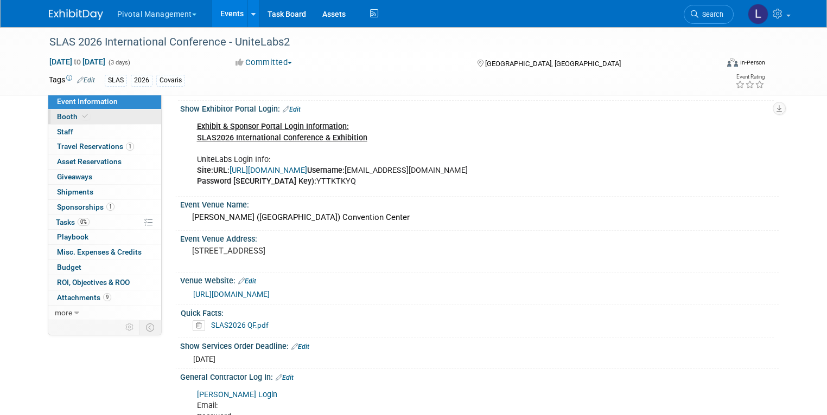
click at [61, 113] on span "Booth" at bounding box center [73, 116] width 33 height 9
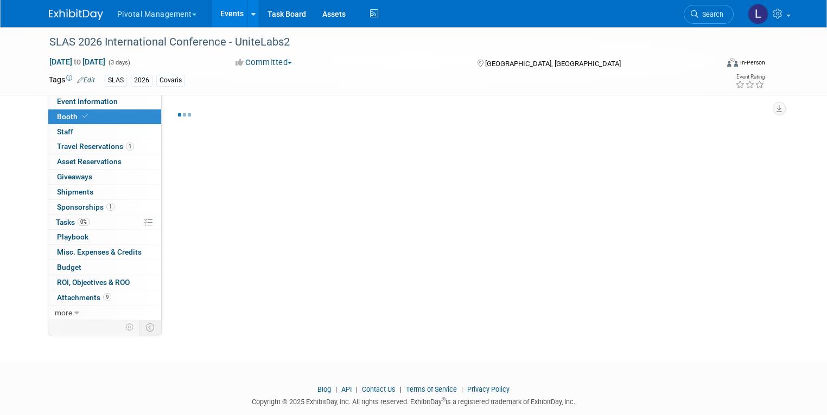
select select "Yes"
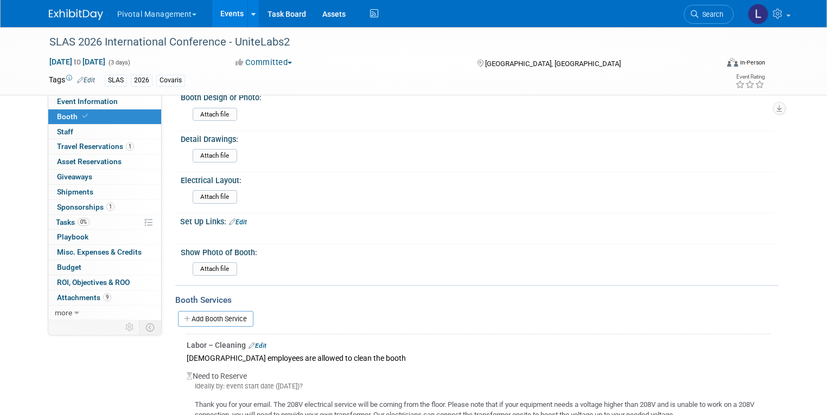
scroll to position [653, 0]
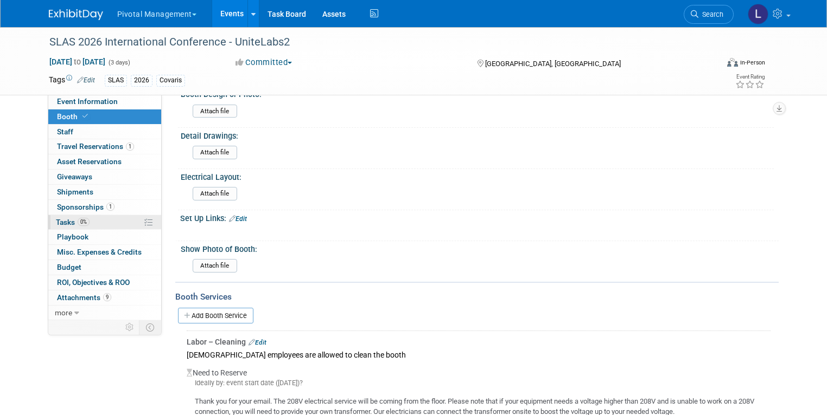
click at [61, 224] on span "Tasks 0%" at bounding box center [73, 222] width 34 height 9
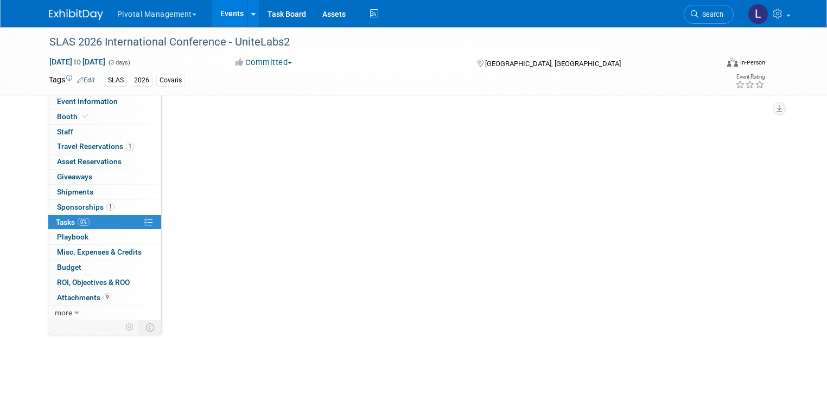
scroll to position [0, 0]
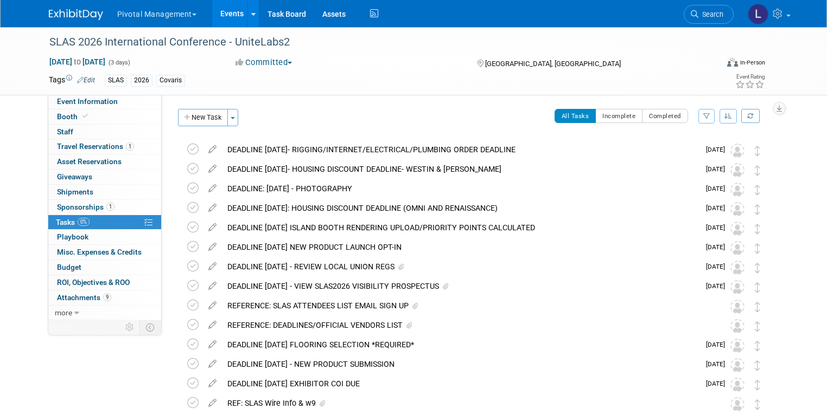
click at [732, 117] on icon "button" at bounding box center [728, 116] width 8 height 7
click at [689, 163] on link "By Due Date" at bounding box center [697, 165] width 78 height 15
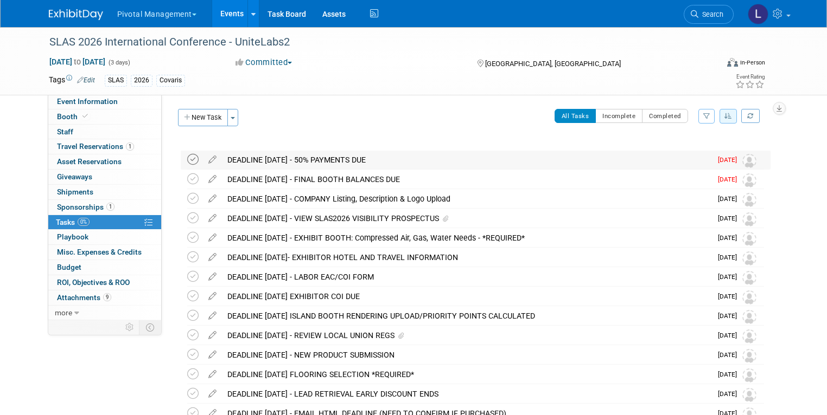
click at [187, 156] on icon at bounding box center [192, 159] width 11 height 11
click at [187, 180] on icon at bounding box center [192, 179] width 11 height 11
click at [187, 223] on icon at bounding box center [192, 218] width 11 height 11
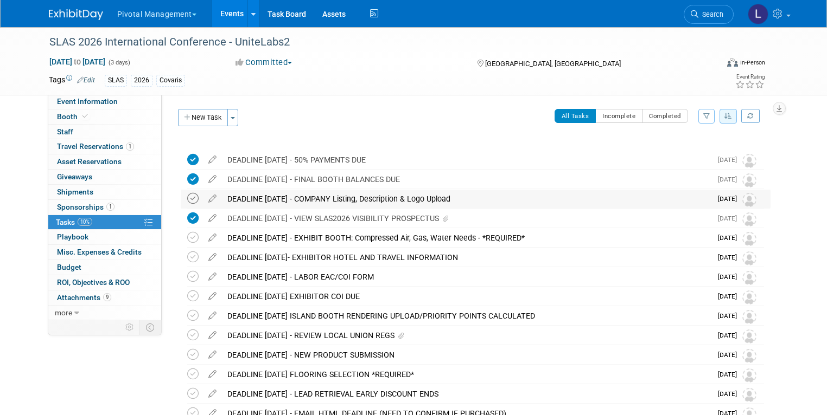
click at [187, 198] on icon at bounding box center [192, 198] width 11 height 11
click at [192, 198] on td at bounding box center [195, 199] width 16 height 19
click at [188, 199] on icon at bounding box center [192, 198] width 11 height 11
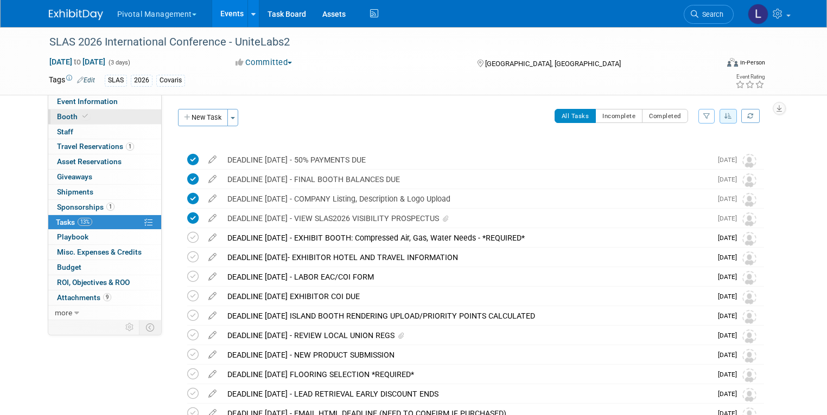
click at [64, 116] on span "Booth" at bounding box center [73, 116] width 33 height 9
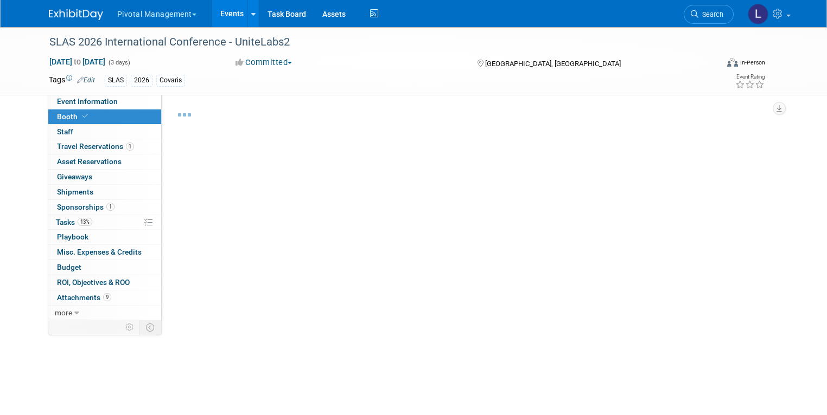
select select "Yes"
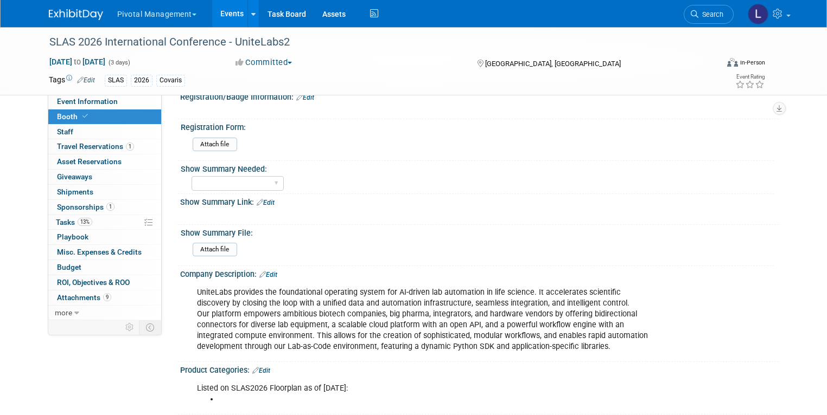
scroll to position [317, 0]
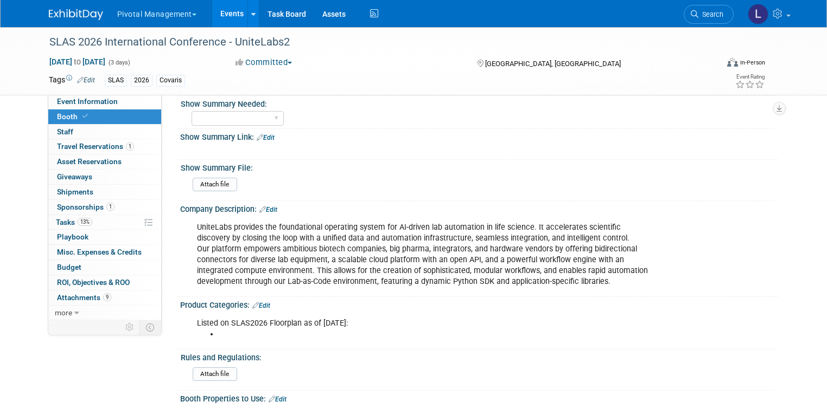
click at [262, 302] on link "Edit" at bounding box center [261, 306] width 18 height 8
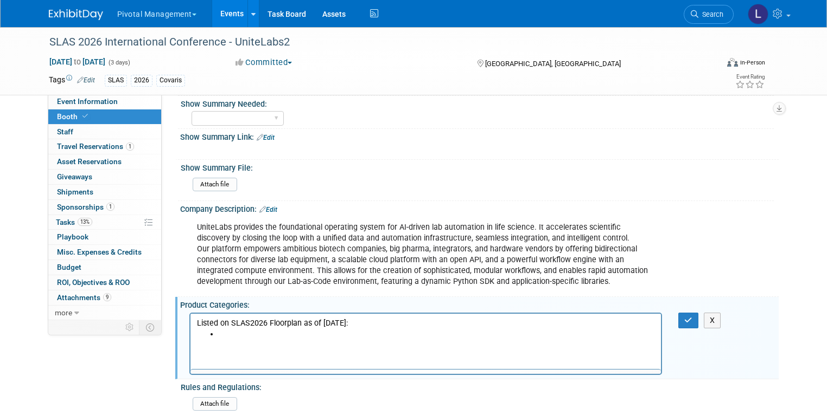
scroll to position [0, 0]
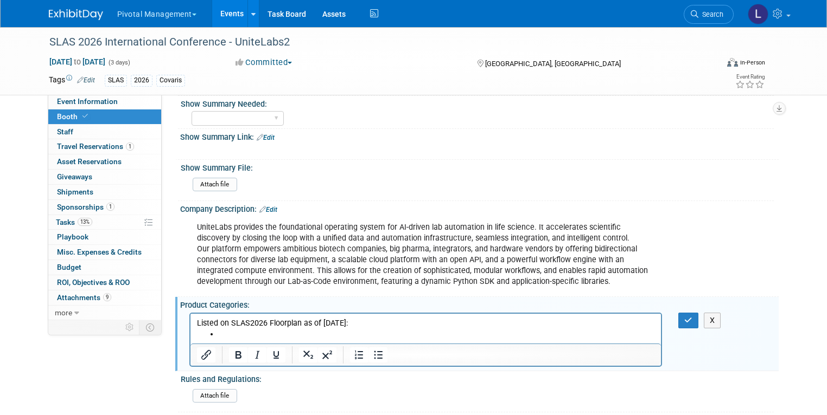
drag, startPoint x: 359, startPoint y: 321, endPoint x: 175, endPoint y: 319, distance: 184.4
click at [190, 319] on html "Listed on SLAS2026 Floorplan as of 9/9/25:" at bounding box center [425, 326] width 471 height 26
click at [371, 349] on icon "Bullet list" at bounding box center [377, 355] width 13 height 13
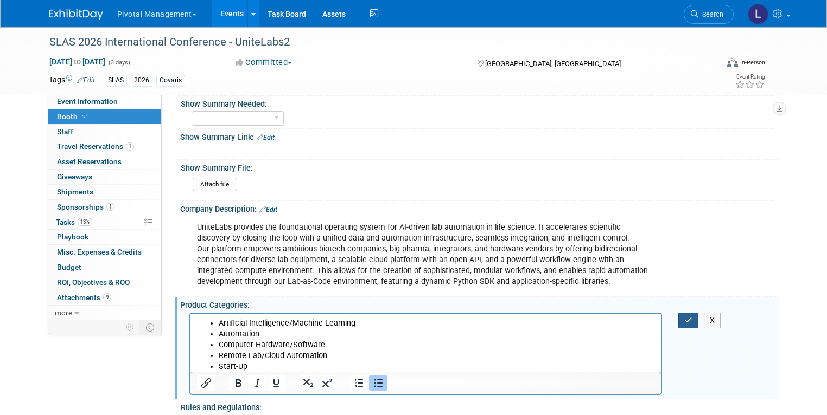
click at [688, 319] on button "button" at bounding box center [688, 321] width 20 height 16
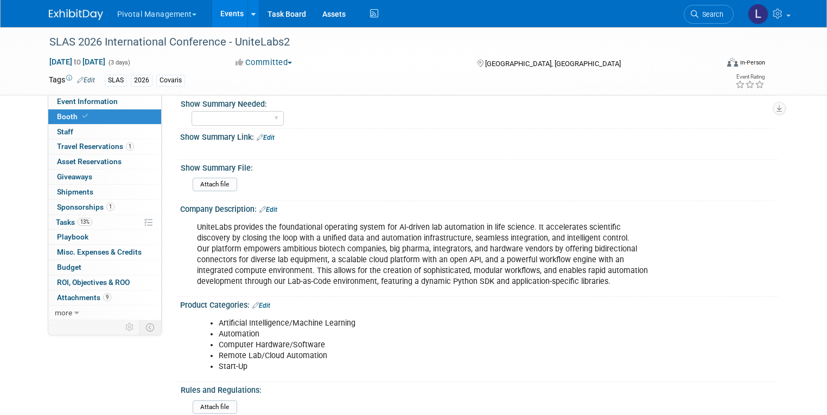
click at [281, 39] on div "SLAS 2026 International Conference - UniteLabs2" at bounding box center [375, 43] width 658 height 20
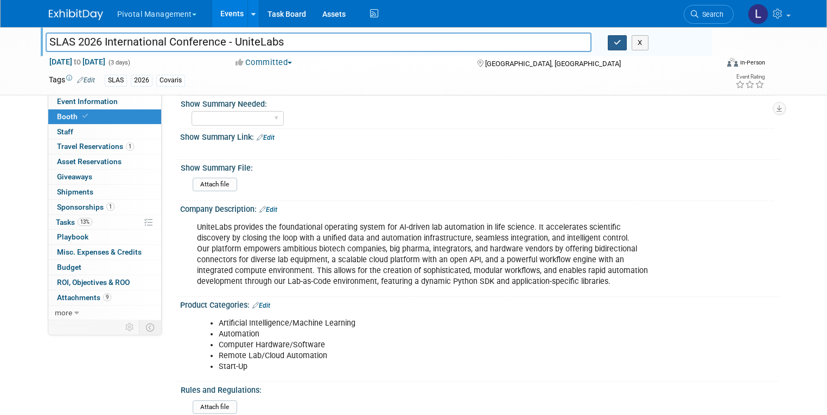
type input "SLAS 2026 International Conference - UniteLabs"
click at [627, 42] on button "button" at bounding box center [617, 42] width 20 height 15
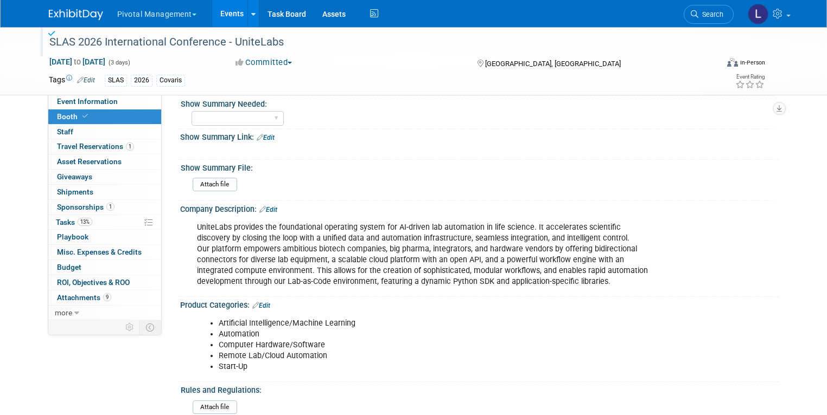
drag, startPoint x: 80, startPoint y: 216, endPoint x: 191, endPoint y: 234, distance: 112.6
click at [81, 216] on link "13% Tasks 13%" at bounding box center [104, 222] width 113 height 15
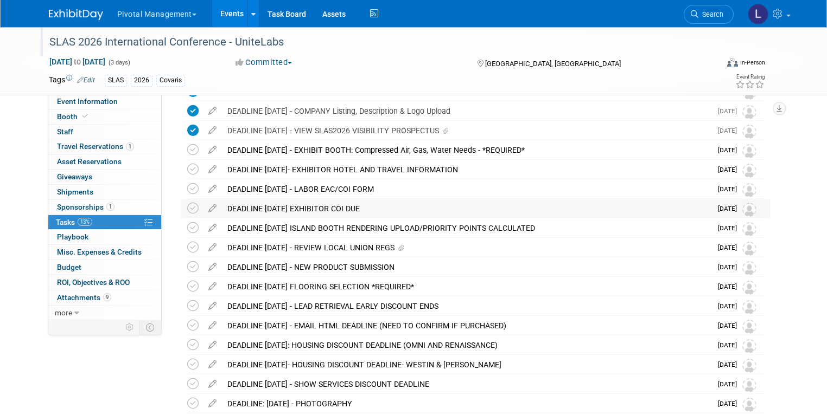
scroll to position [87, 0]
click at [203, 248] on icon at bounding box center [212, 247] width 19 height 14
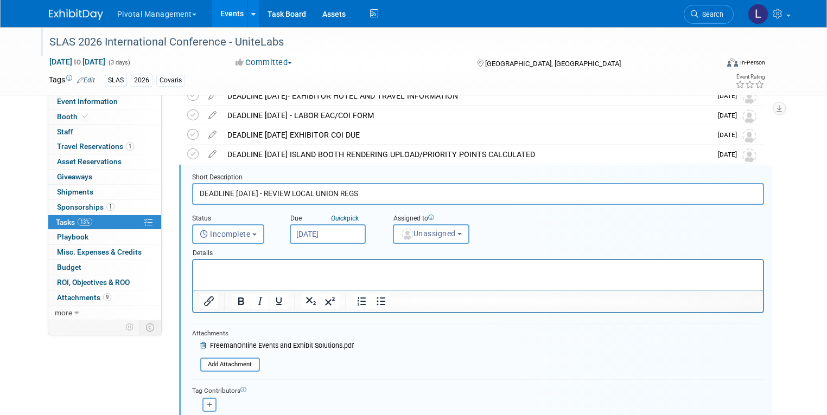
scroll to position [168, 0]
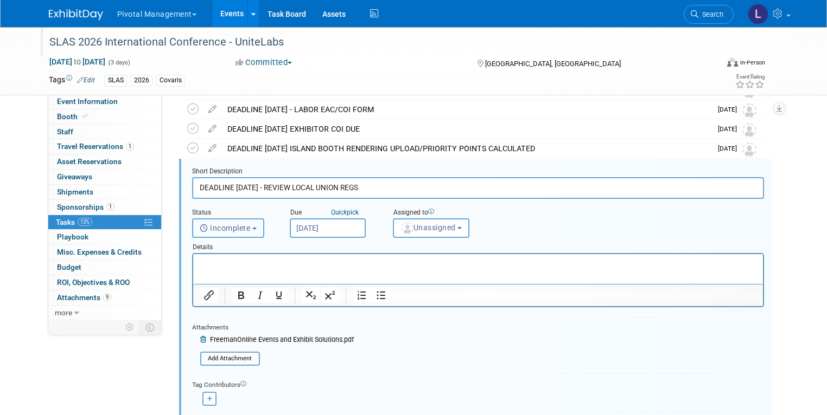
click at [240, 225] on span "Incomplete" at bounding box center [225, 228] width 51 height 9
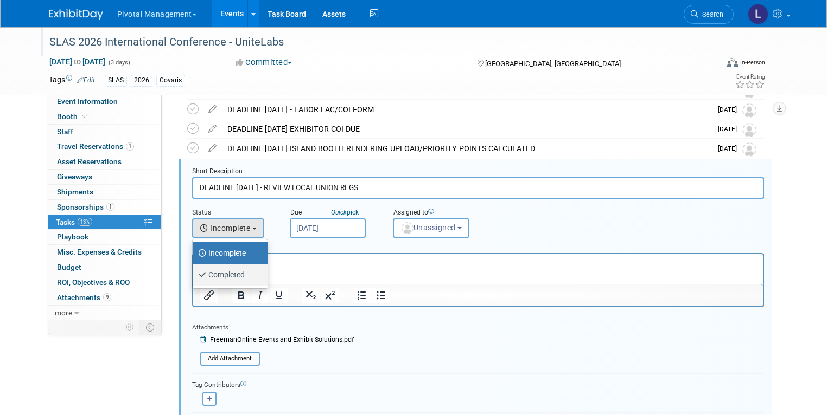
click at [233, 269] on label "Completed" at bounding box center [227, 274] width 59 height 17
click at [194, 270] on input "Completed" at bounding box center [190, 273] width 7 height 7
select select "3"
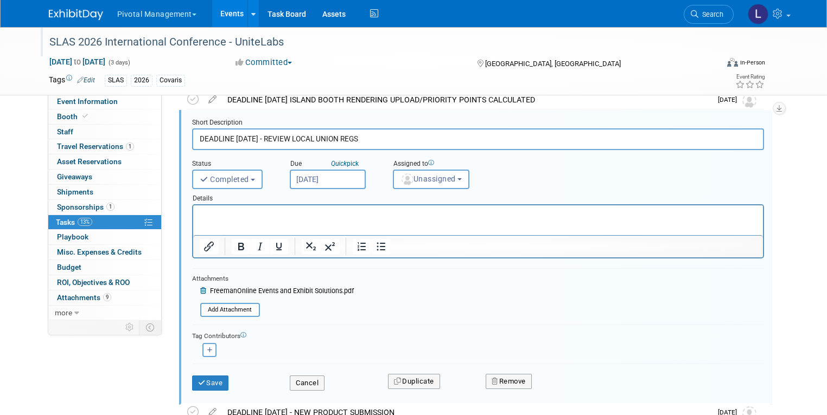
scroll to position [273, 0]
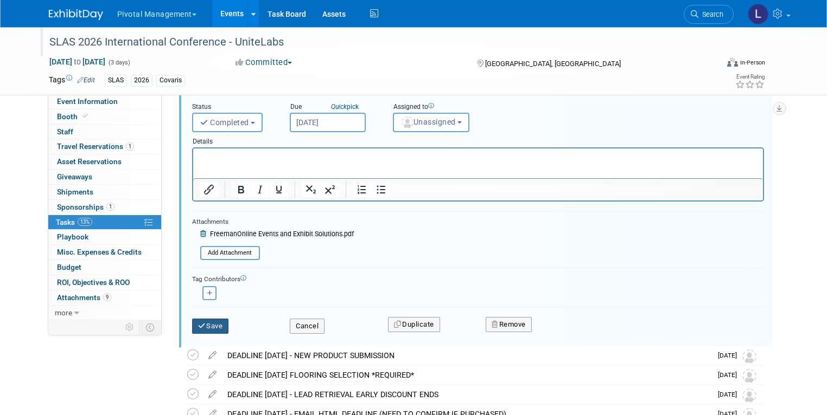
drag, startPoint x: 193, startPoint y: 326, endPoint x: 529, endPoint y: 318, distance: 335.8
click at [198, 326] on icon "submit" at bounding box center [202, 326] width 9 height 7
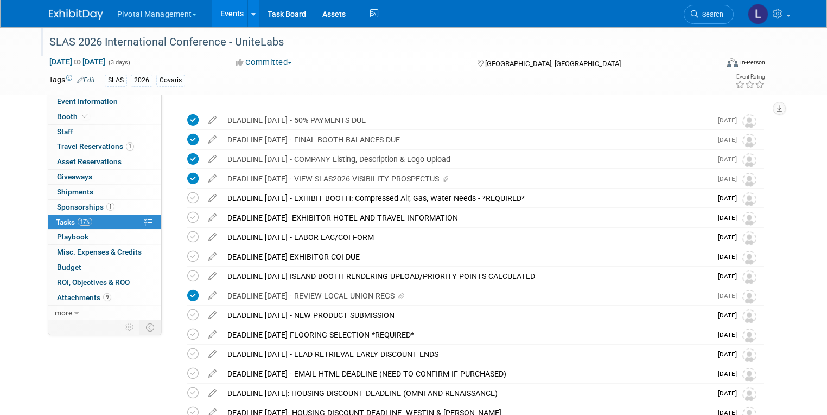
scroll to position [41, 0]
click at [69, 204] on span "Sponsorships 1" at bounding box center [85, 207] width 57 height 9
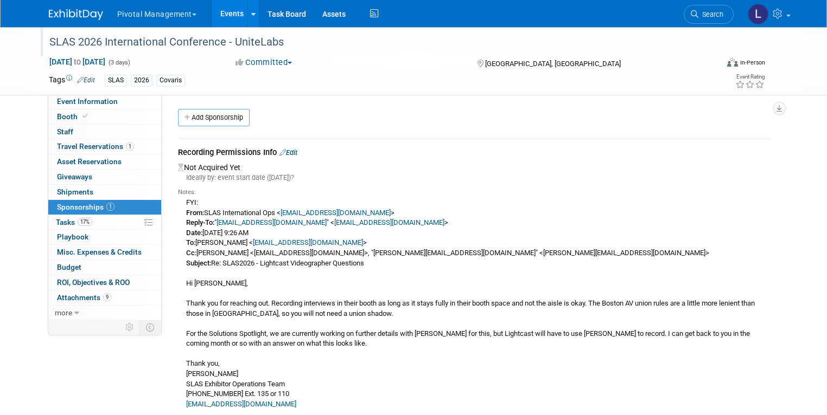
click at [290, 150] on link "Edit" at bounding box center [288, 153] width 18 height 8
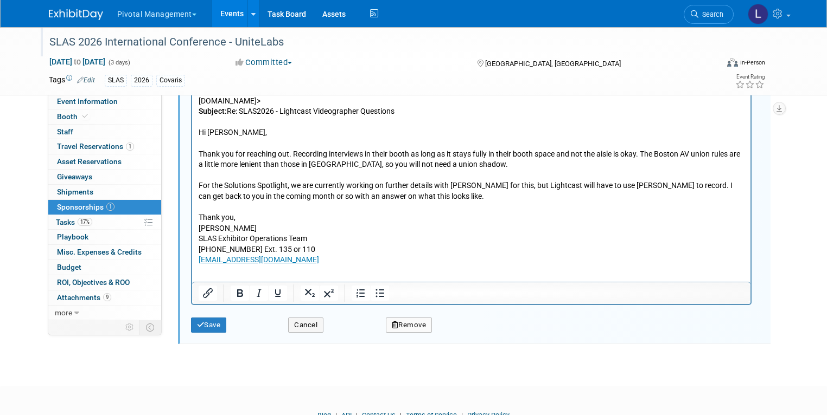
scroll to position [296, 0]
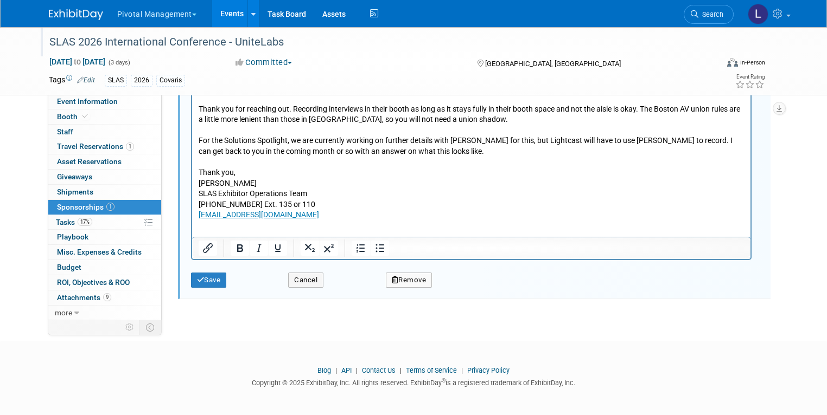
click at [214, 286] on div "Save Cancel Remove" at bounding box center [475, 276] width 568 height 33
click at [211, 280] on button "Save" at bounding box center [209, 280] width 36 height 15
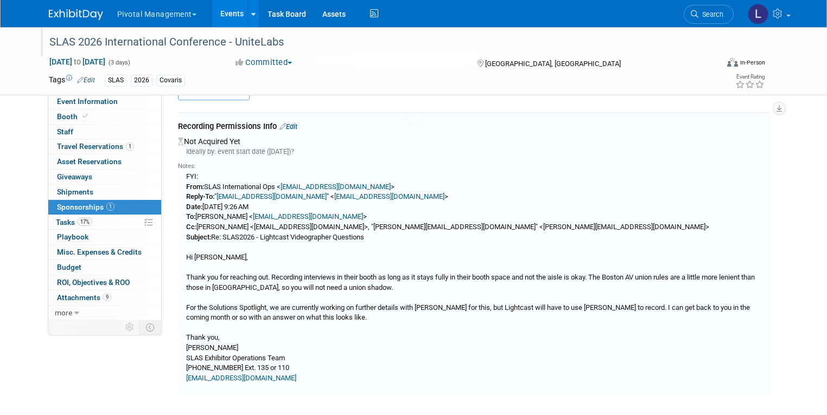
scroll to position [16, 0]
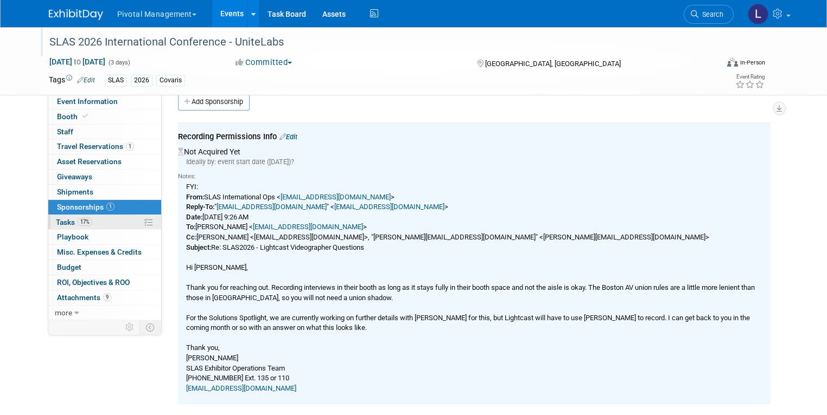
click at [56, 218] on span "Tasks 17%" at bounding box center [74, 222] width 36 height 9
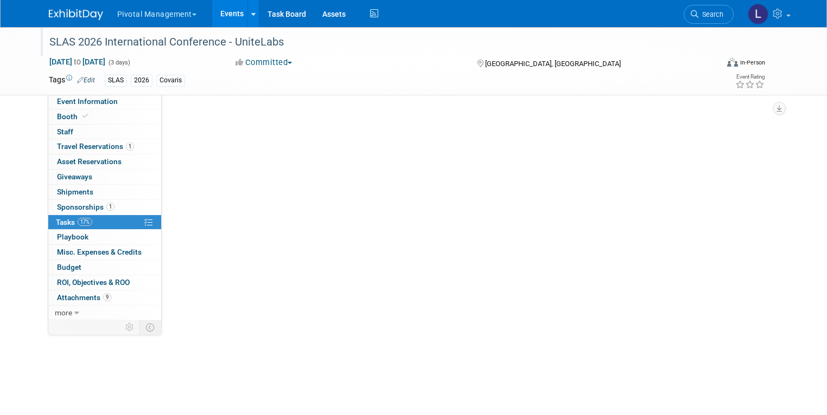
scroll to position [0, 0]
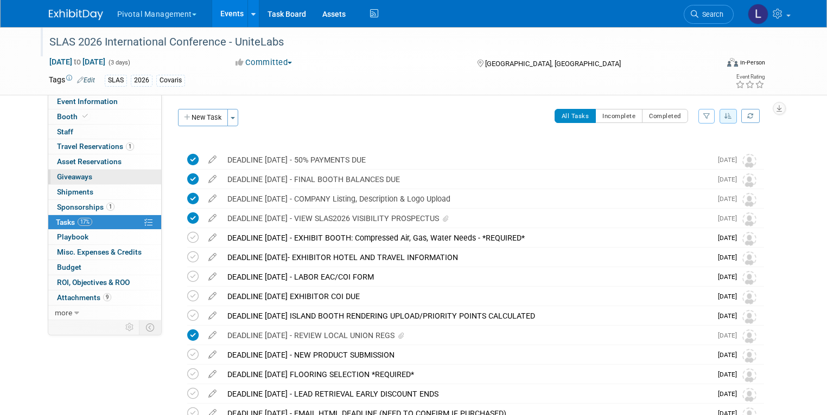
click at [60, 174] on span "Giveaways 0" at bounding box center [74, 176] width 35 height 9
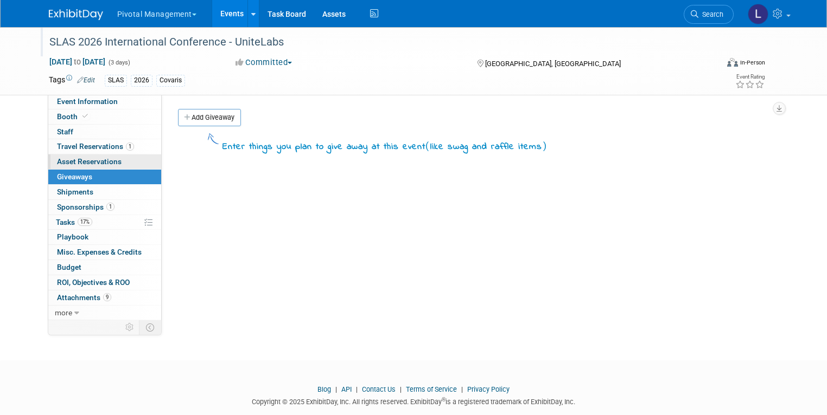
click at [62, 160] on span "Asset Reservations 0" at bounding box center [89, 161] width 65 height 9
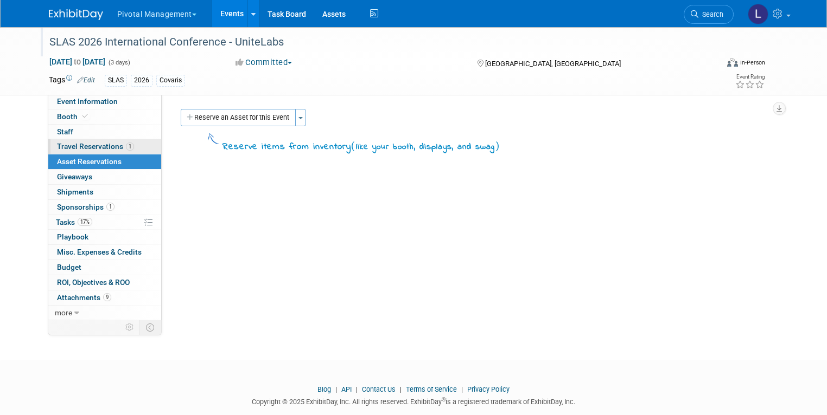
click at [66, 143] on span "Travel Reservations 1" at bounding box center [95, 146] width 77 height 9
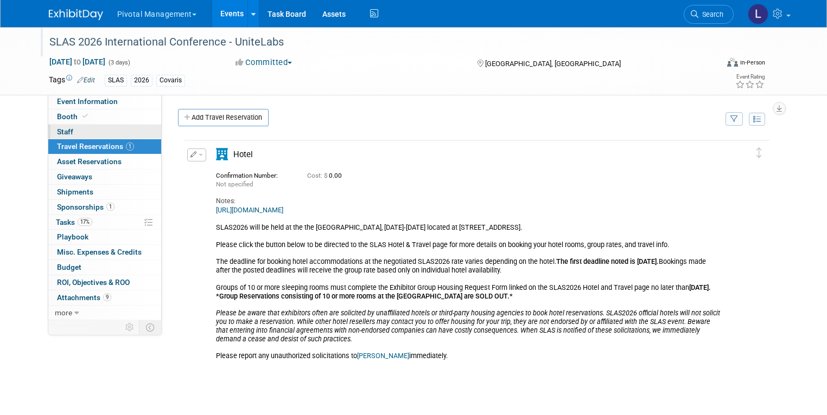
click at [67, 126] on link "0 Staff 0" at bounding box center [104, 132] width 113 height 15
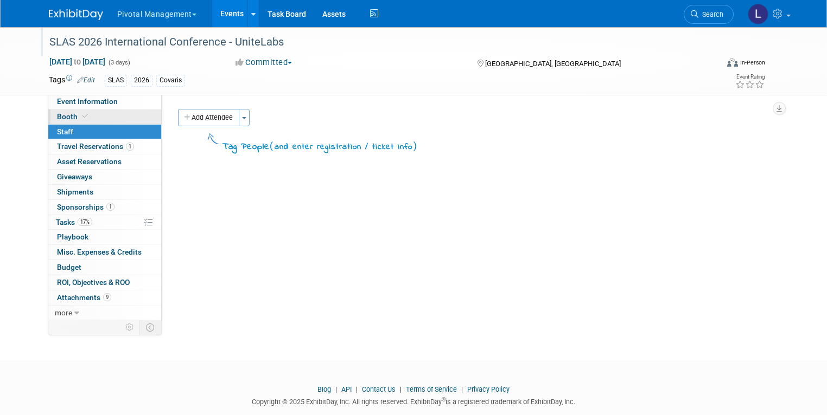
click at [67, 117] on span "Booth" at bounding box center [73, 116] width 33 height 9
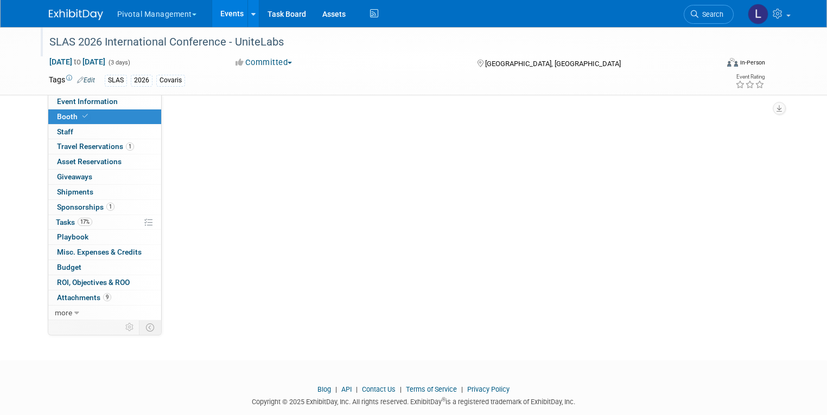
select select "Yes"
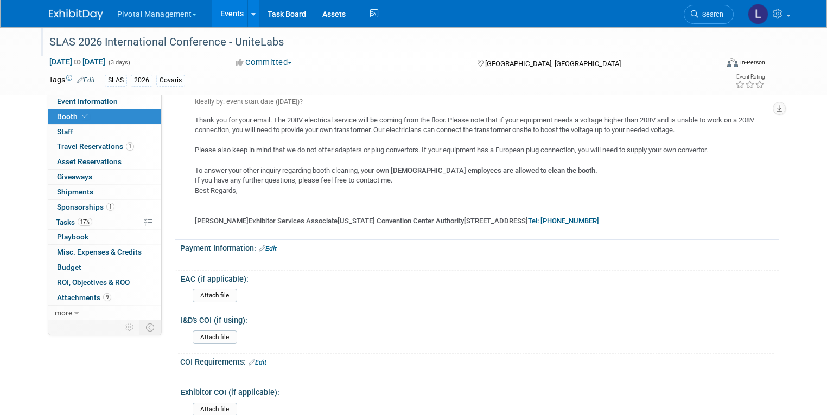
scroll to position [964, 0]
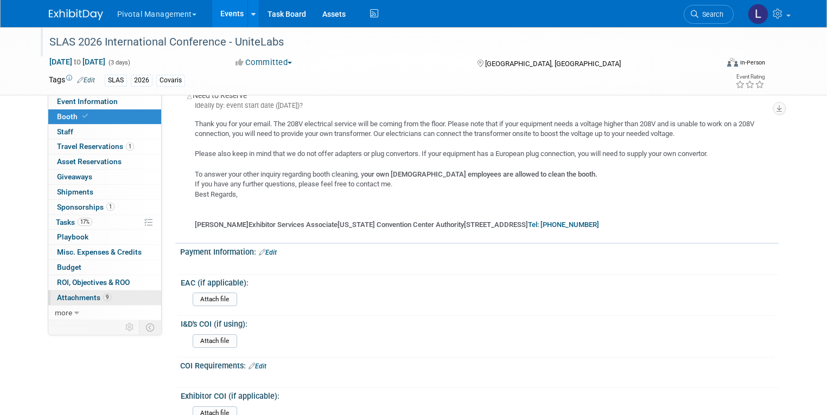
click at [69, 291] on link "9 Attachments 9" at bounding box center [104, 298] width 113 height 15
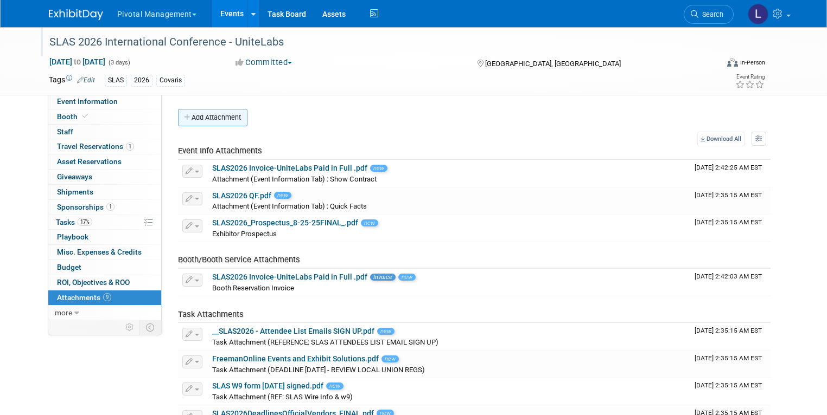
click at [213, 111] on button "Add Attachment" at bounding box center [212, 117] width 69 height 17
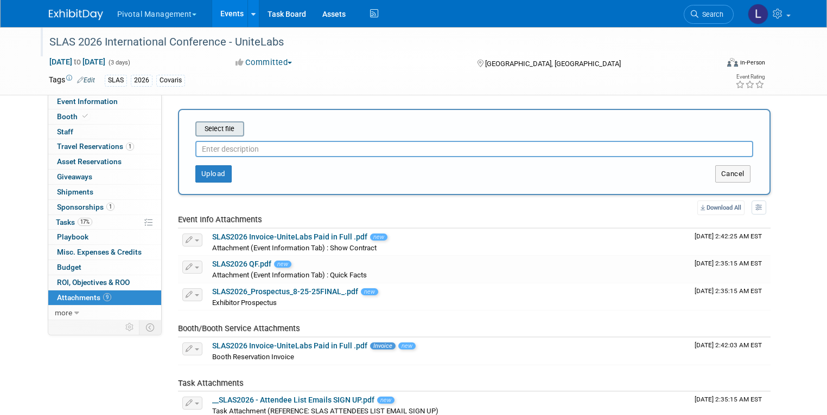
click at [215, 132] on input "file" at bounding box center [178, 129] width 129 height 13
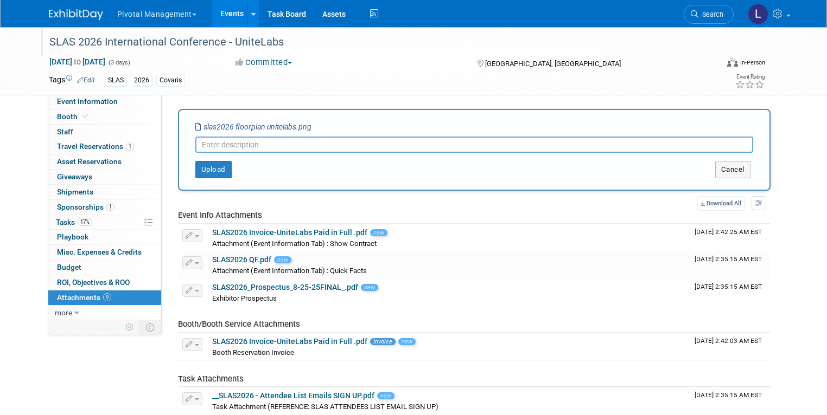
click at [241, 146] on input "text" at bounding box center [474, 145] width 558 height 16
type input "SLAS Floorplan UniteLabs"
click at [207, 173] on button "Upload" at bounding box center [213, 169] width 36 height 17
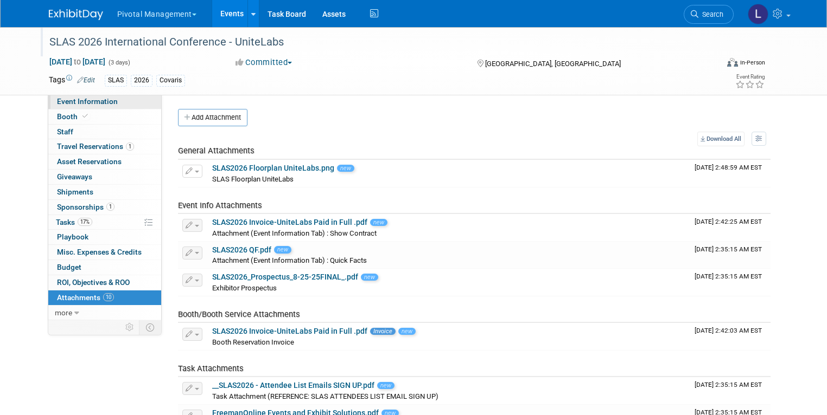
click at [84, 97] on div "SLAS 2026 International Conference - UniteLabs Feb 9, 2026 to Feb 11, 2026 (3 d…" at bounding box center [413, 287] width 827 height 520
click at [84, 97] on span "Event Information" at bounding box center [87, 101] width 61 height 9
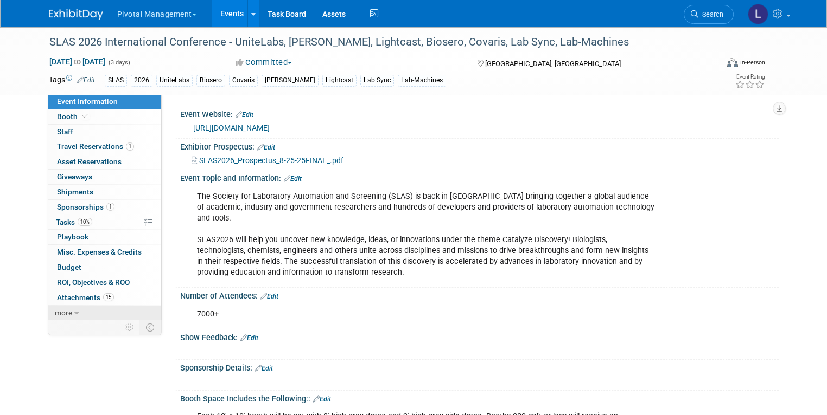
click at [55, 314] on span "more" at bounding box center [63, 313] width 17 height 9
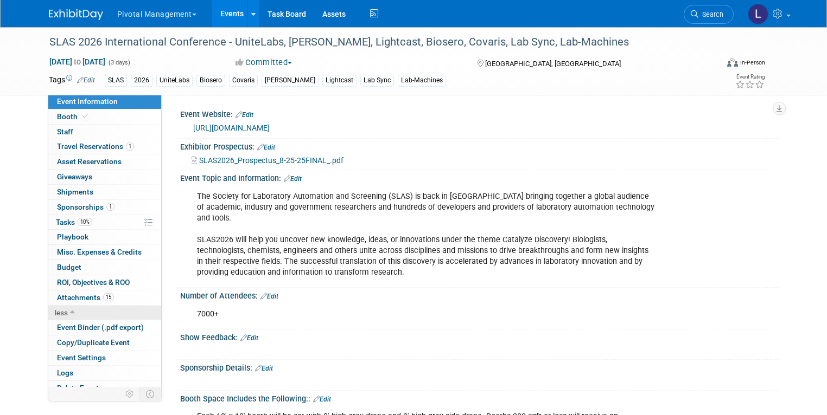
scroll to position [7, 0]
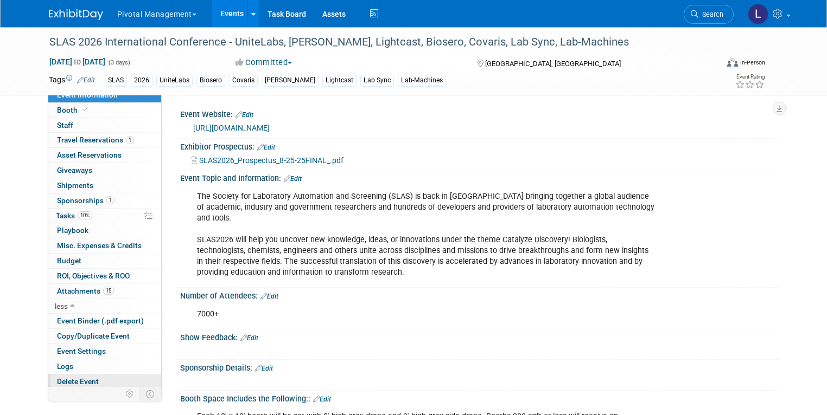
click at [83, 381] on span "Delete Event" at bounding box center [78, 381] width 42 height 9
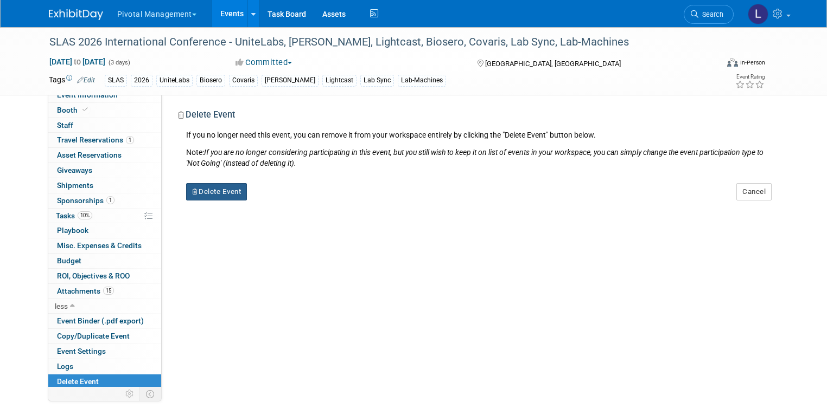
click at [218, 198] on button "Delete Event" at bounding box center [216, 191] width 61 height 17
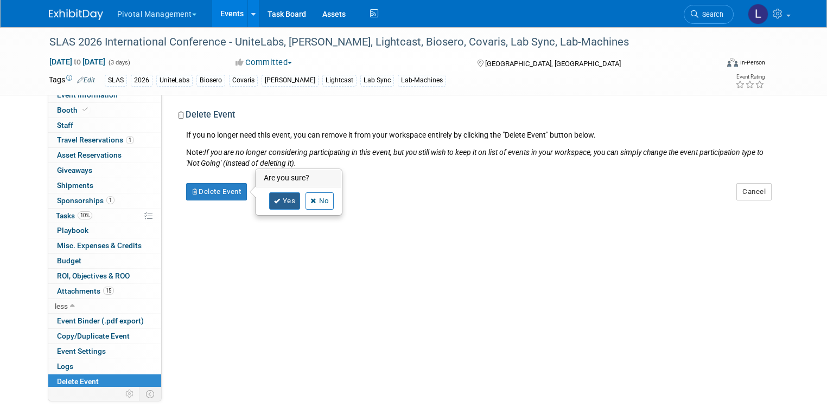
click at [274, 202] on icon at bounding box center [277, 201] width 7 height 6
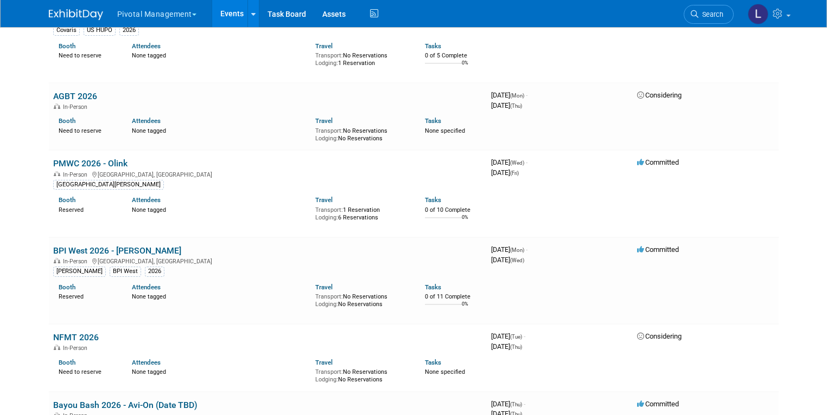
scroll to position [4521, 0]
